Goal: Transaction & Acquisition: Purchase product/service

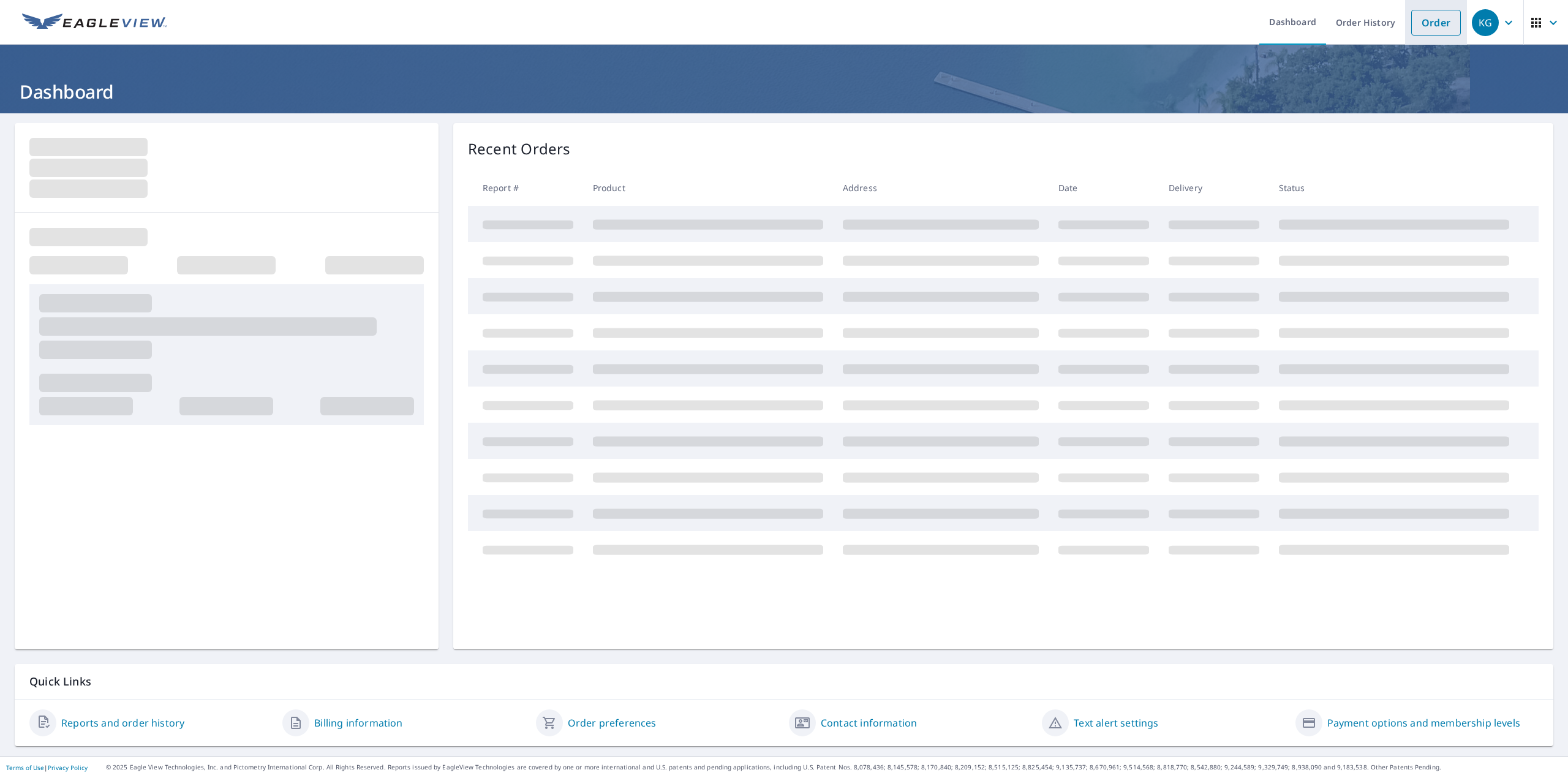
click at [1434, 26] on link "Order" at bounding box center [1436, 23] width 50 height 26
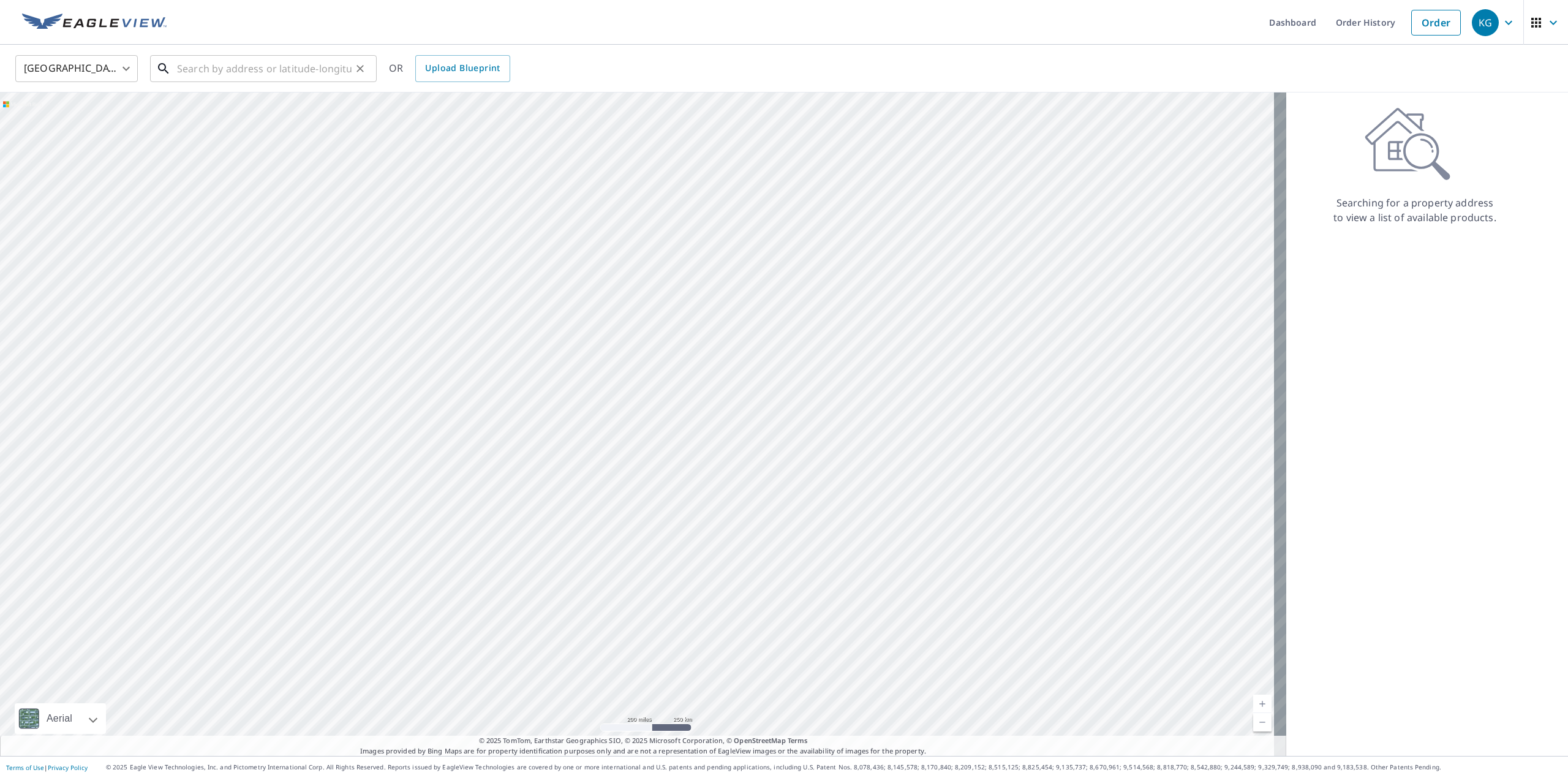
click at [261, 62] on input "text" at bounding box center [264, 69] width 174 height 34
paste input "[STREET_ADDRESS]"
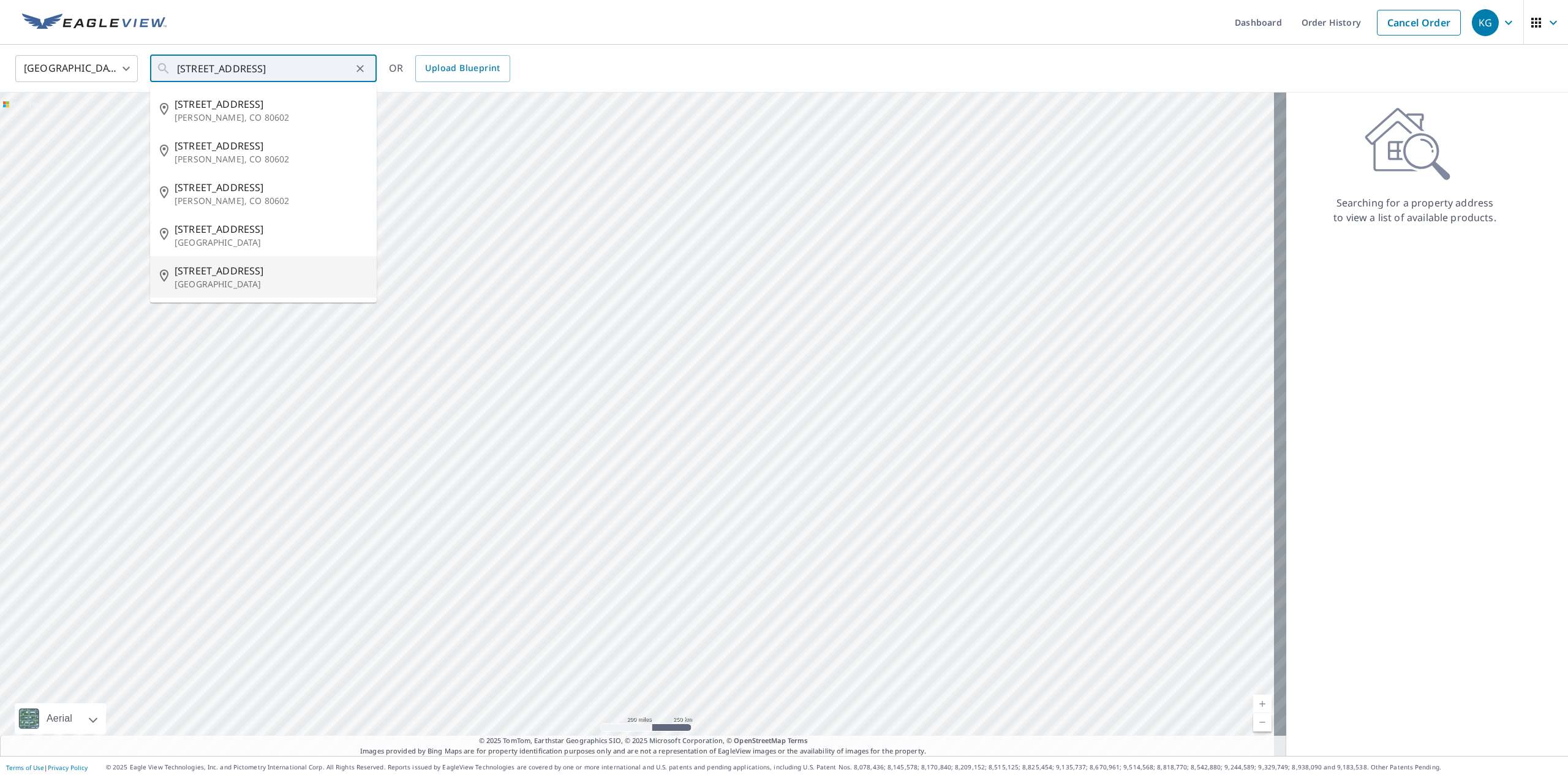
type input "[STREET_ADDRESS]"
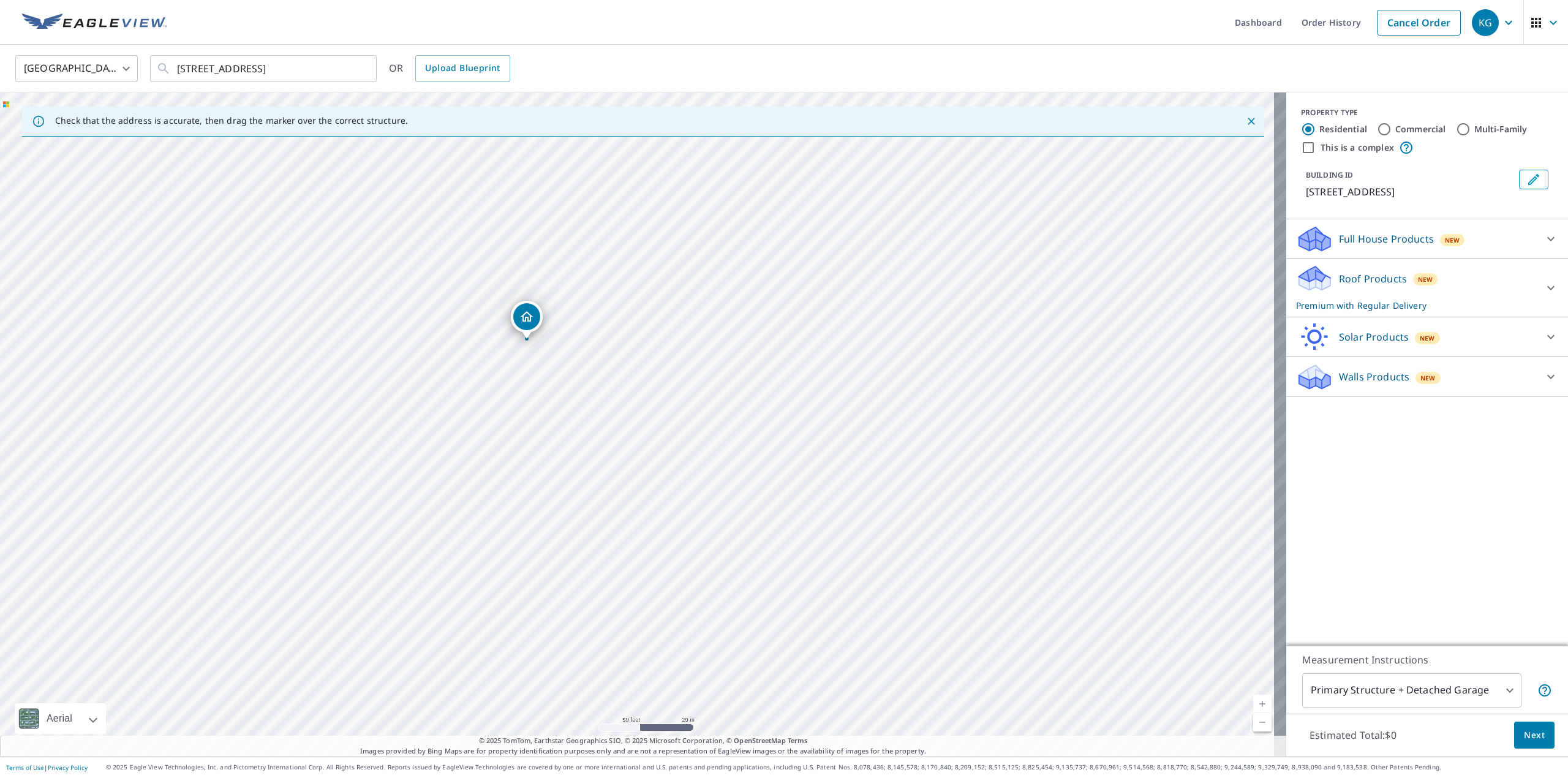
drag, startPoint x: 537, startPoint y: 549, endPoint x: 671, endPoint y: 365, distance: 227.6
click at [671, 365] on div "[STREET_ADDRESS]" at bounding box center [643, 424] width 1286 height 664
drag, startPoint x: 530, startPoint y: 314, endPoint x: 507, endPoint y: 314, distance: 23.0
drag, startPoint x: 637, startPoint y: 400, endPoint x: 657, endPoint y: 405, distance: 20.6
click at [1535, 738] on button "Next" at bounding box center [1535, 734] width 41 height 27
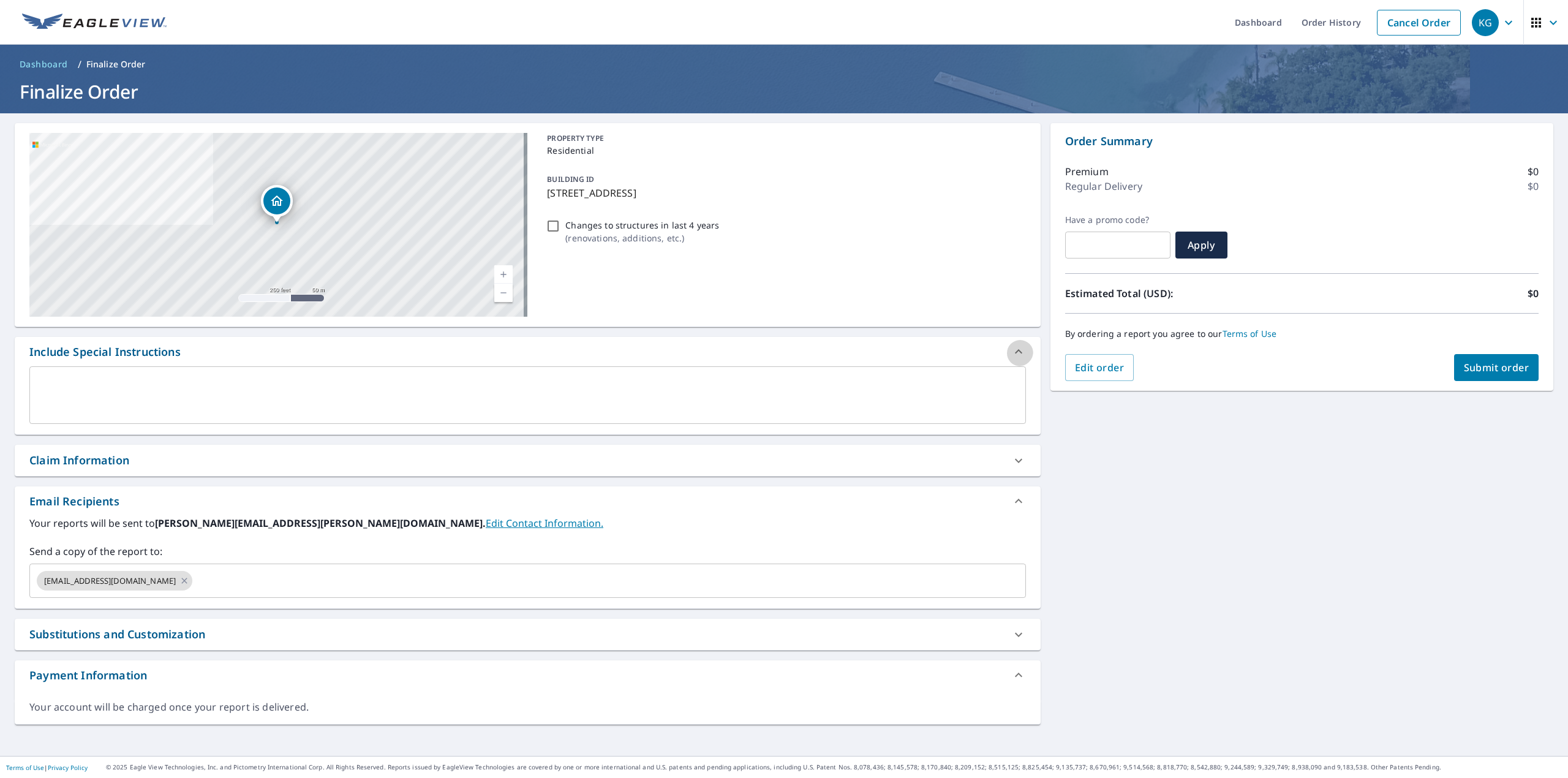
click at [1011, 346] on icon at bounding box center [1018, 351] width 15 height 15
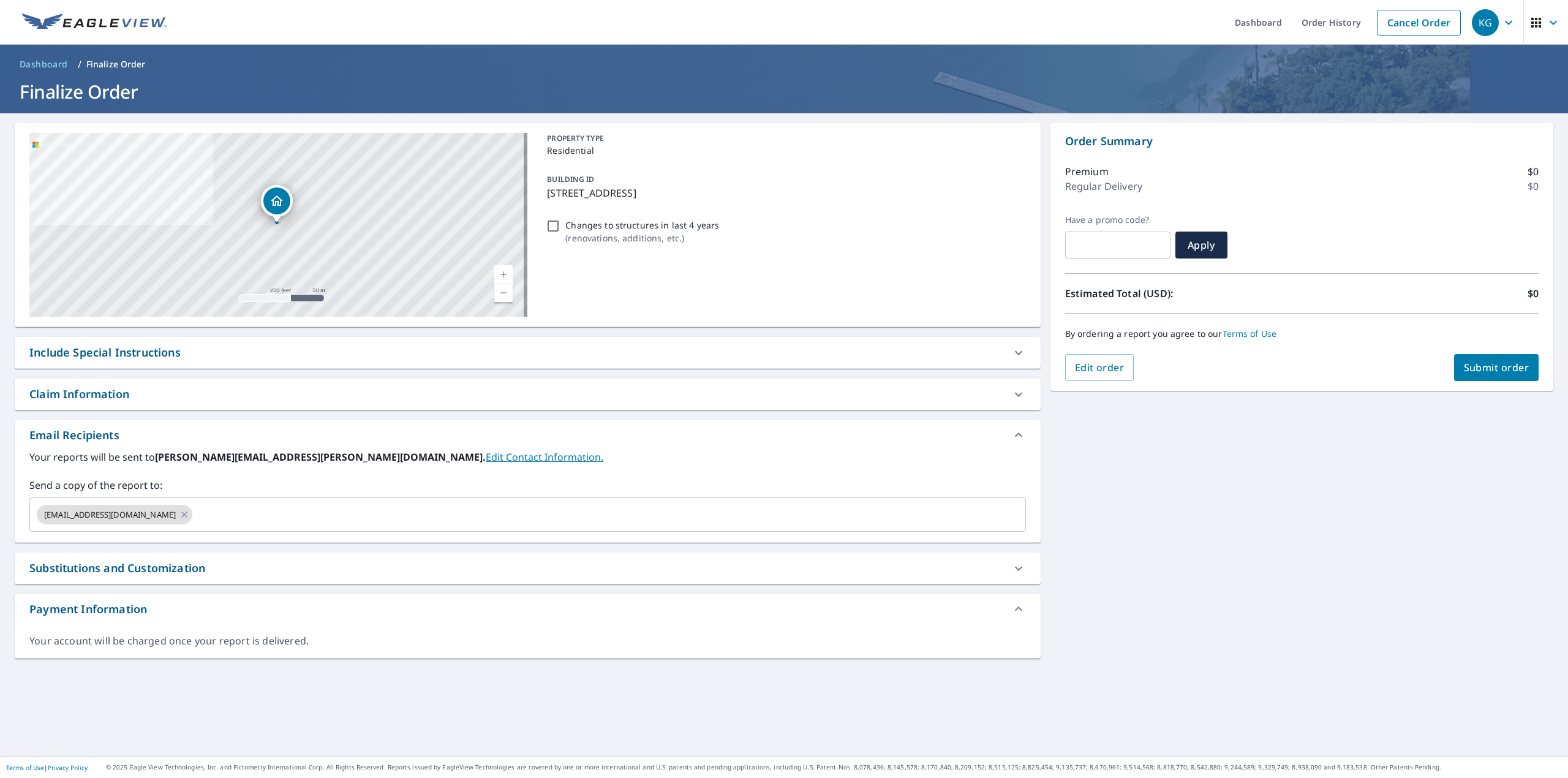
click at [1012, 392] on icon at bounding box center [1018, 394] width 15 height 15
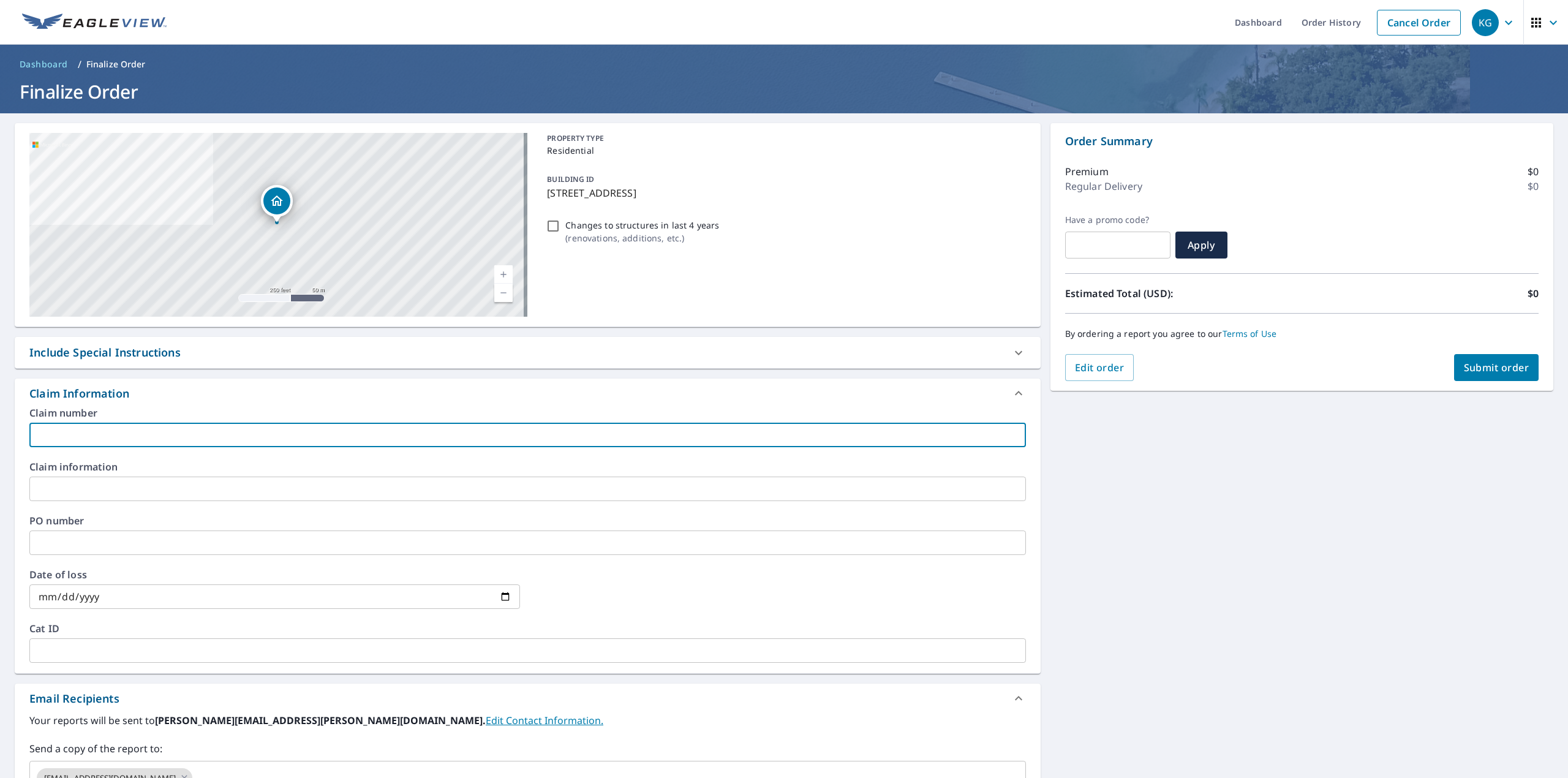
click at [195, 423] on input "text" at bounding box center [527, 435] width 996 height 24
paste input "[PERSON_NAME]"
click at [98, 429] on input "[PERSON_NAME]- SC" at bounding box center [527, 435] width 996 height 24
drag, startPoint x: 104, startPoint y: 429, endPoint x: 27, endPoint y: 422, distance: 77.3
click at [27, 422] on div "Claim number [PERSON_NAME]- SC ​ Claim information ​ PO number ​ Date of loss ​…" at bounding box center [527, 540] width 1026 height 265
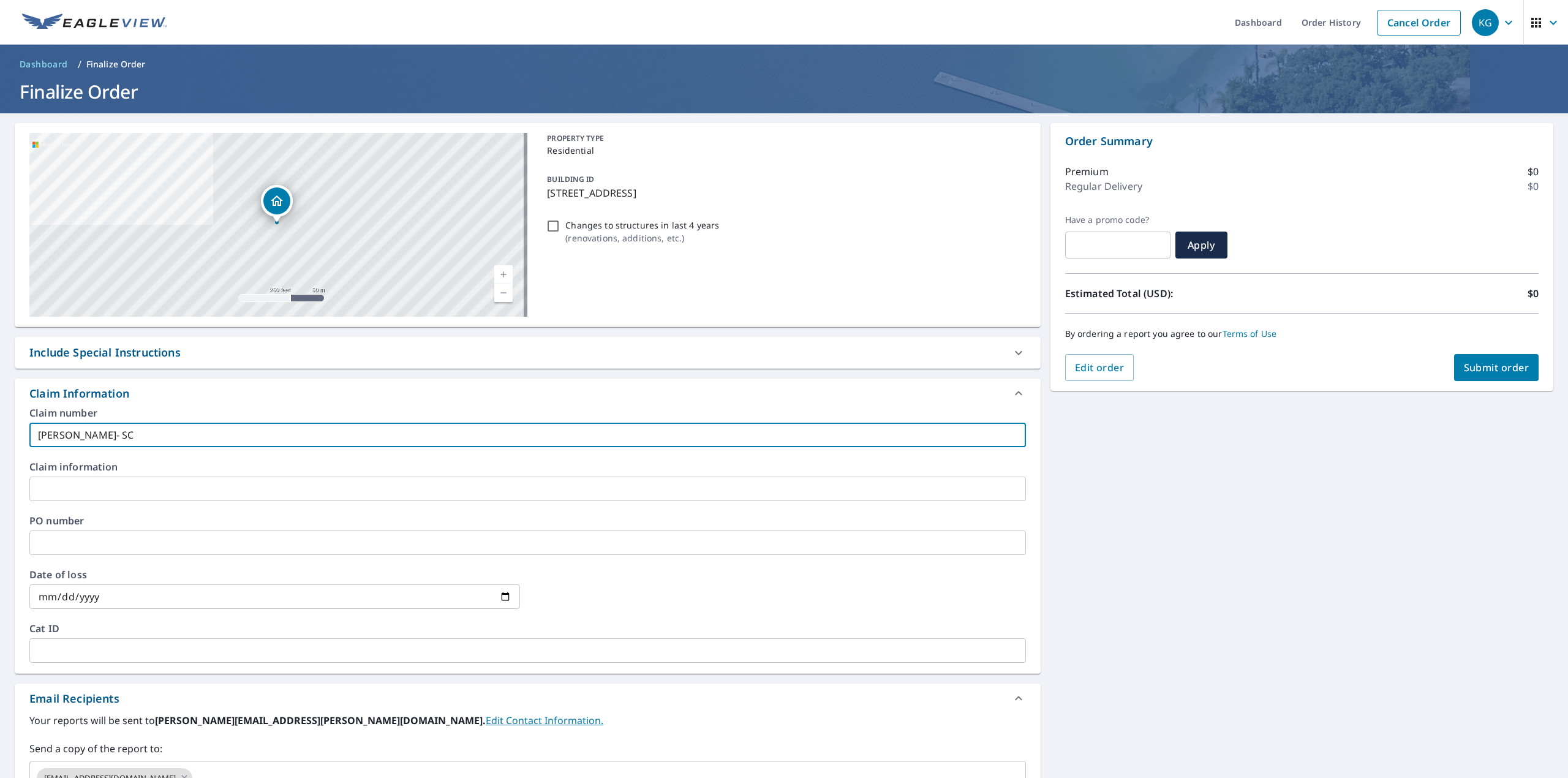
type input "[PERSON_NAME]- SC"
click at [48, 478] on input "text" at bounding box center [527, 488] width 996 height 24
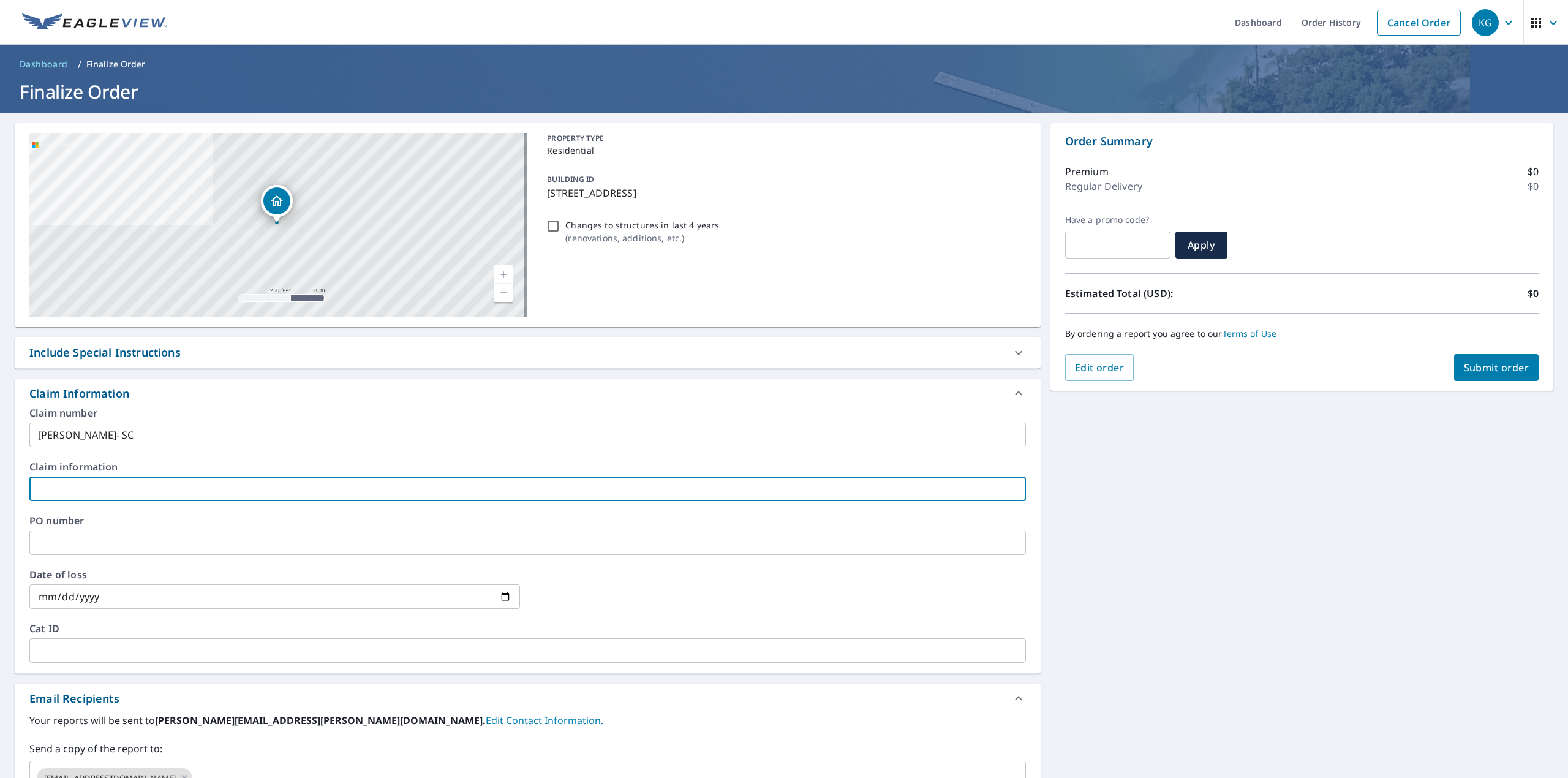
paste input "[PERSON_NAME]- SC"
type input "[PERSON_NAME]- SC"
click at [51, 530] on input "text" at bounding box center [527, 542] width 996 height 24
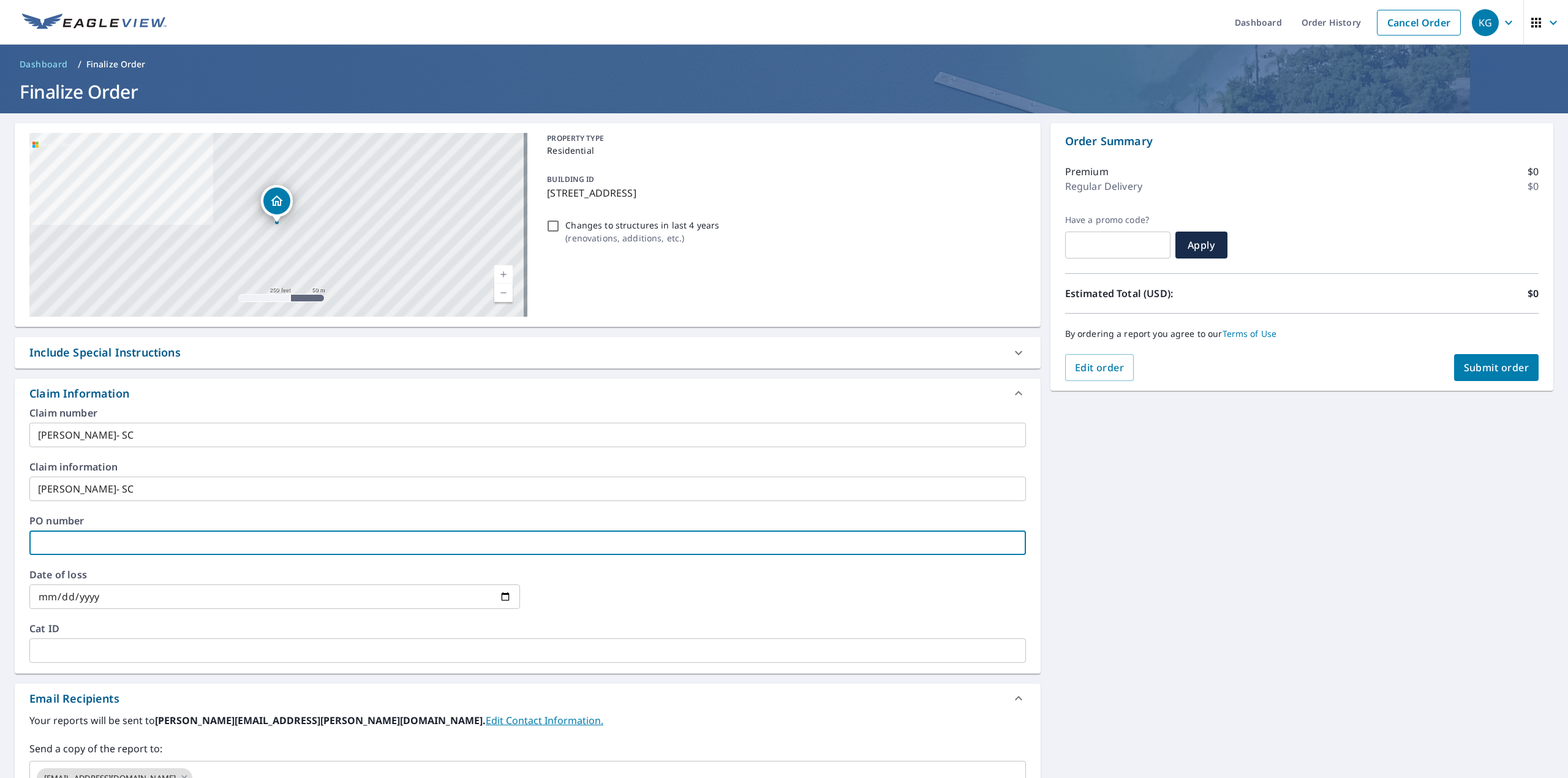
paste input "[PERSON_NAME]- SC"
type input "[PERSON_NAME]- SC"
click at [1017, 392] on div at bounding box center [1019, 393] width 30 height 30
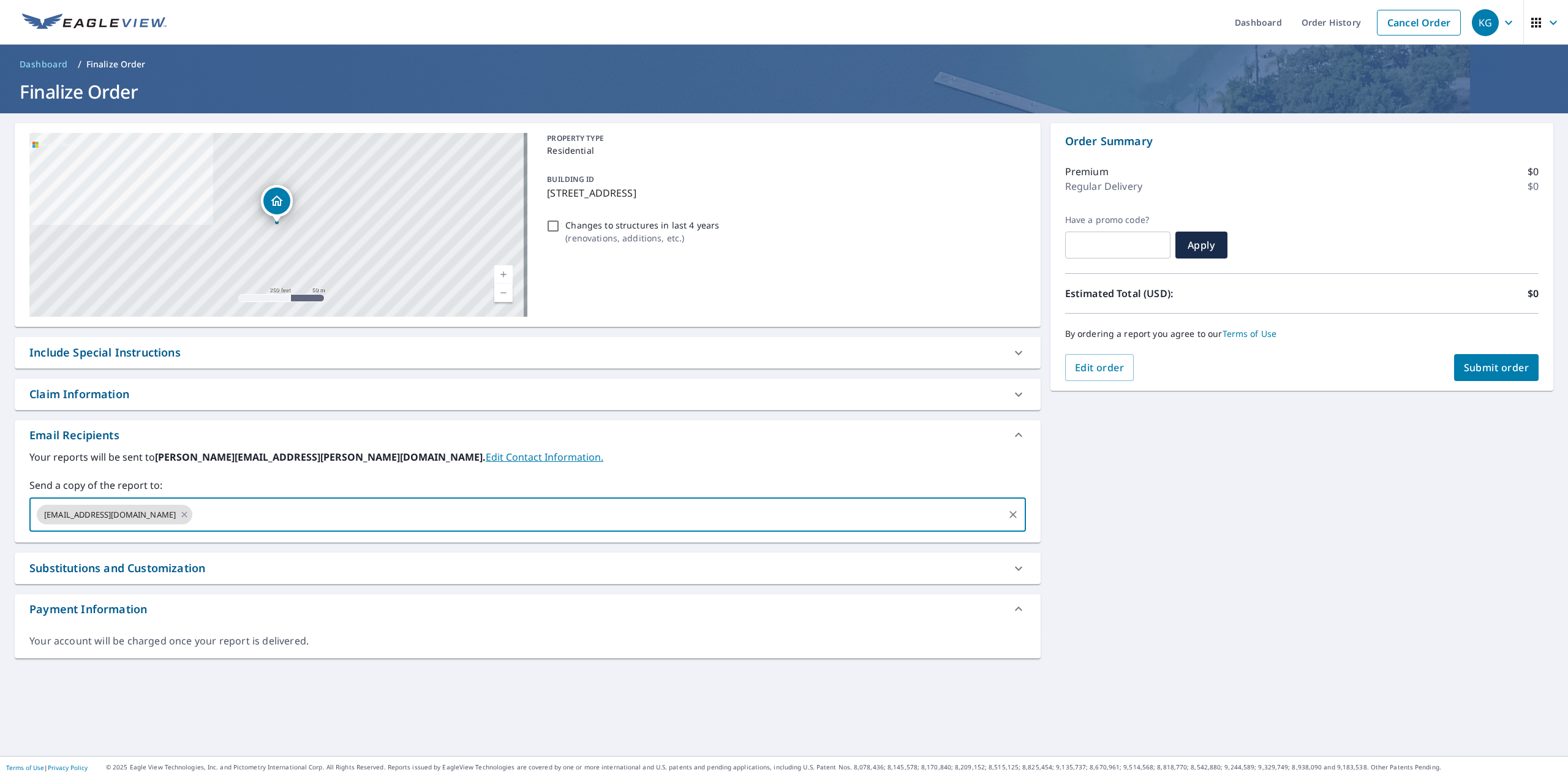
click at [347, 512] on input "text" at bounding box center [597, 515] width 807 height 23
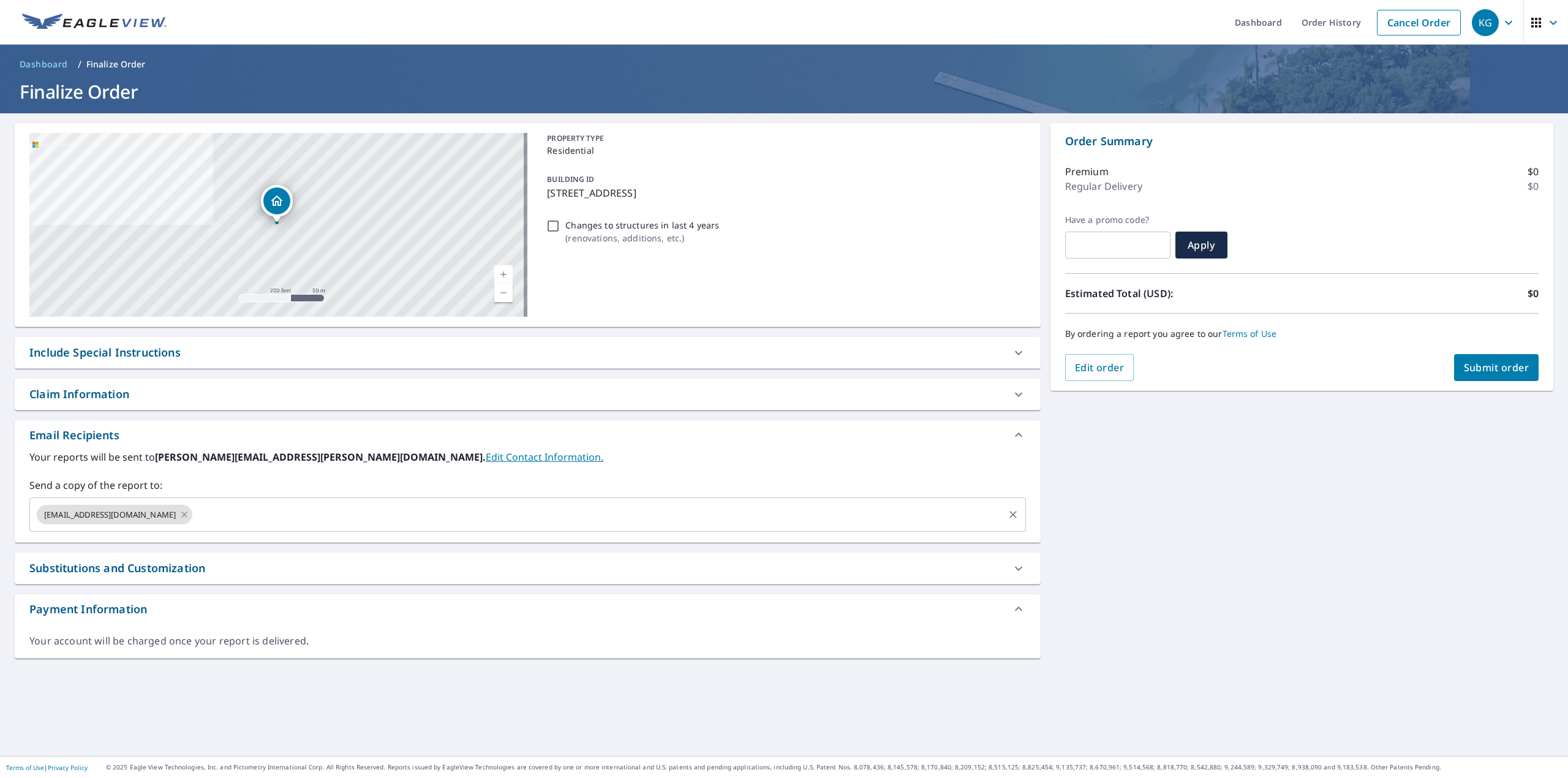
click at [815, 498] on div "[EMAIL_ADDRESS][DOMAIN_NAME] ​" at bounding box center [527, 515] width 996 height 34
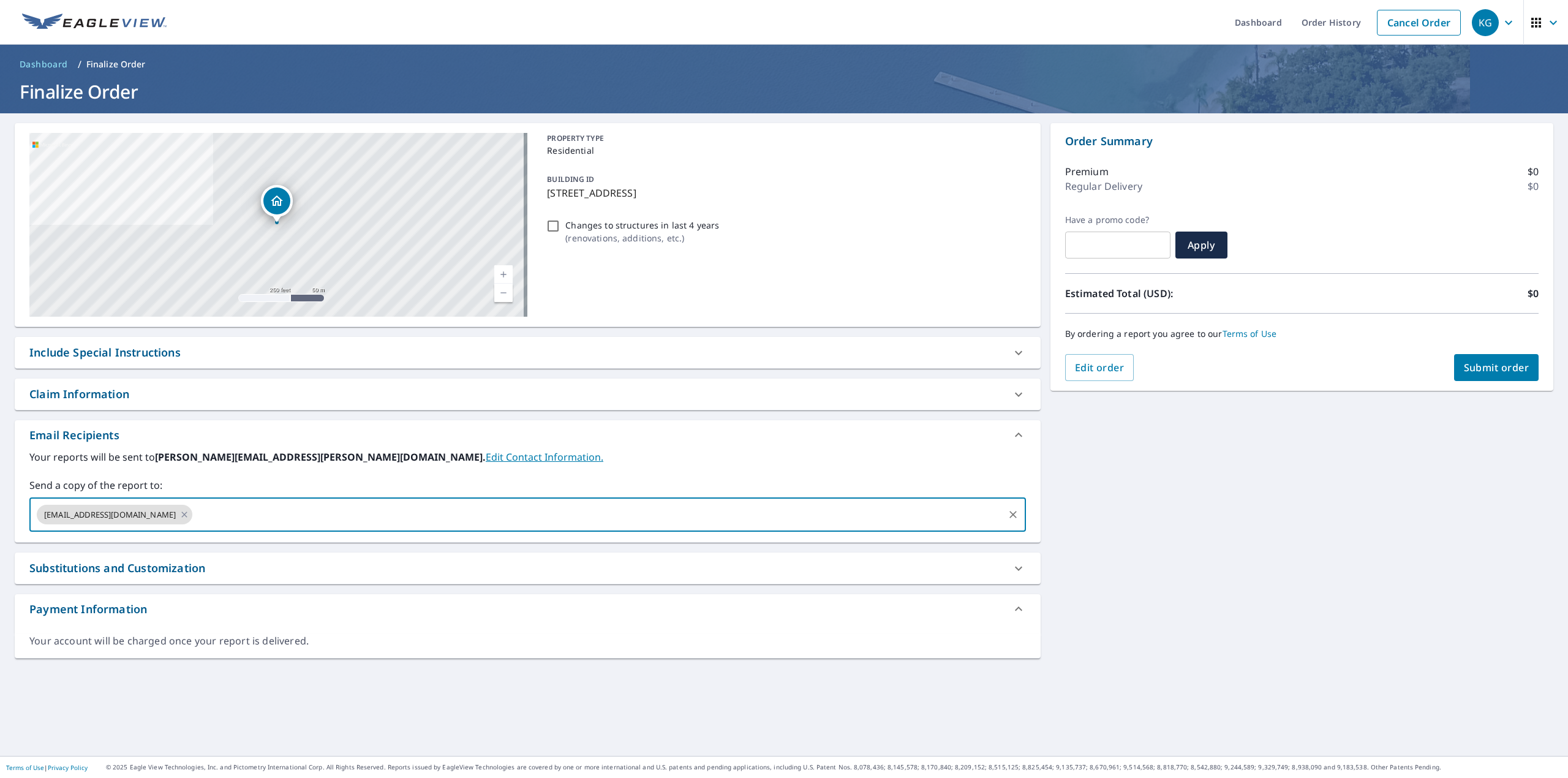
paste input "[EMAIL_ADDRESS][DOMAIN_NAME]"
type input "[EMAIL_ADDRESS][DOMAIN_NAME]"
type input "[PERSON_NAME][EMAIL_ADDRESS][PERSON_NAME][DOMAIN_NAME]"
click at [1263, 580] on div "[STREET_ADDRESS] Aerial Road A standard road map Aerial A detailed look from ab…" at bounding box center [784, 434] width 1568 height 642
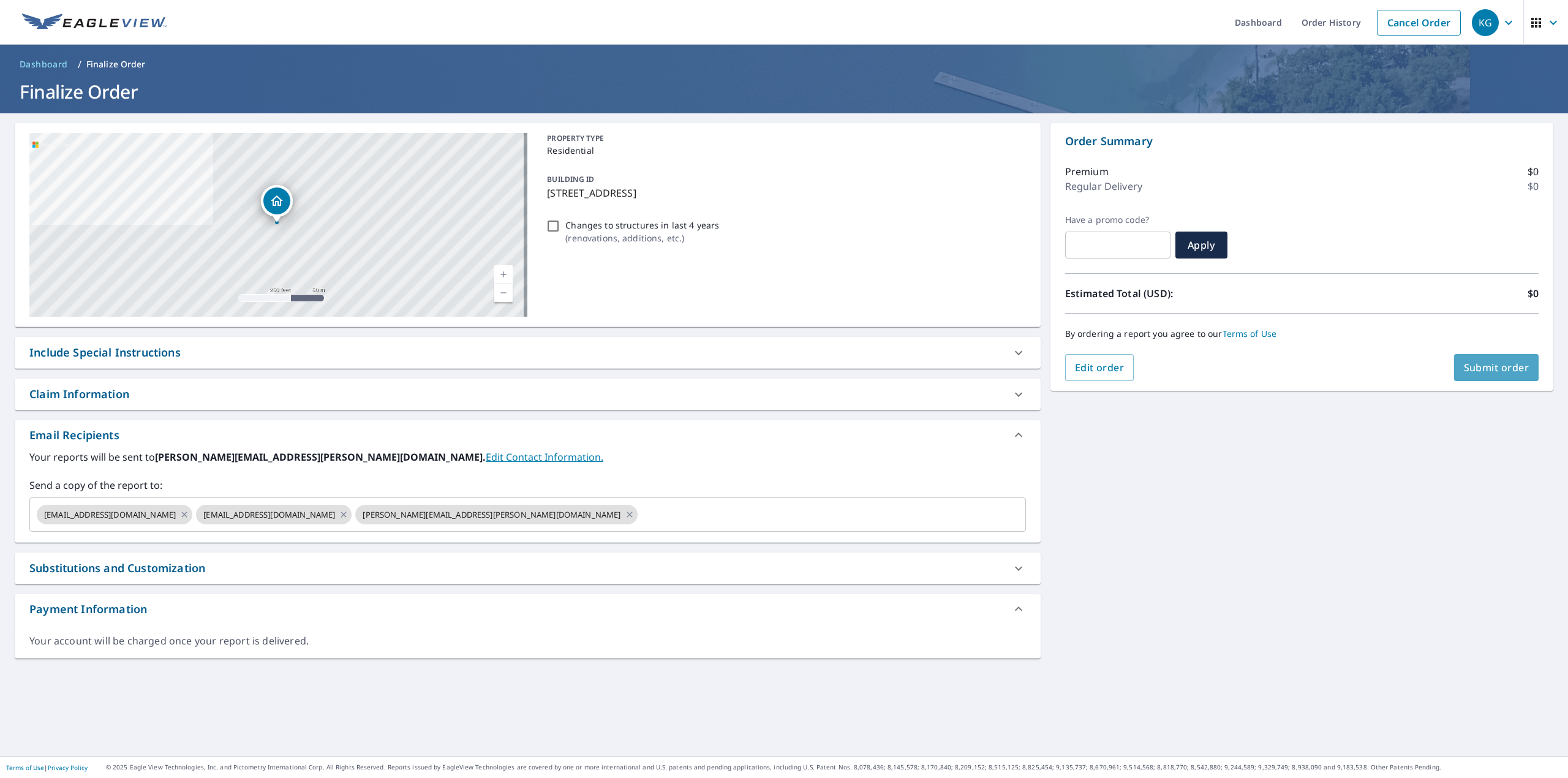
click at [1478, 368] on span "Submit order" at bounding box center [1496, 367] width 65 height 13
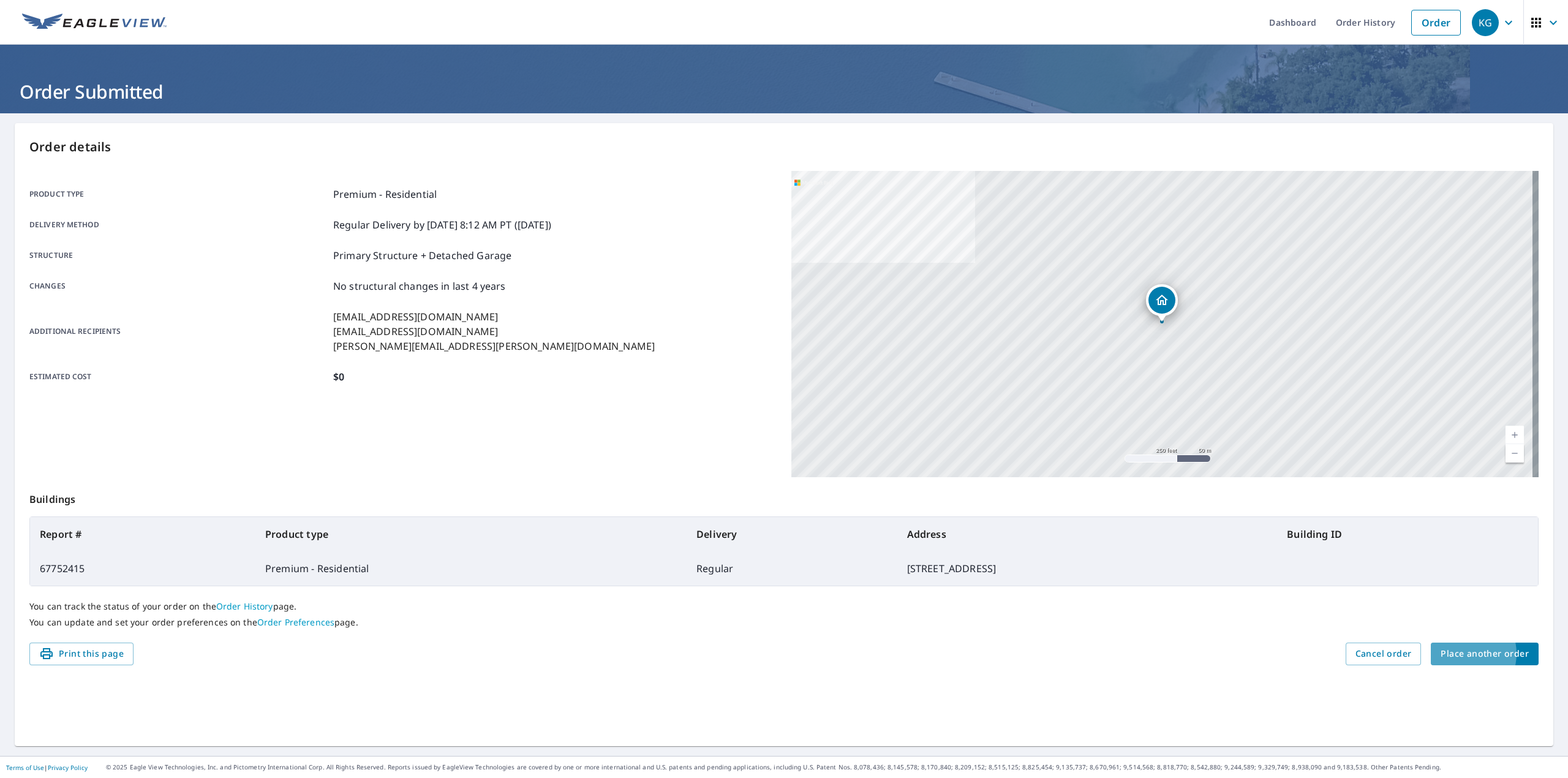
click at [1470, 654] on span "Place another order" at bounding box center [1485, 654] width 88 height 16
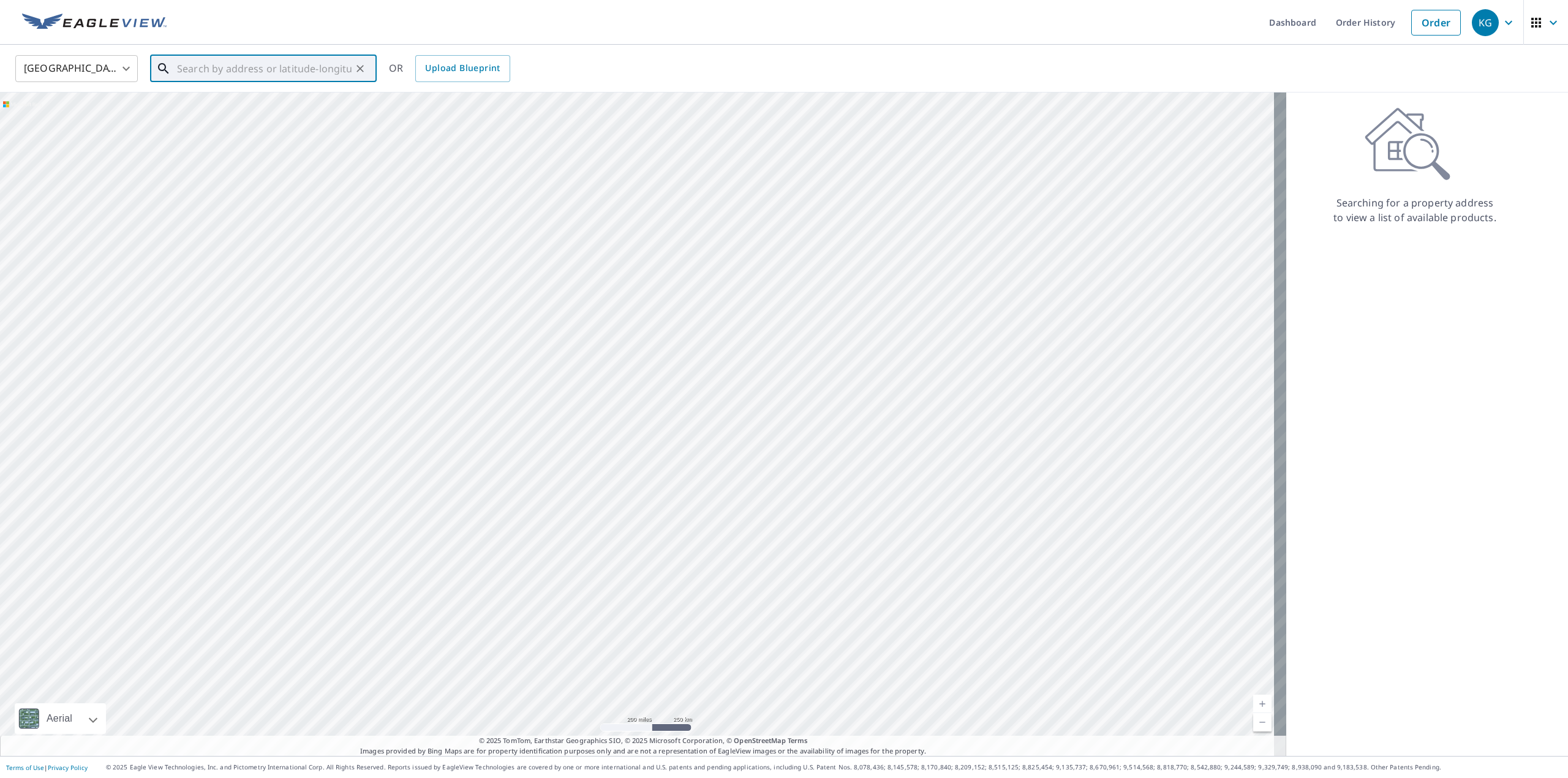
drag, startPoint x: 199, startPoint y: 68, endPoint x: 213, endPoint y: 67, distance: 14.0
click at [199, 67] on input "text" at bounding box center [264, 69] width 174 height 34
click at [321, 73] on input "text" at bounding box center [264, 69] width 174 height 34
paste input "[STREET_ADDRESS]"
click at [270, 104] on span "[STREET_ADDRESS]" at bounding box center [270, 104] width 192 height 15
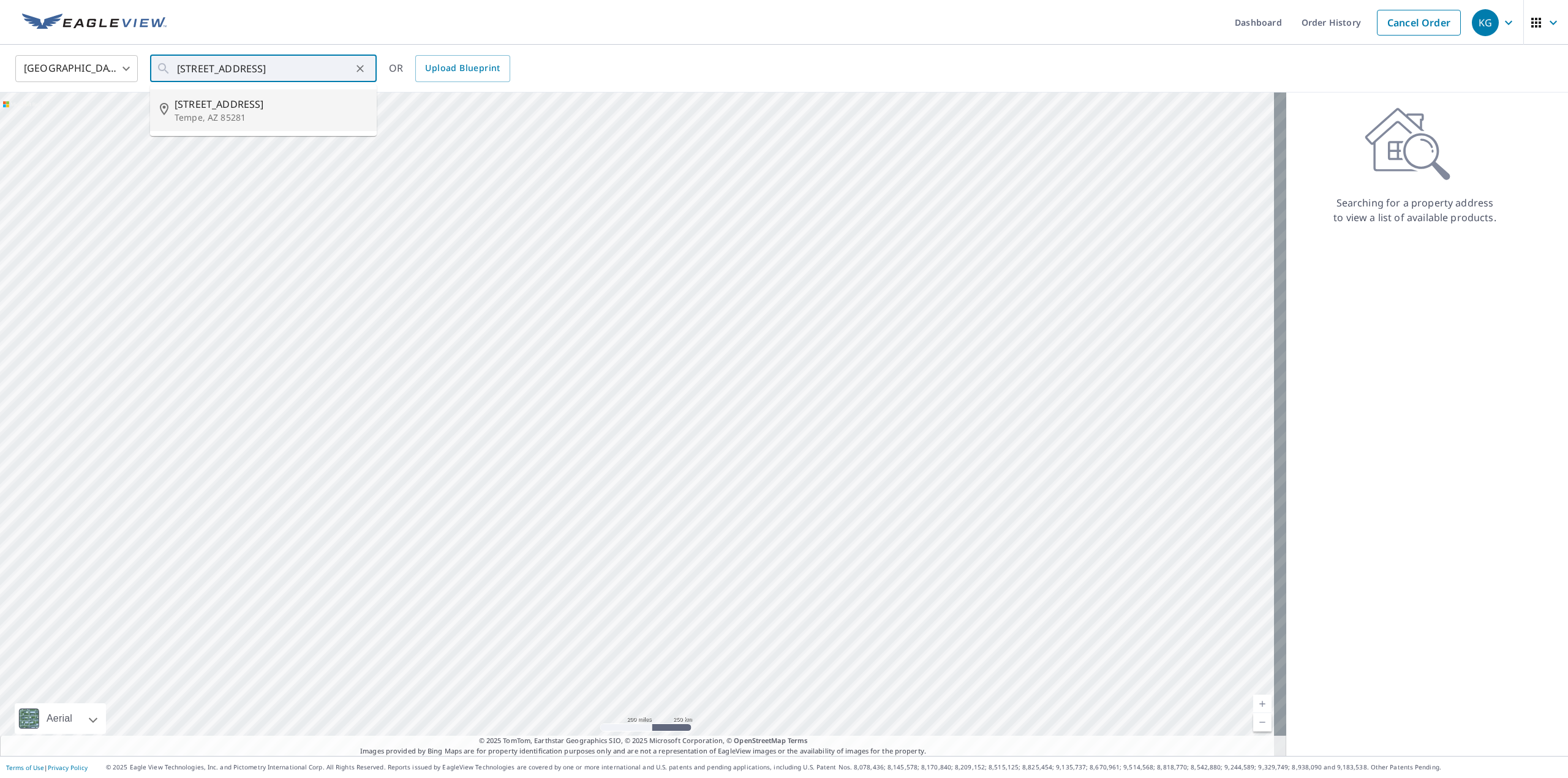
type input "[STREET_ADDRESS]"
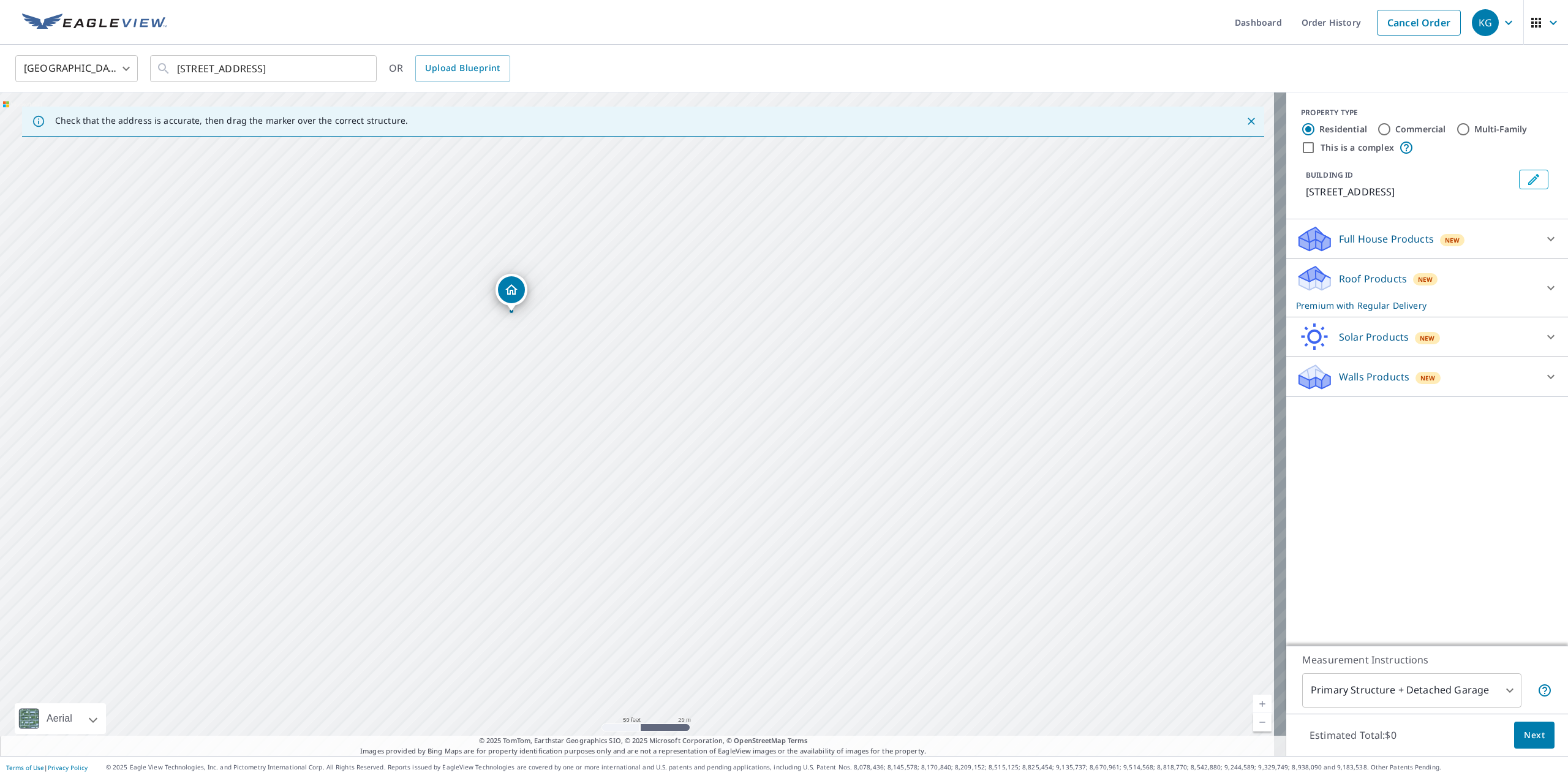
drag, startPoint x: 622, startPoint y: 429, endPoint x: 652, endPoint y: 231, distance: 200.3
click at [652, 231] on div "[STREET_ADDRESS]" at bounding box center [643, 424] width 1286 height 664
click at [1527, 735] on span "Next" at bounding box center [1534, 735] width 21 height 16
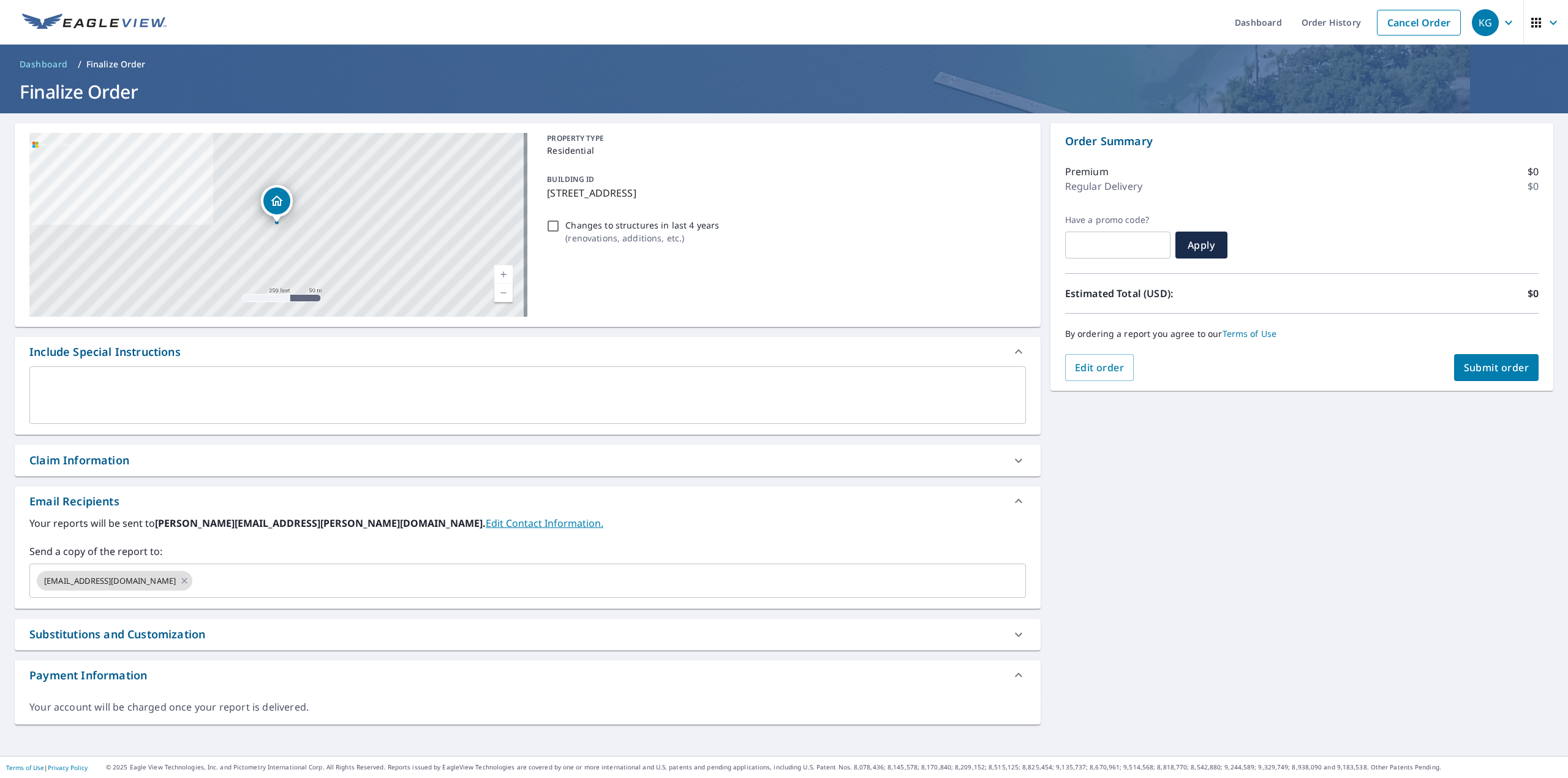
click at [1011, 348] on icon at bounding box center [1018, 351] width 15 height 15
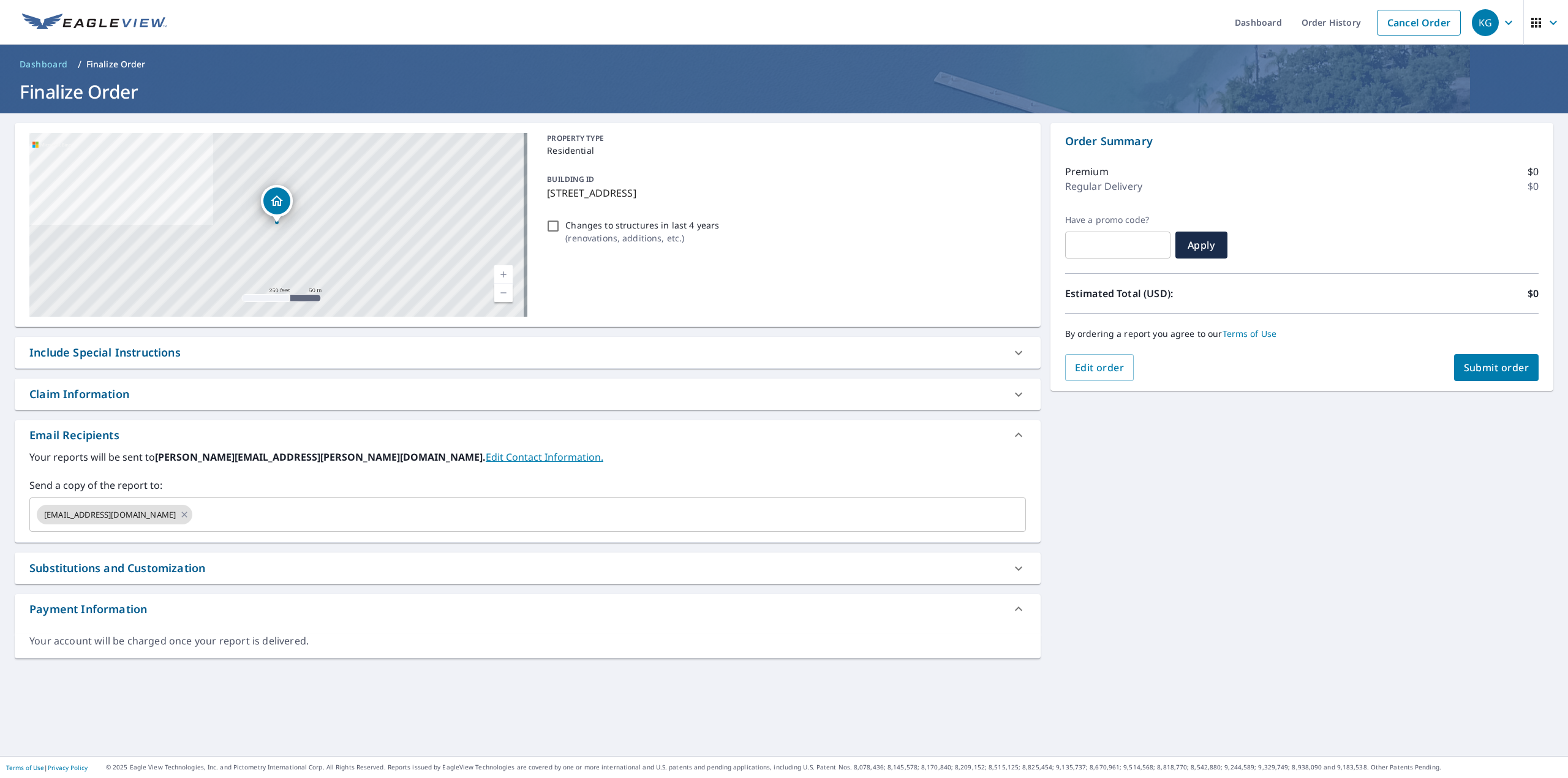
click at [1011, 394] on icon at bounding box center [1018, 394] width 15 height 15
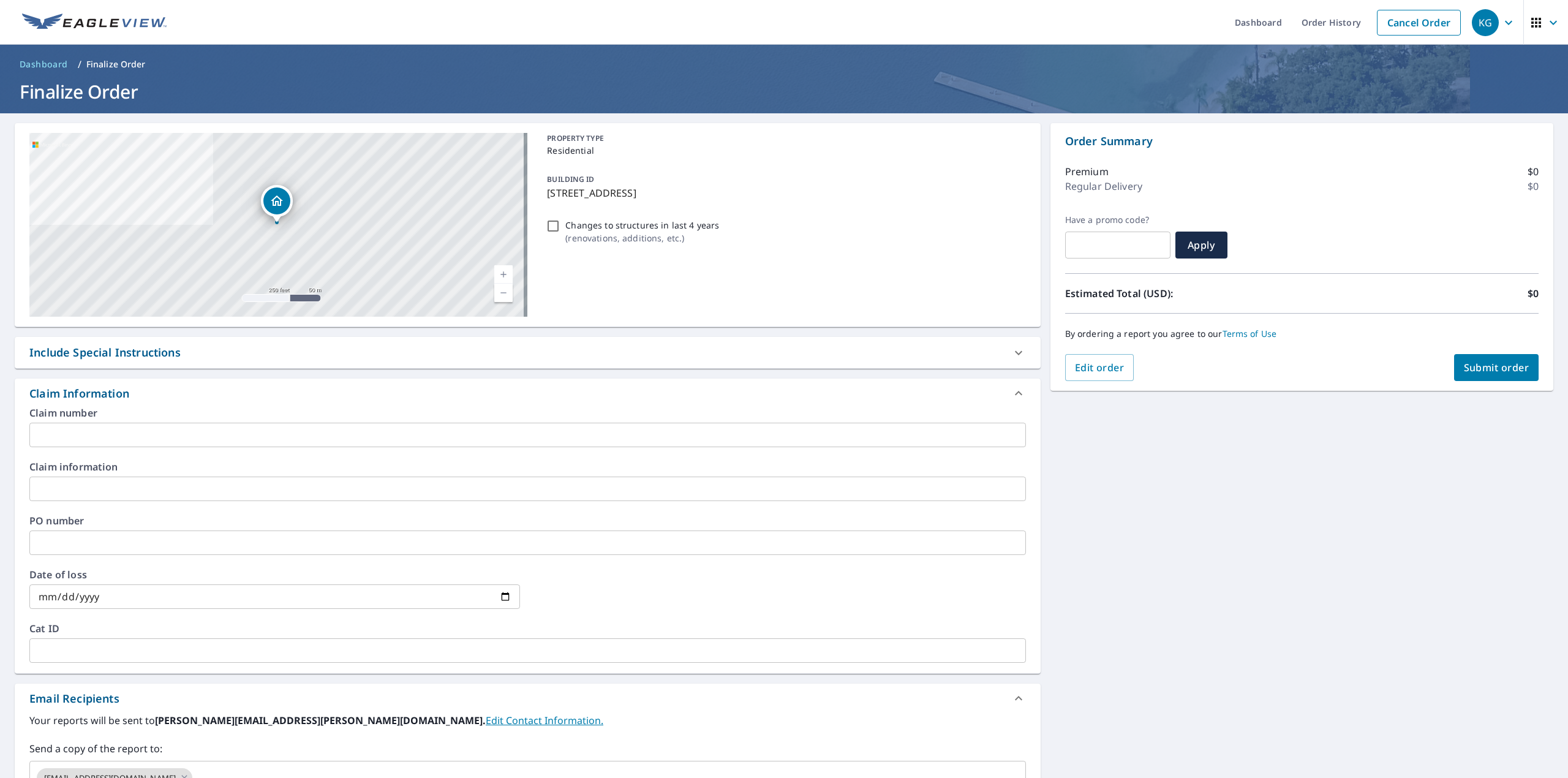
click at [91, 427] on input "text" at bounding box center [527, 435] width 996 height 24
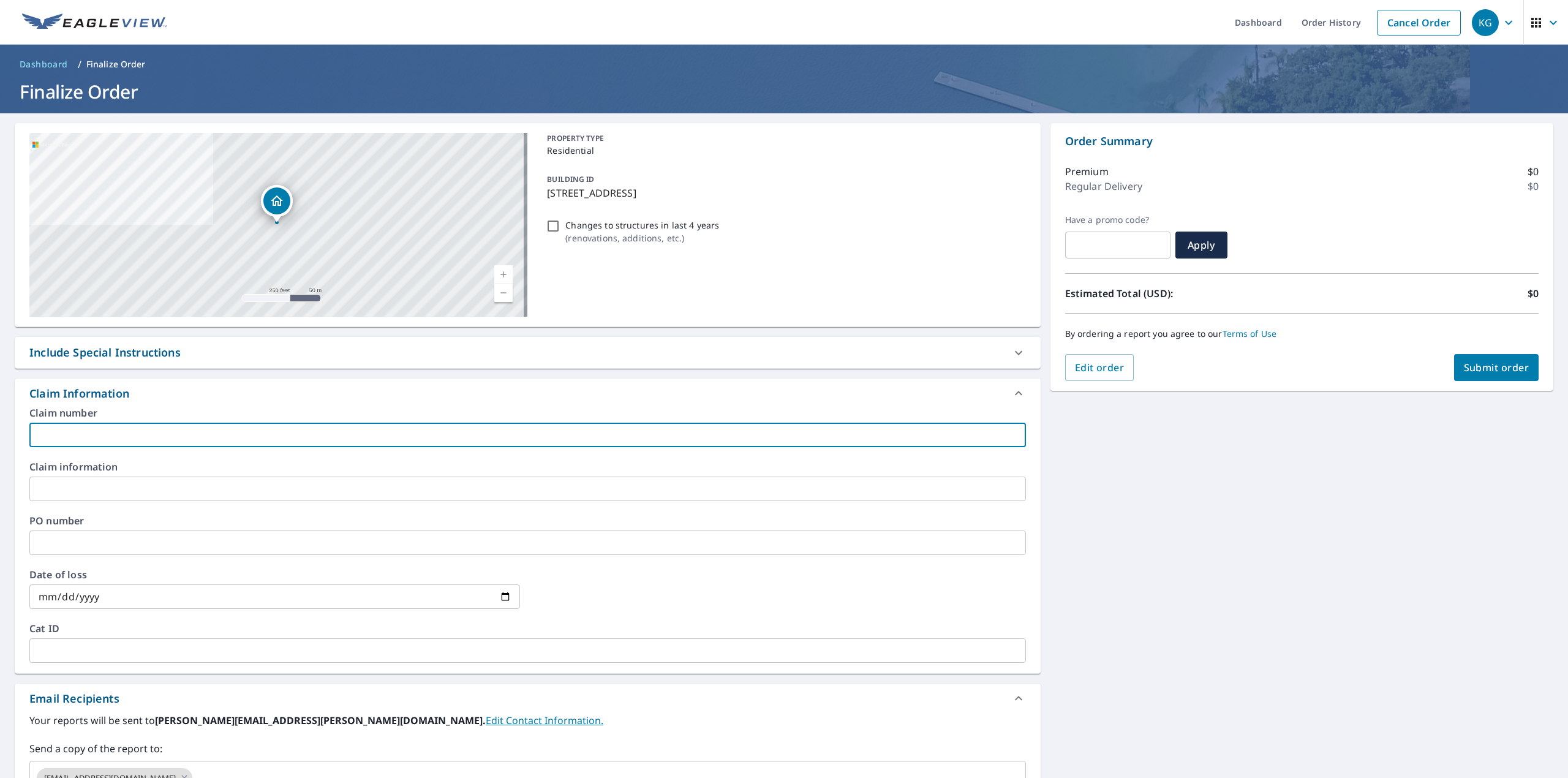
paste input "[PERSON_NAME]"
click at [90, 427] on input "[PERSON_NAME] - SC" at bounding box center [527, 435] width 996 height 24
type input "[PERSON_NAME] - SC"
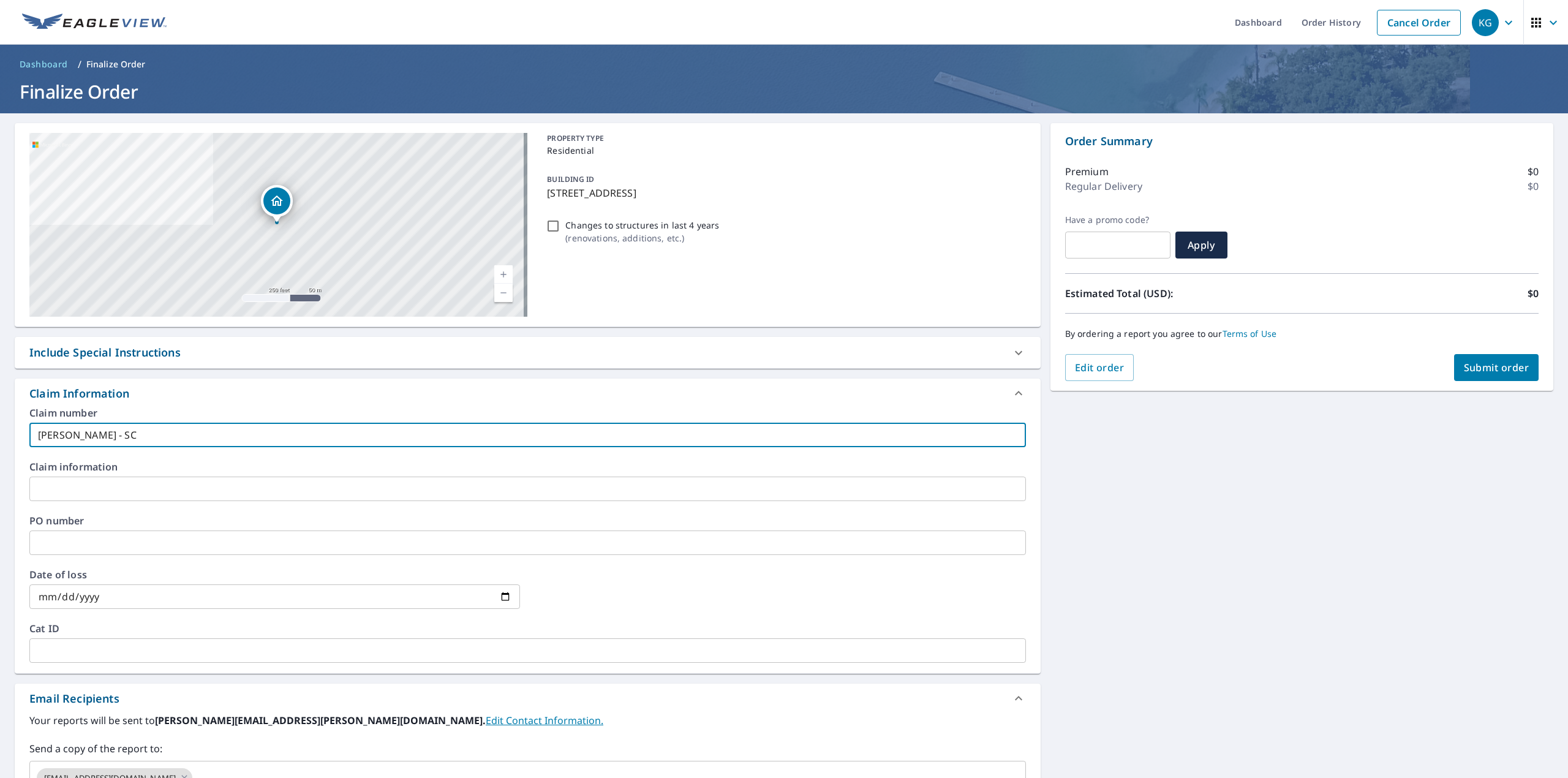
click at [81, 477] on input "text" at bounding box center [527, 488] width 996 height 24
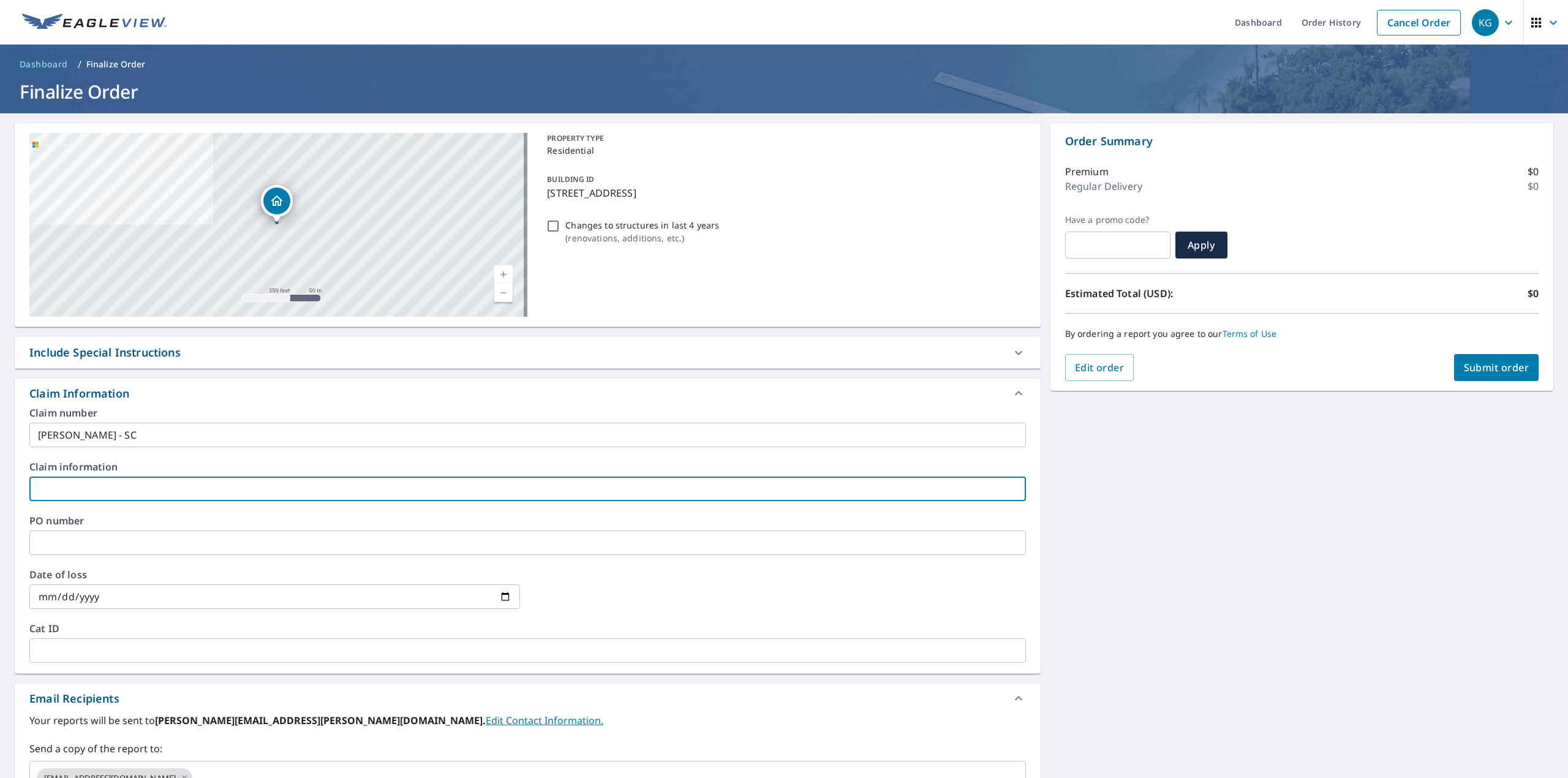
click at [96, 477] on input "text" at bounding box center [527, 488] width 996 height 24
paste input "[PERSON_NAME] - SC"
type input "[PERSON_NAME] - SC"
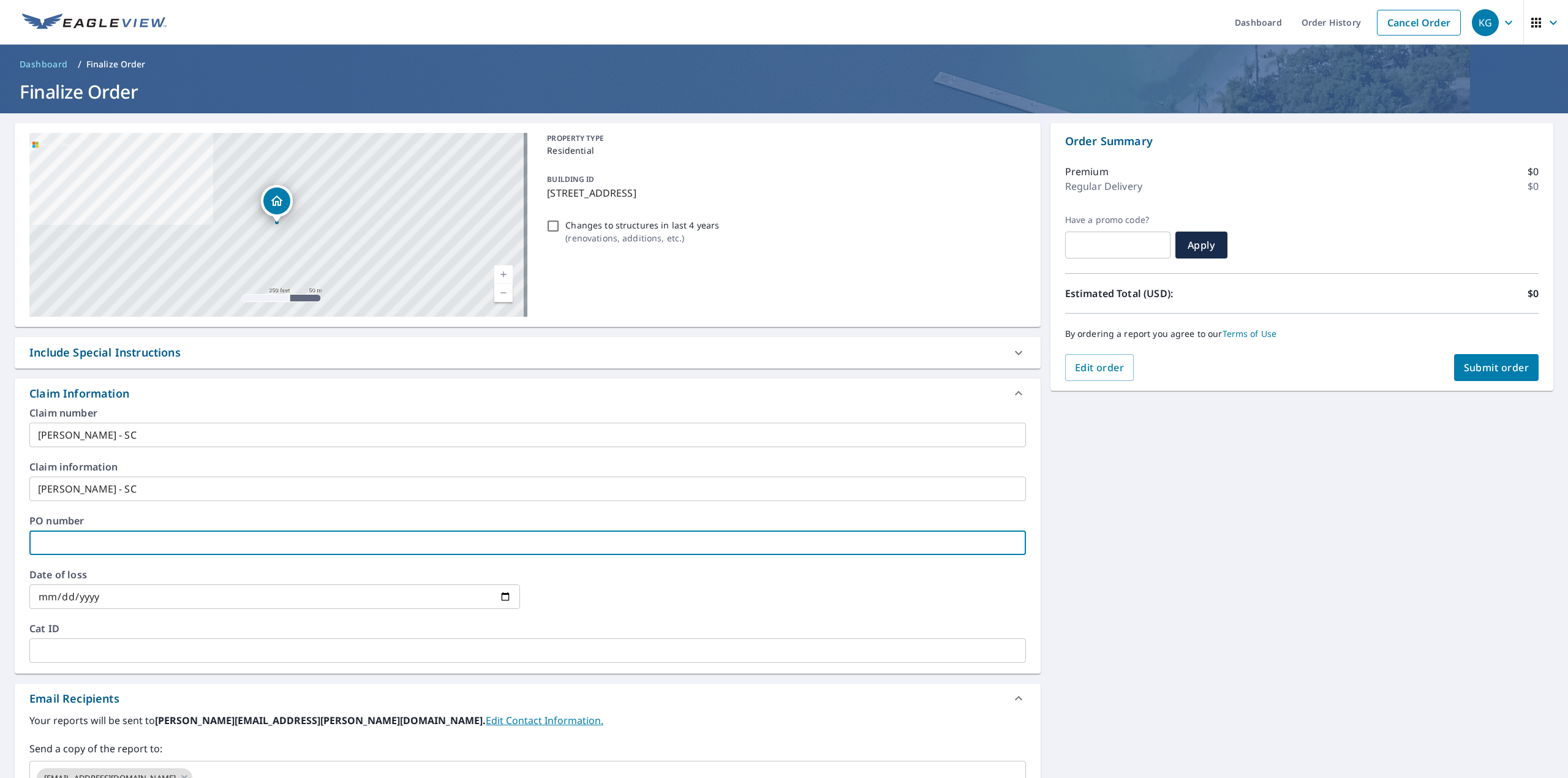
click at [84, 530] on input "text" at bounding box center [527, 542] width 996 height 24
paste input "[PERSON_NAME] - SC"
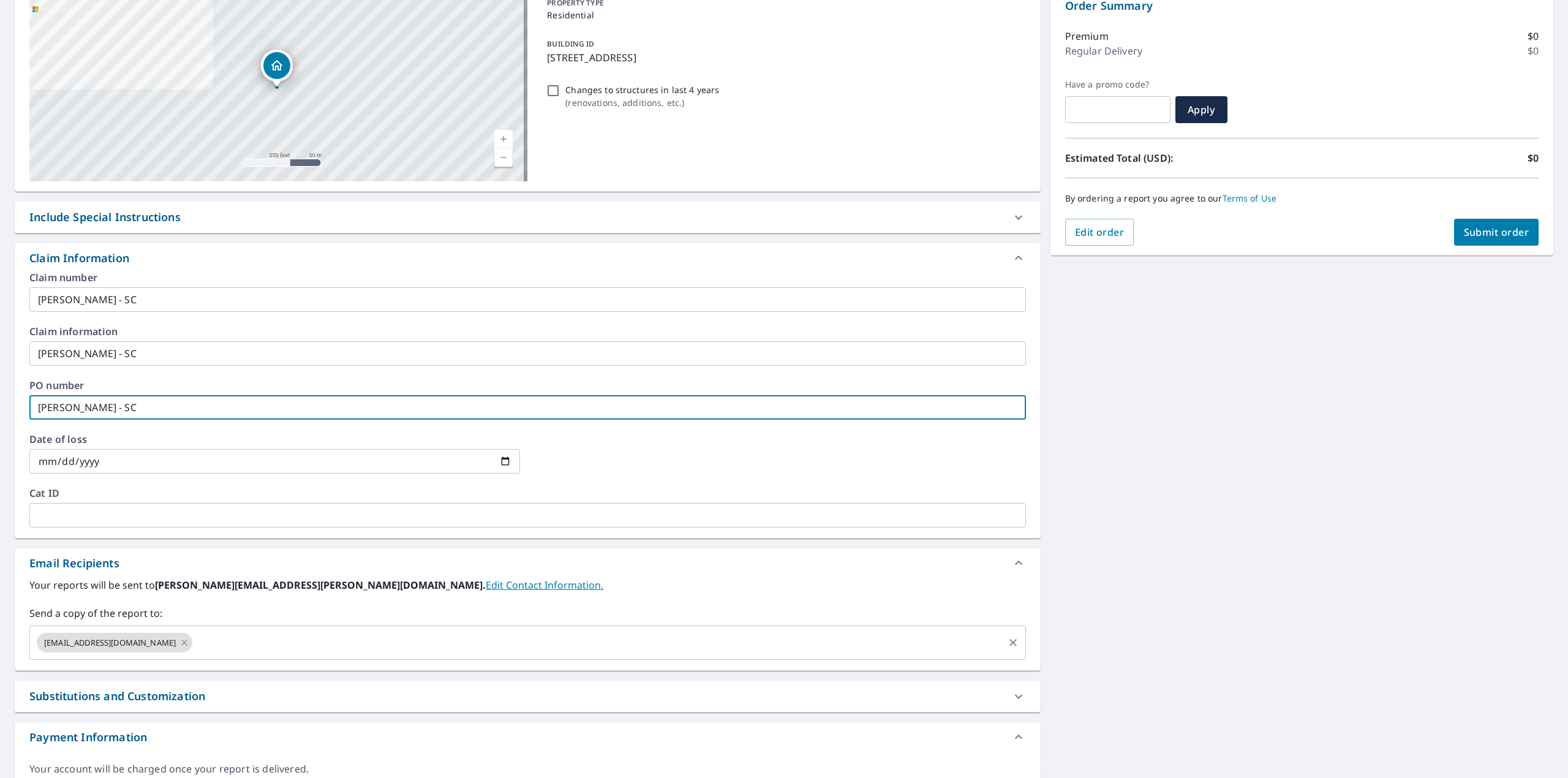
type input "[PERSON_NAME] - SC"
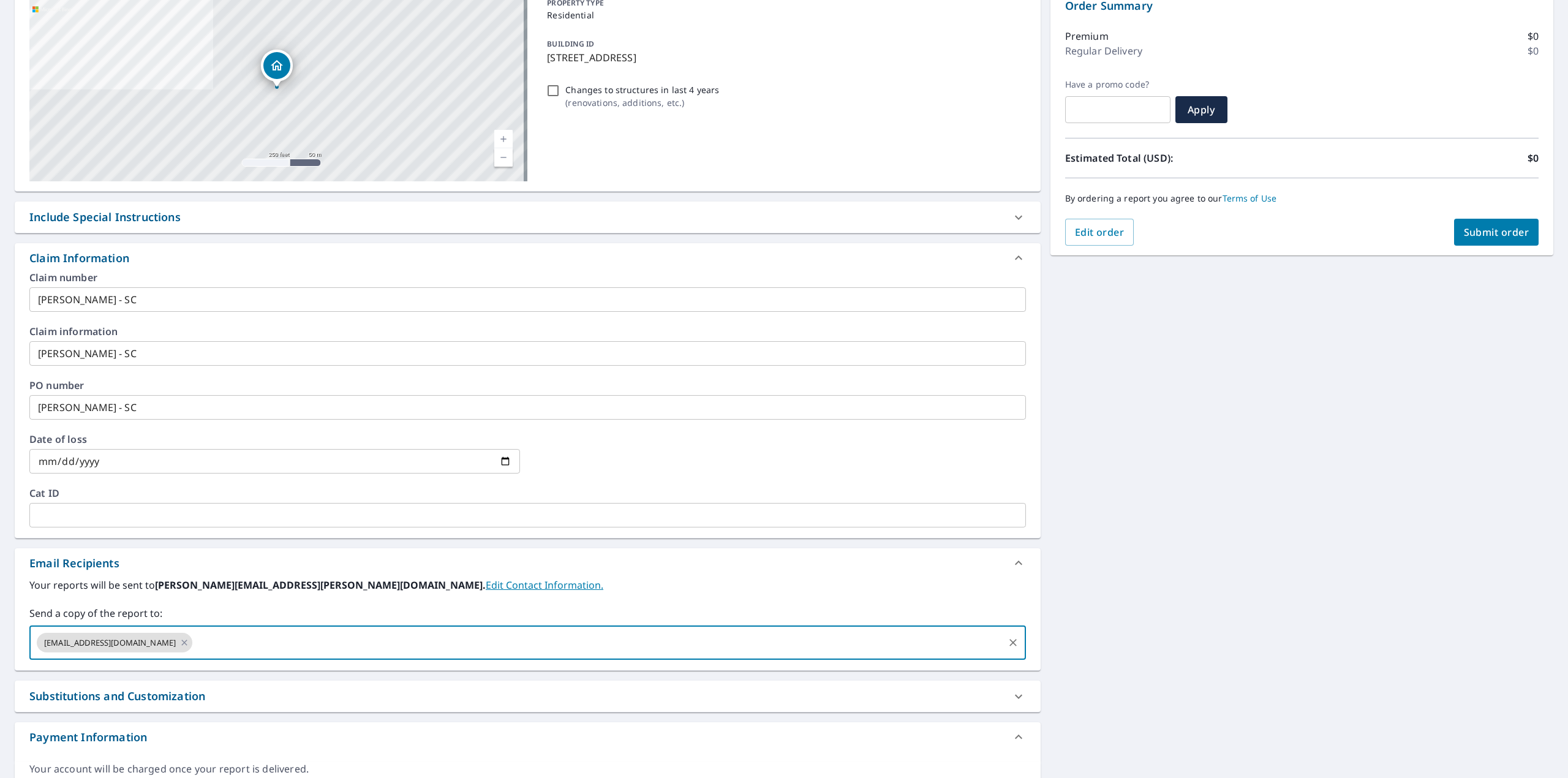
click at [194, 631] on input "text" at bounding box center [597, 642] width 807 height 23
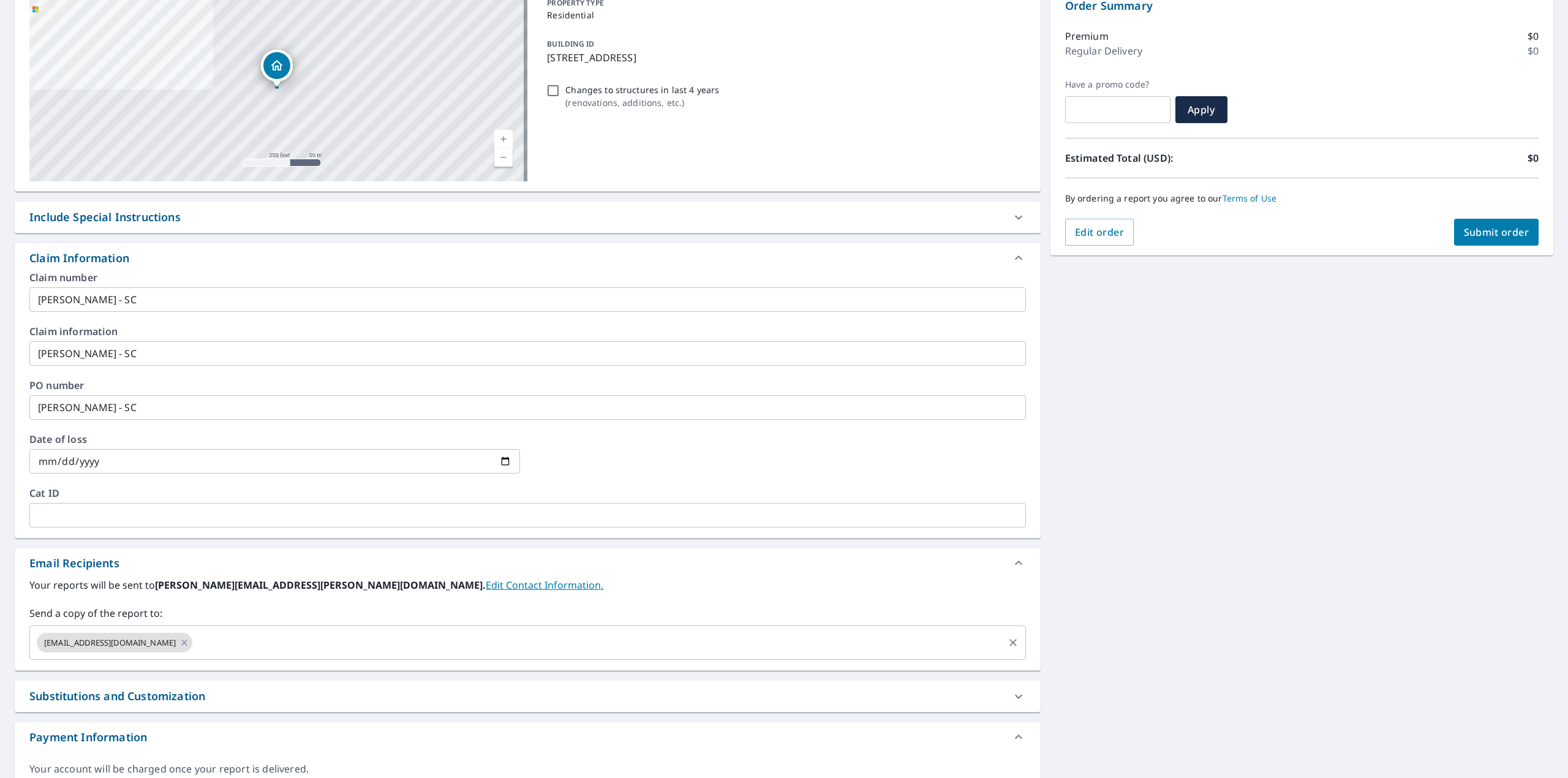
click at [254, 631] on input "text" at bounding box center [597, 642] width 807 height 23
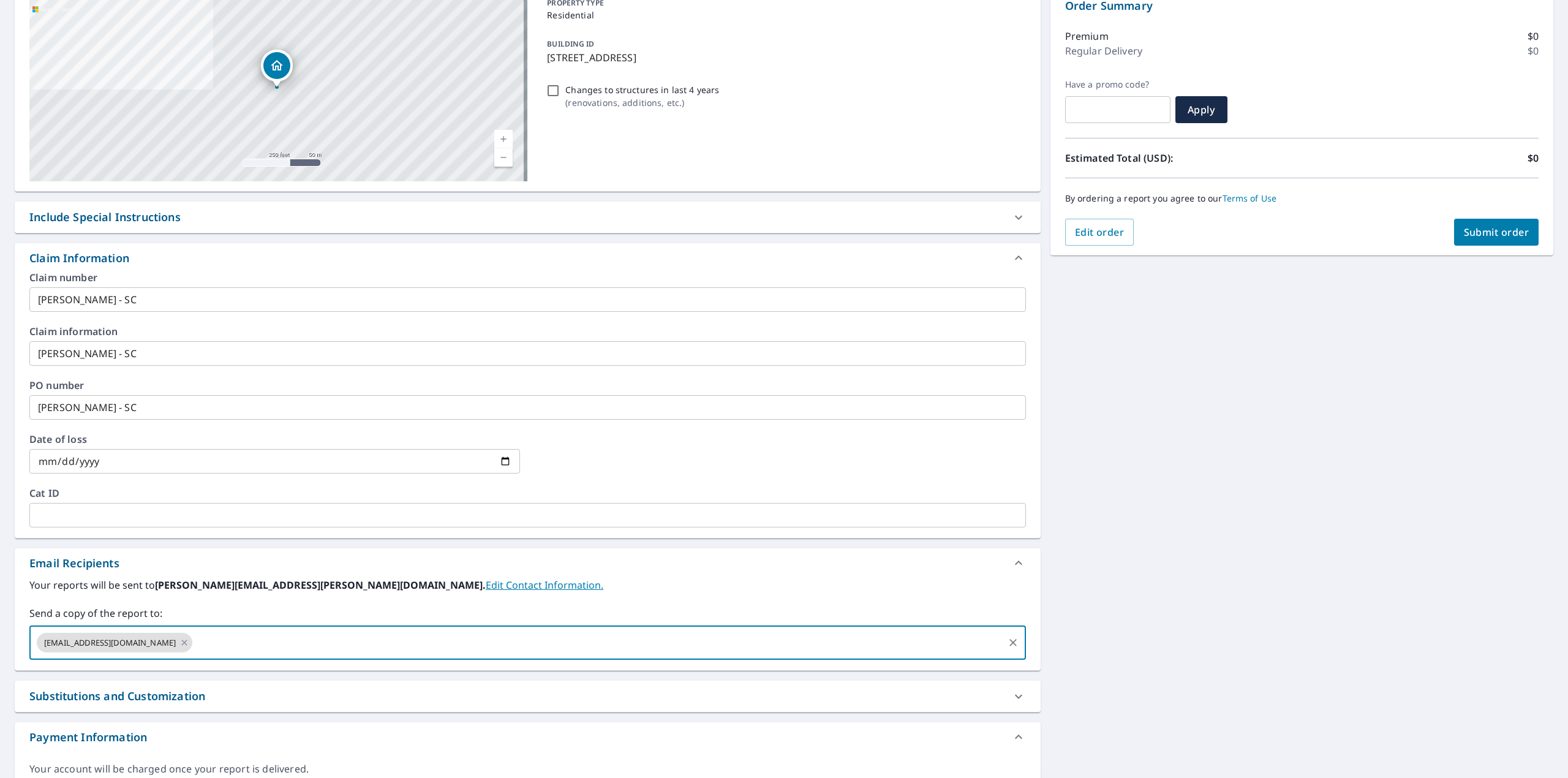
paste input "[PERSON_NAME][EMAIL_ADDRESS][PERSON_NAME][DOMAIN_NAME]"
type input "[PERSON_NAME][EMAIL_ADDRESS][PERSON_NAME][DOMAIN_NAME]"
type input "[PERSON_NAME]"
type input "[PERSON_NAME][EMAIL_ADDRESS][PERSON_NAME][DOMAIN_NAME]"
click at [752, 578] on div "Your reports will be sent to [PERSON_NAME][EMAIL_ADDRESS][PERSON_NAME][DOMAIN_N…" at bounding box center [527, 618] width 996 height 82
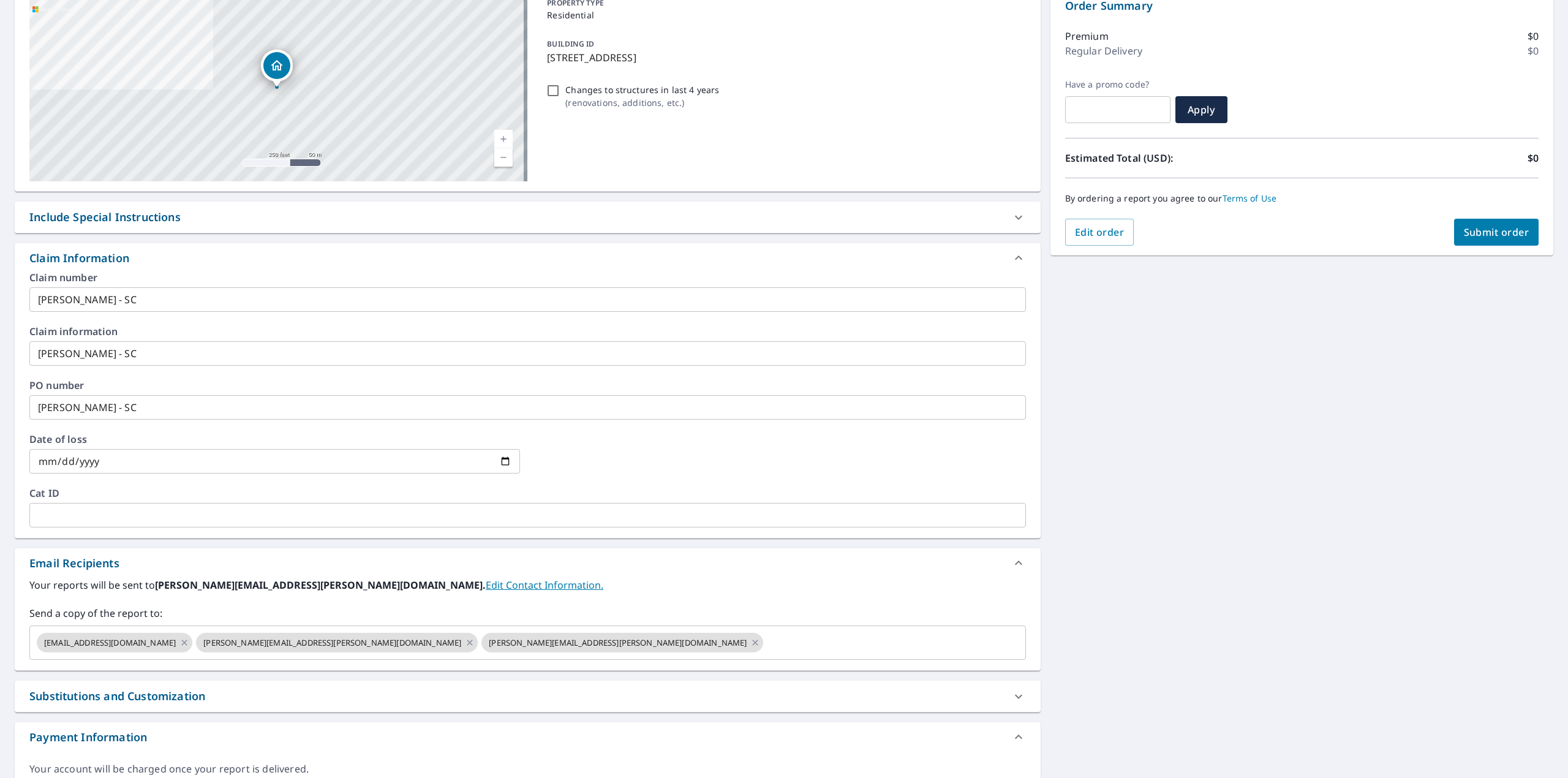
click at [1464, 226] on span "Submit order" at bounding box center [1496, 231] width 65 height 13
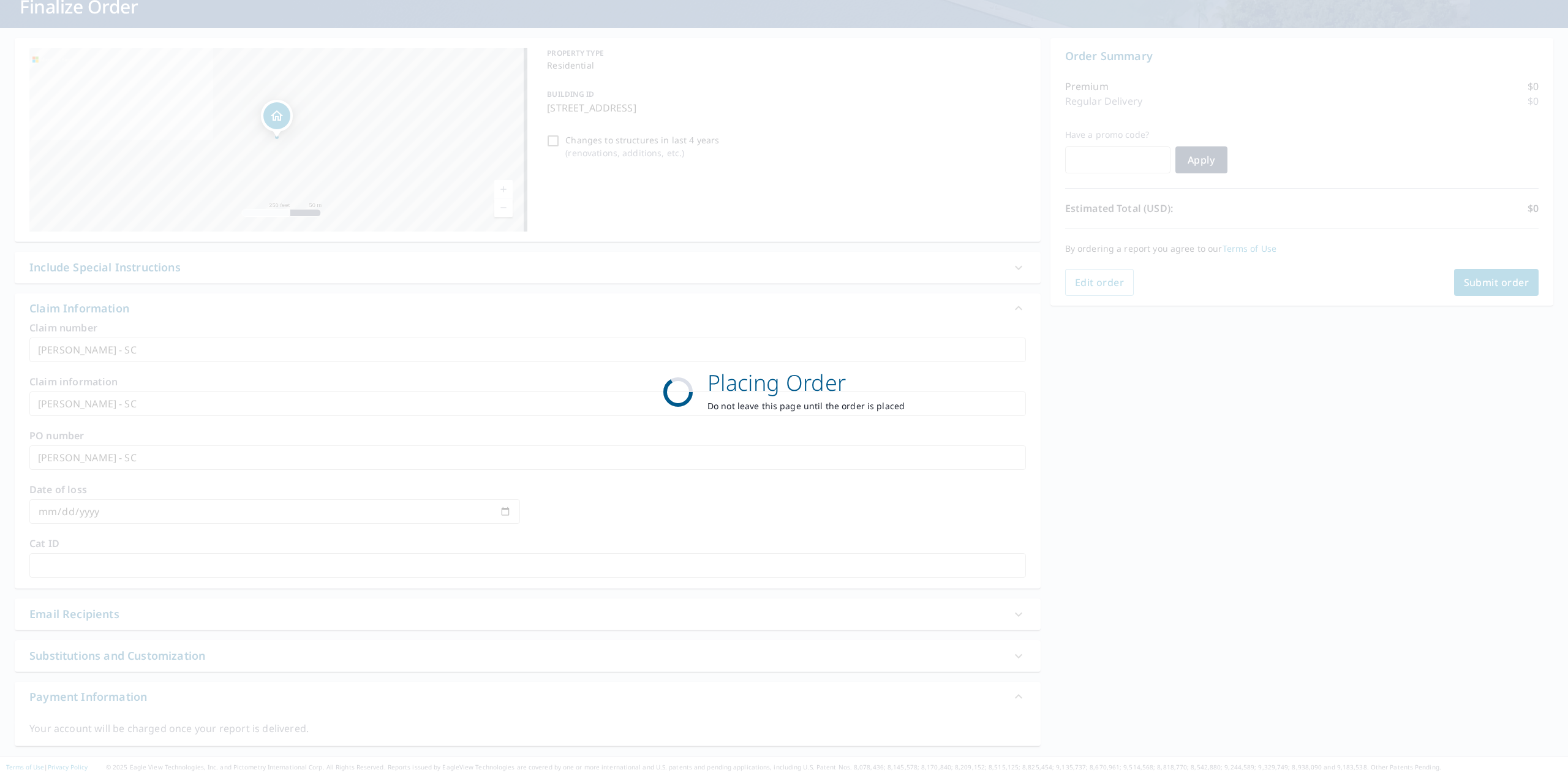
scroll to position [48, 0]
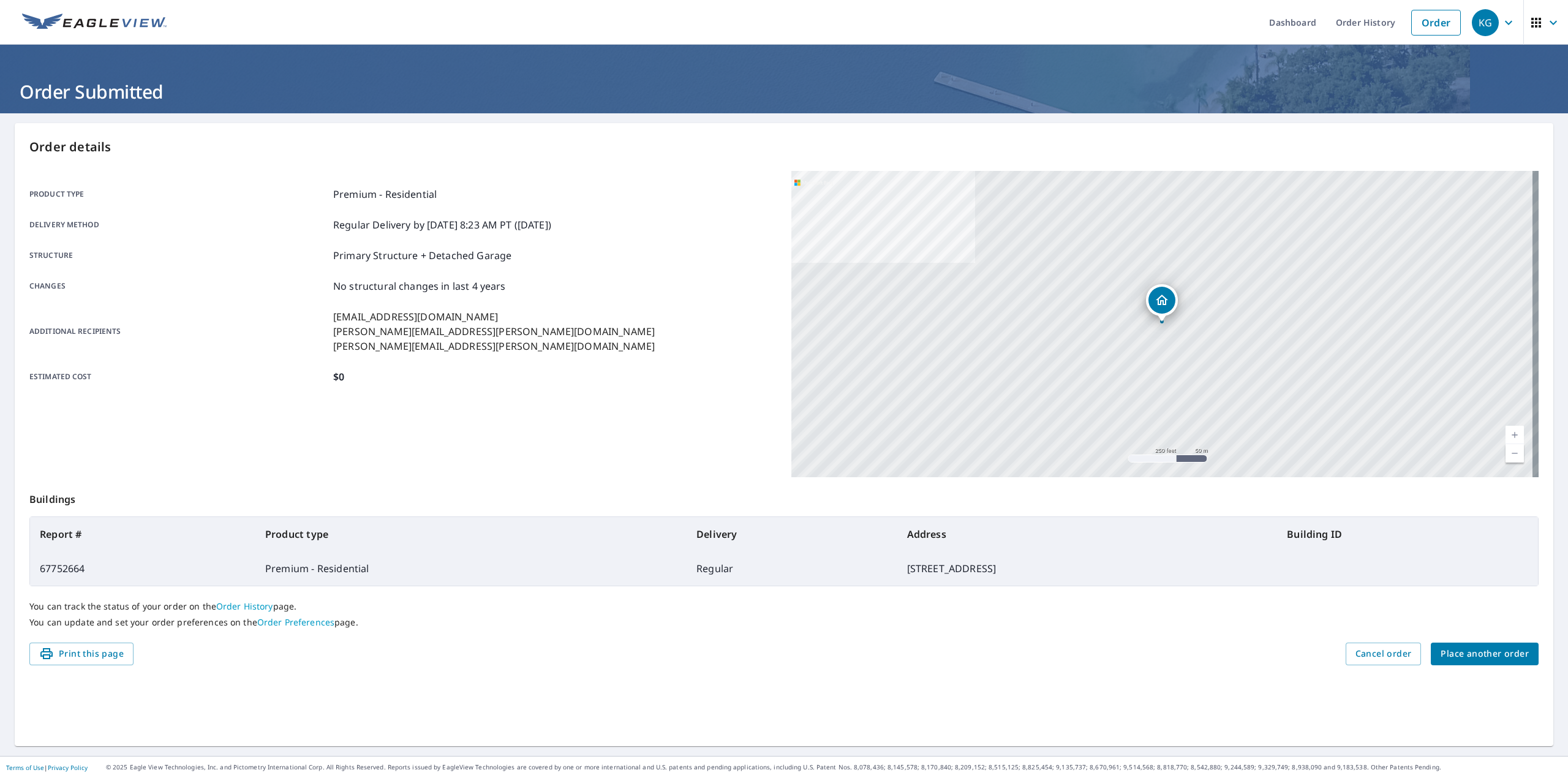
click at [1496, 652] on span "Place another order" at bounding box center [1485, 654] width 88 height 16
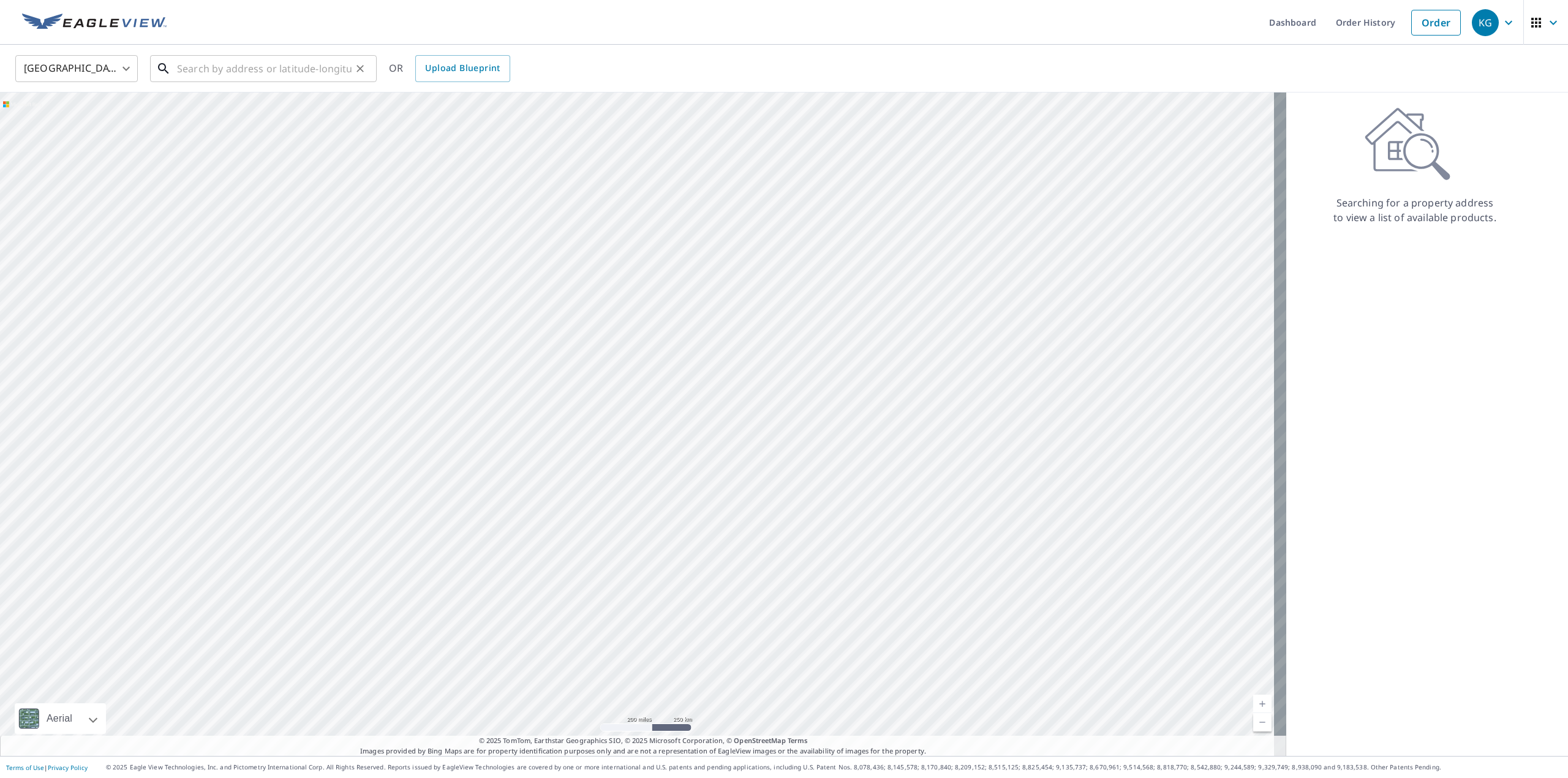
click at [221, 66] on input "text" at bounding box center [264, 69] width 174 height 34
paste input "[STREET_ADDRESS][PERSON_NAME] [US_STATE][GEOGRAPHIC_DATA], CO. 80906"
click at [567, 42] on ul "Dashboard Order History Cancel Order" at bounding box center [820, 22] width 1293 height 44
click at [343, 65] on input "[STREET_ADDRESS][PERSON_NAME] [US_STATE][GEOGRAPHIC_DATA], CO. 80906" at bounding box center [264, 69] width 174 height 34
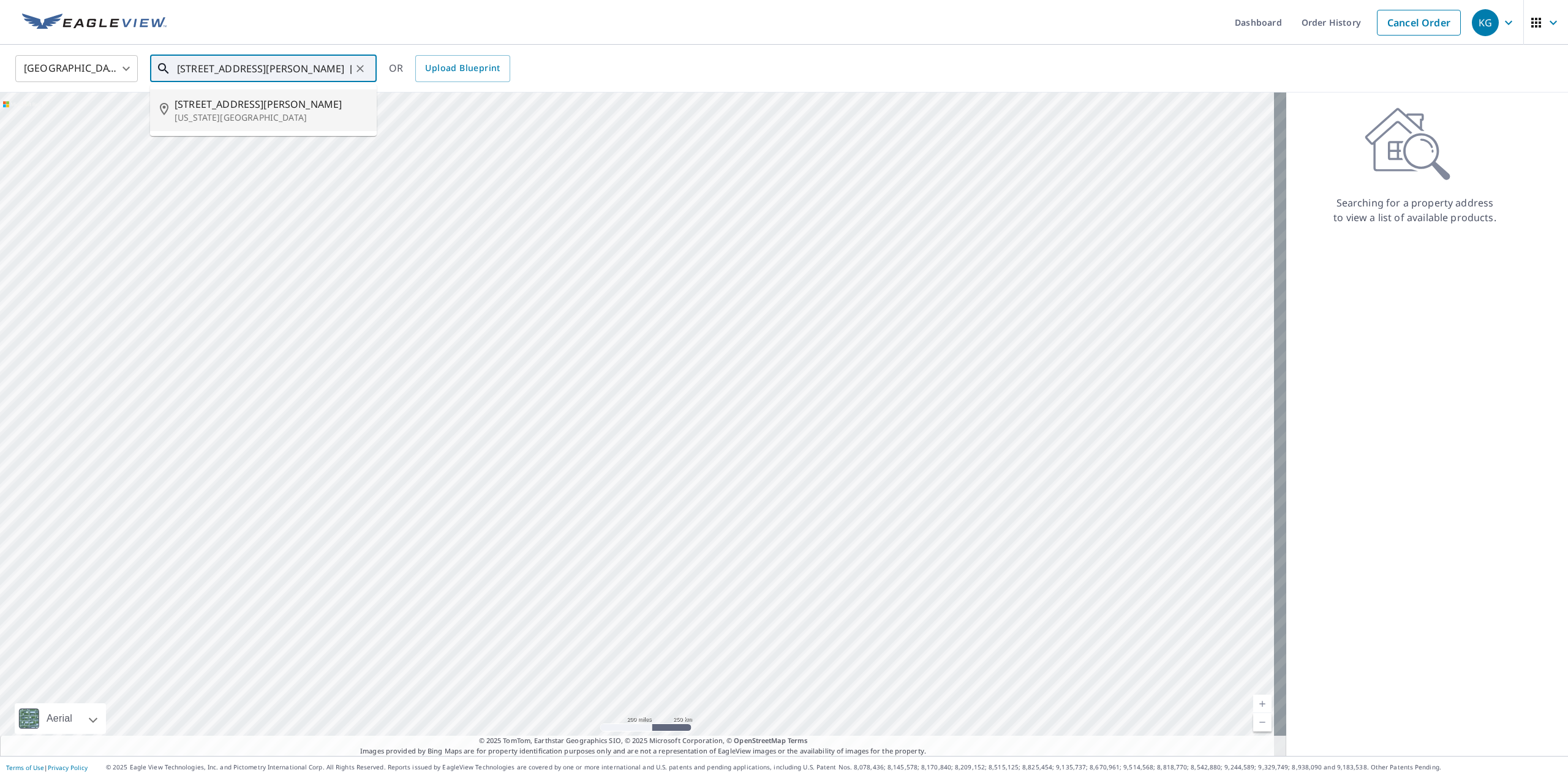
click at [284, 99] on span "[STREET_ADDRESS][PERSON_NAME]" at bounding box center [270, 104] width 192 height 15
type input "[STREET_ADDRESS][PERSON_NAME][US_STATE]"
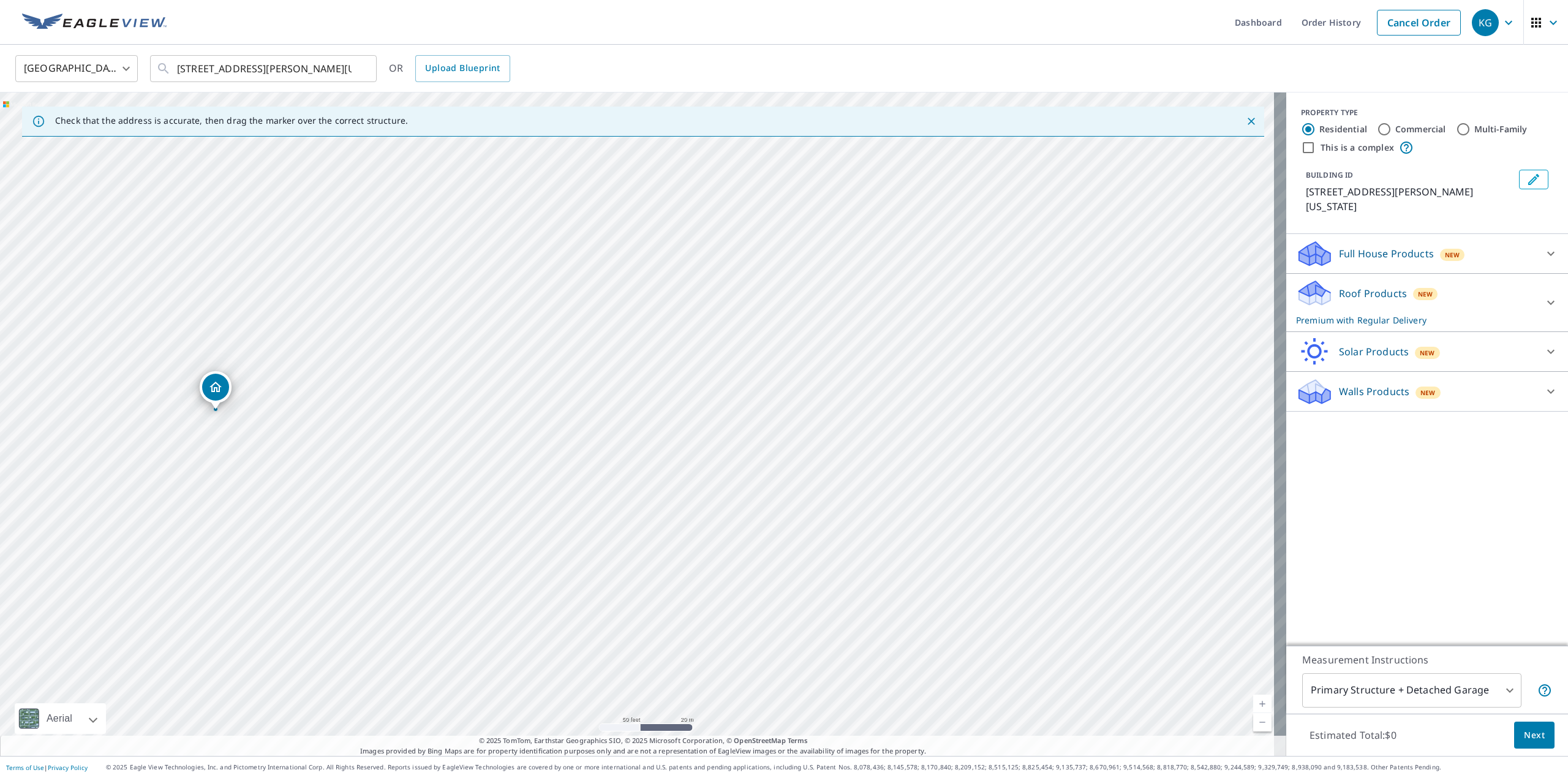
drag, startPoint x: 622, startPoint y: 462, endPoint x: 1008, endPoint y: 498, distance: 387.7
click at [1538, 625] on div "Check that the address is accurate, then drag the marker over the correct struc…" at bounding box center [784, 424] width 1568 height 664
click at [1250, 566] on div "[STREET_ADDRESS][PERSON_NAME][US_STATE]" at bounding box center [643, 424] width 1286 height 664
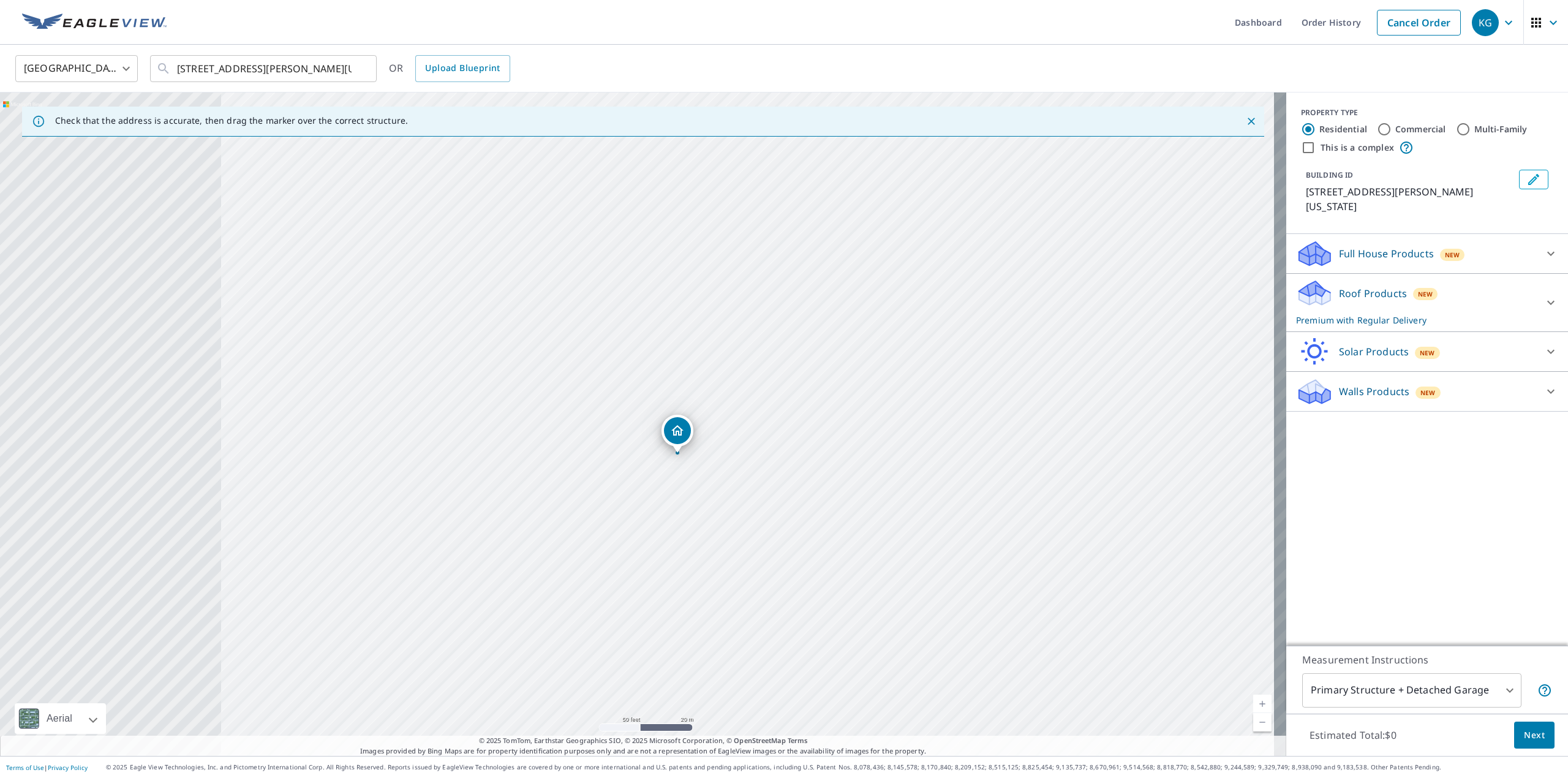
drag, startPoint x: 551, startPoint y: 445, endPoint x: 699, endPoint y: 454, distance: 148.3
click at [699, 454] on div "[STREET_ADDRESS][PERSON_NAME][US_STATE]" at bounding box center [643, 424] width 1286 height 664
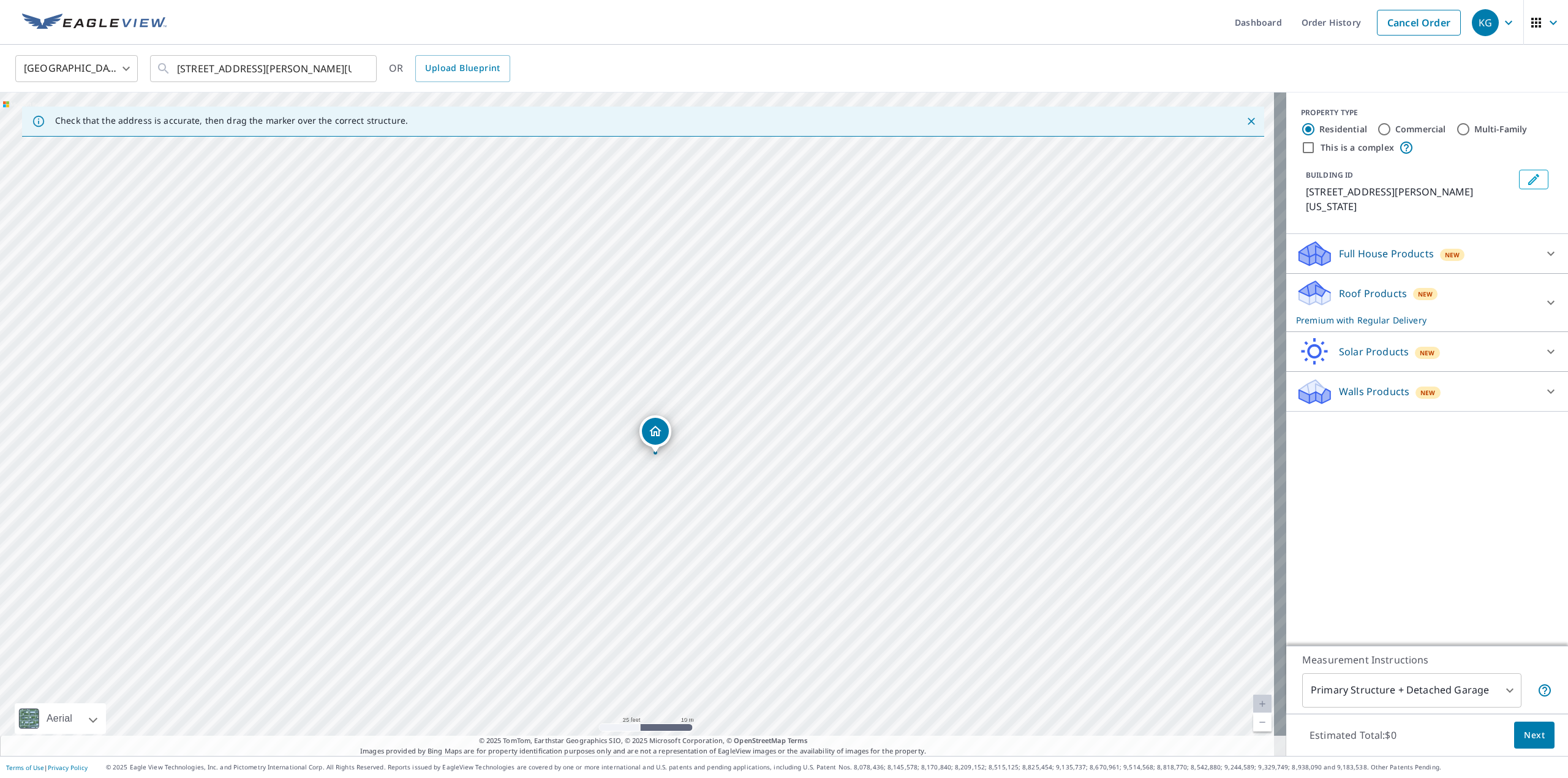
click at [1478, 528] on div "PROPERTY TYPE Residential Commercial Multi-Family This is a complex BUILDING ID…" at bounding box center [1427, 369] width 282 height 553
click at [1527, 732] on span "Next" at bounding box center [1534, 735] width 21 height 16
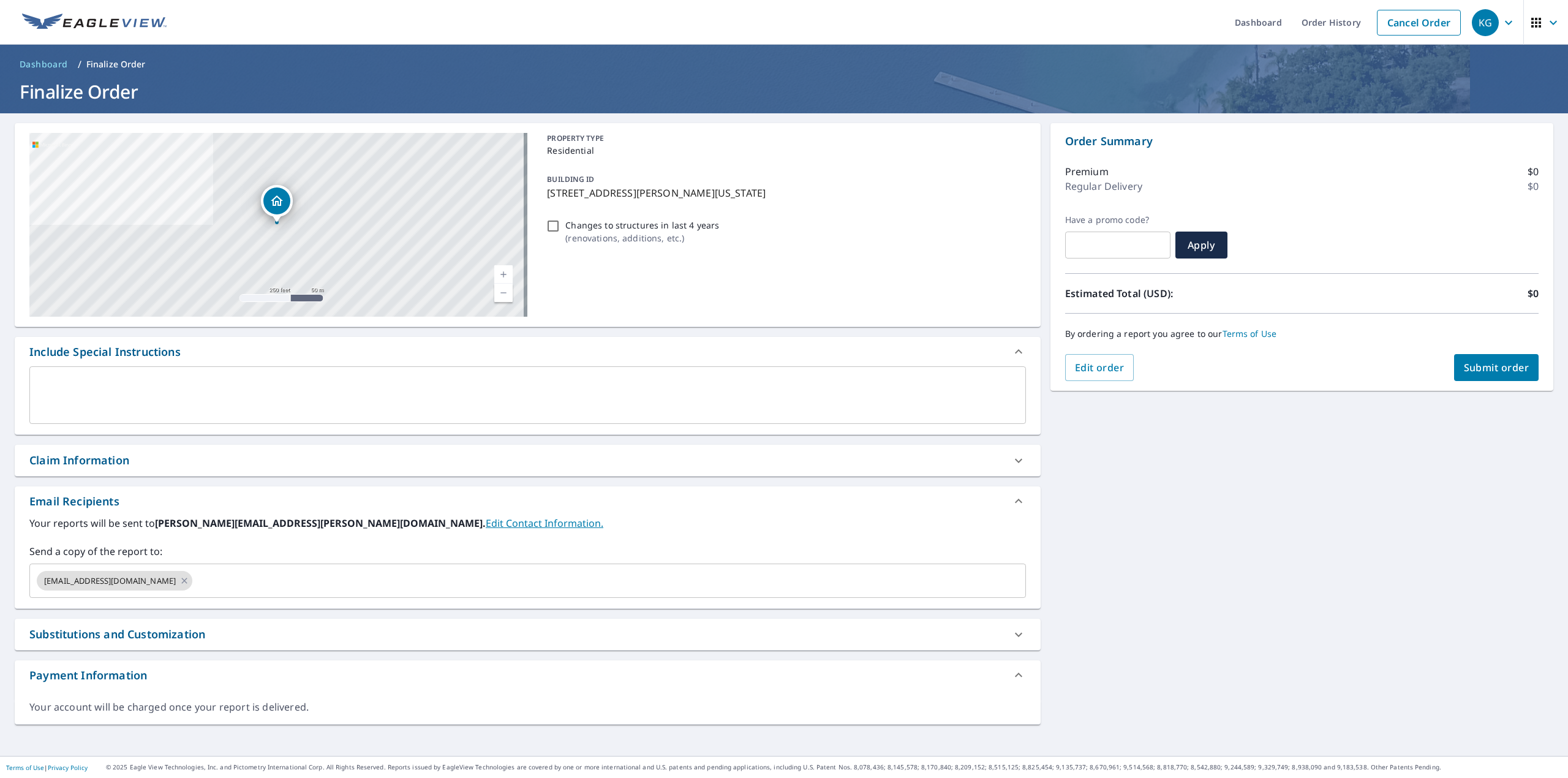
click at [1013, 348] on icon at bounding box center [1018, 351] width 15 height 15
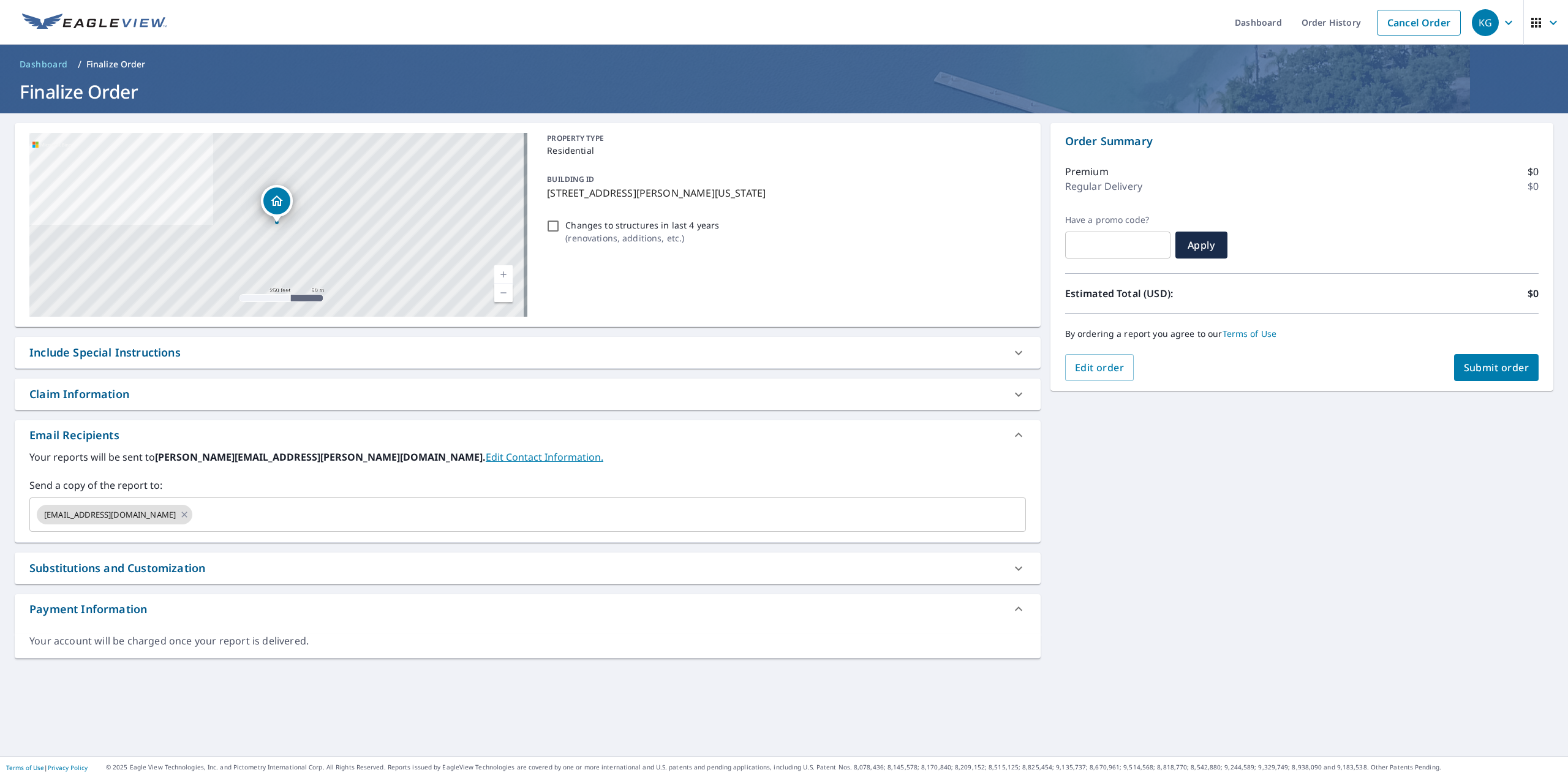
click at [1012, 393] on icon at bounding box center [1018, 394] width 15 height 15
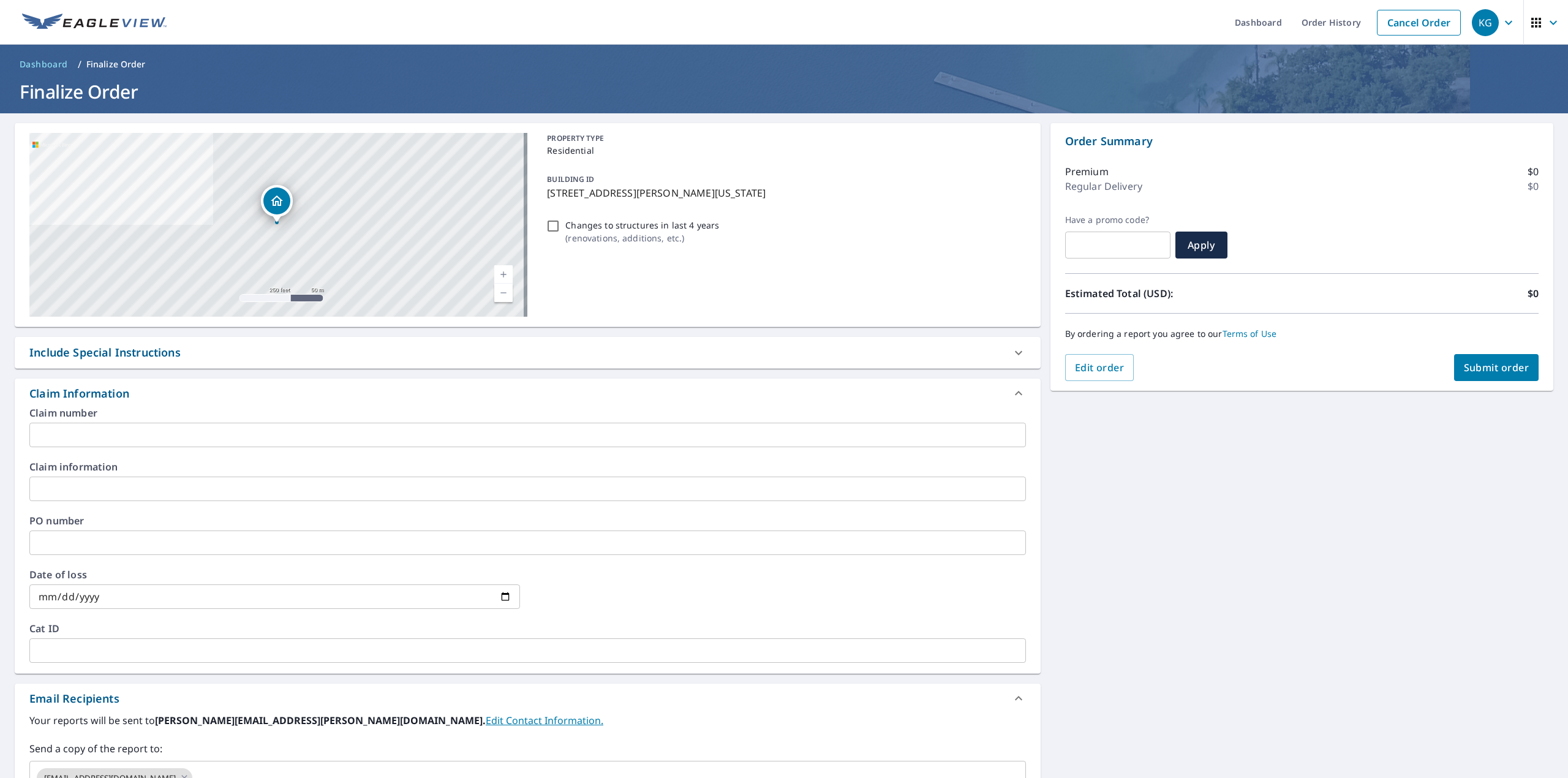
click at [159, 428] on input "text" at bounding box center [527, 435] width 996 height 24
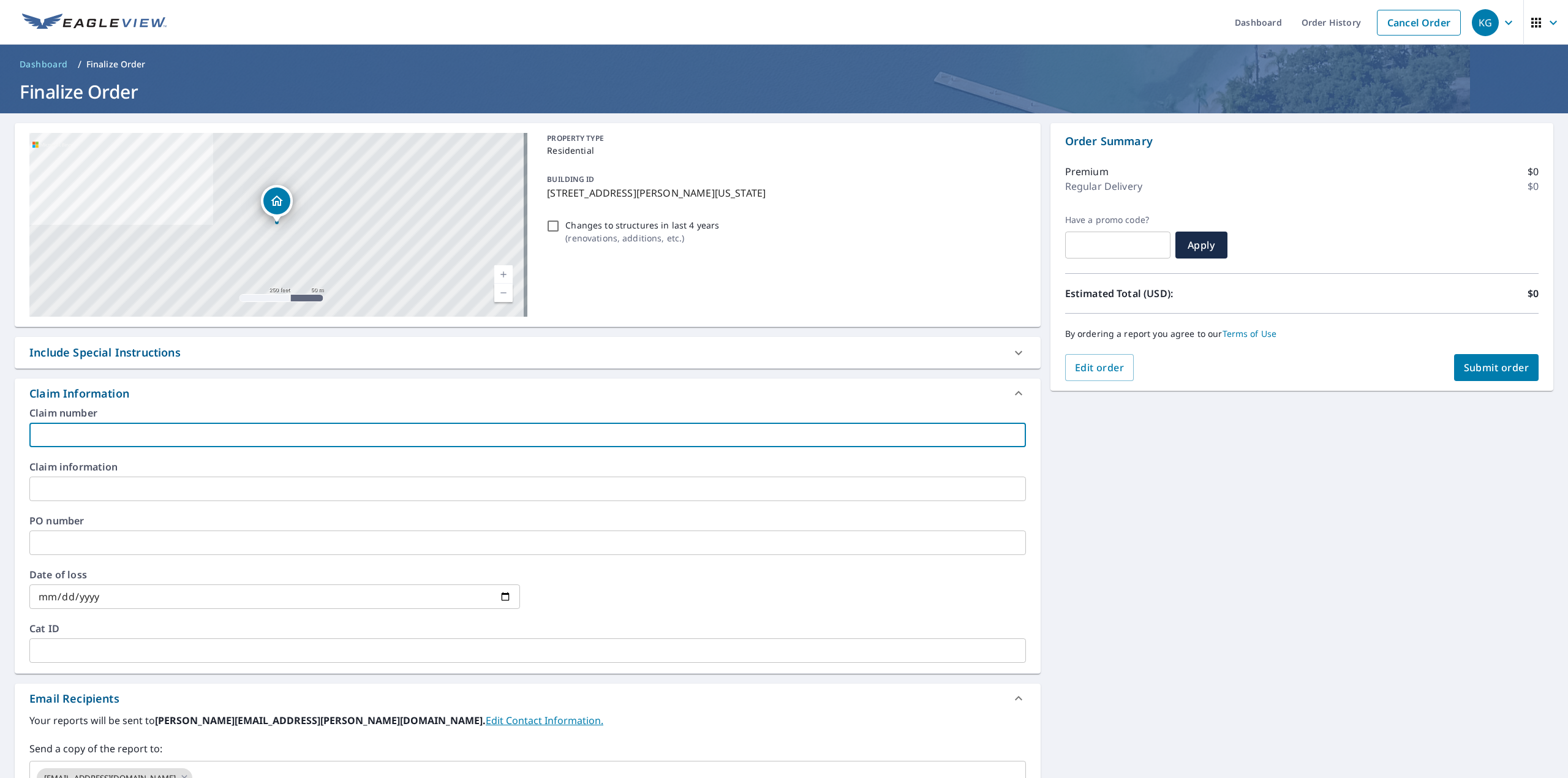
paste input "[PERSON_NAME]"
click at [103, 428] on input "[PERSON_NAME] - SC" at bounding box center [527, 435] width 996 height 24
type input "[PERSON_NAME] - SC"
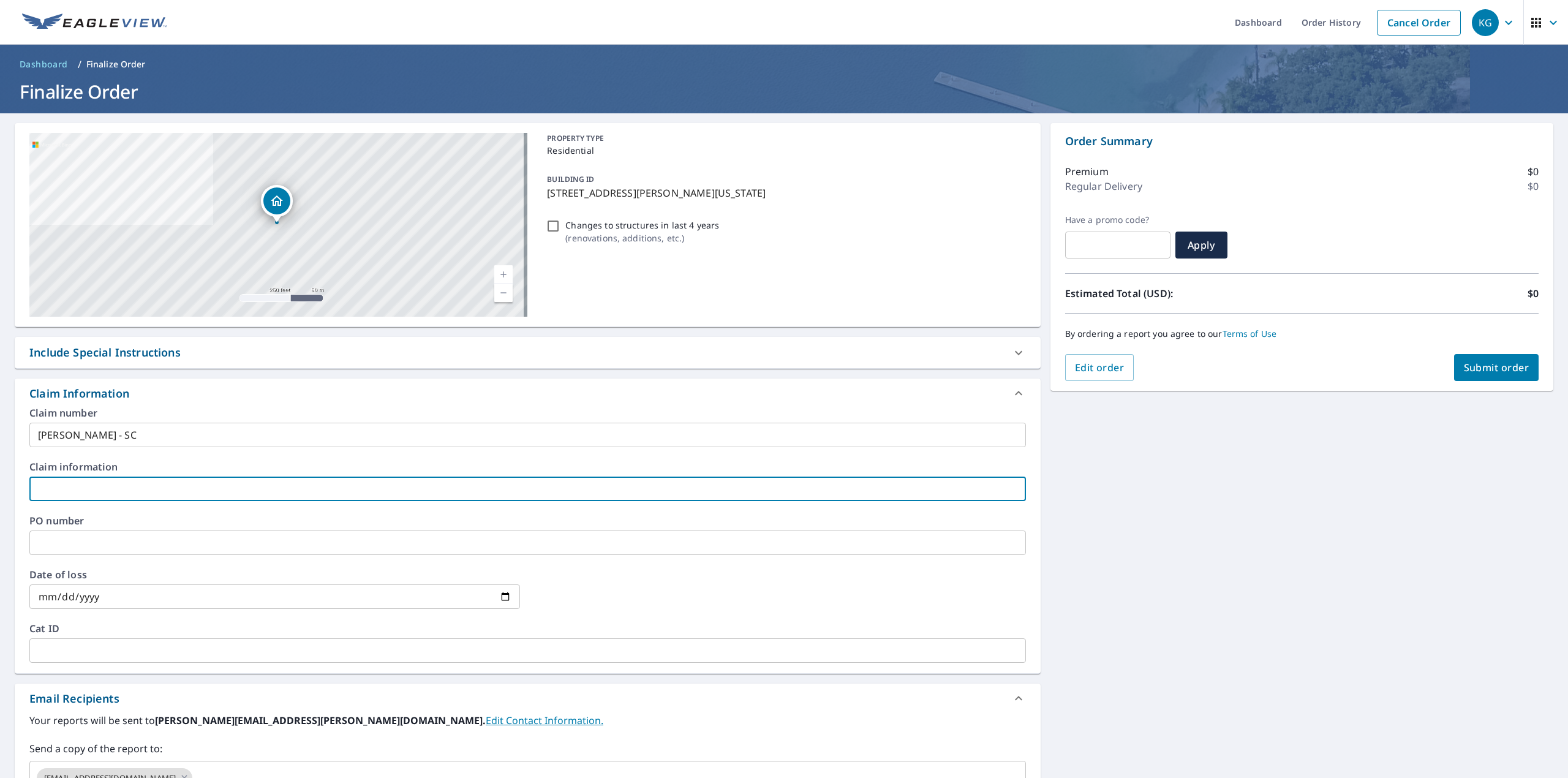
click at [98, 484] on input "text" at bounding box center [527, 488] width 996 height 24
paste input "[PERSON_NAME] - SC"
type input "[PERSON_NAME] - SC"
click at [81, 530] on input "text" at bounding box center [527, 542] width 996 height 24
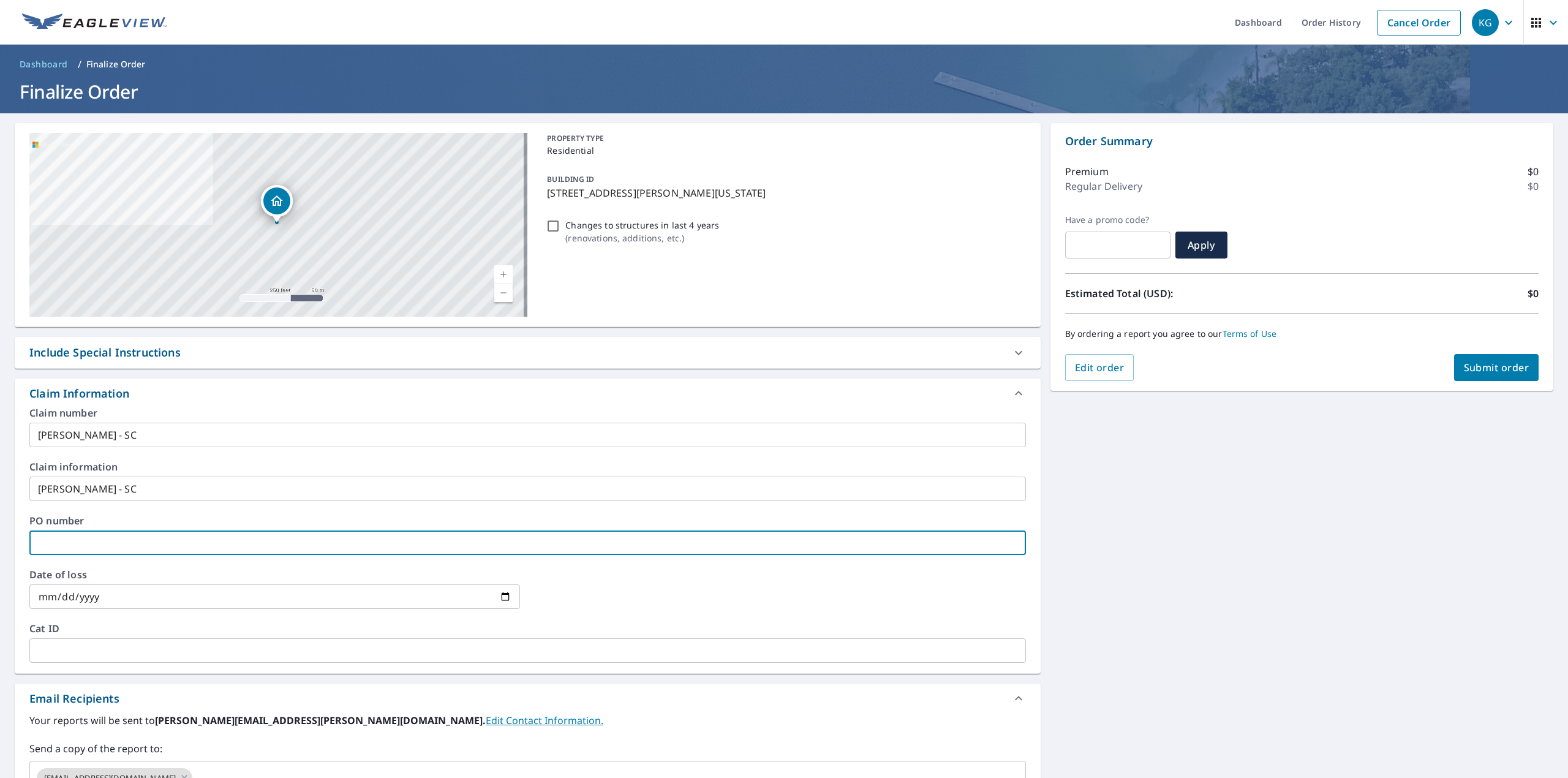
paste input "[PERSON_NAME] - SC"
type input "[PERSON_NAME] - SC"
click at [1013, 389] on icon at bounding box center [1018, 393] width 15 height 15
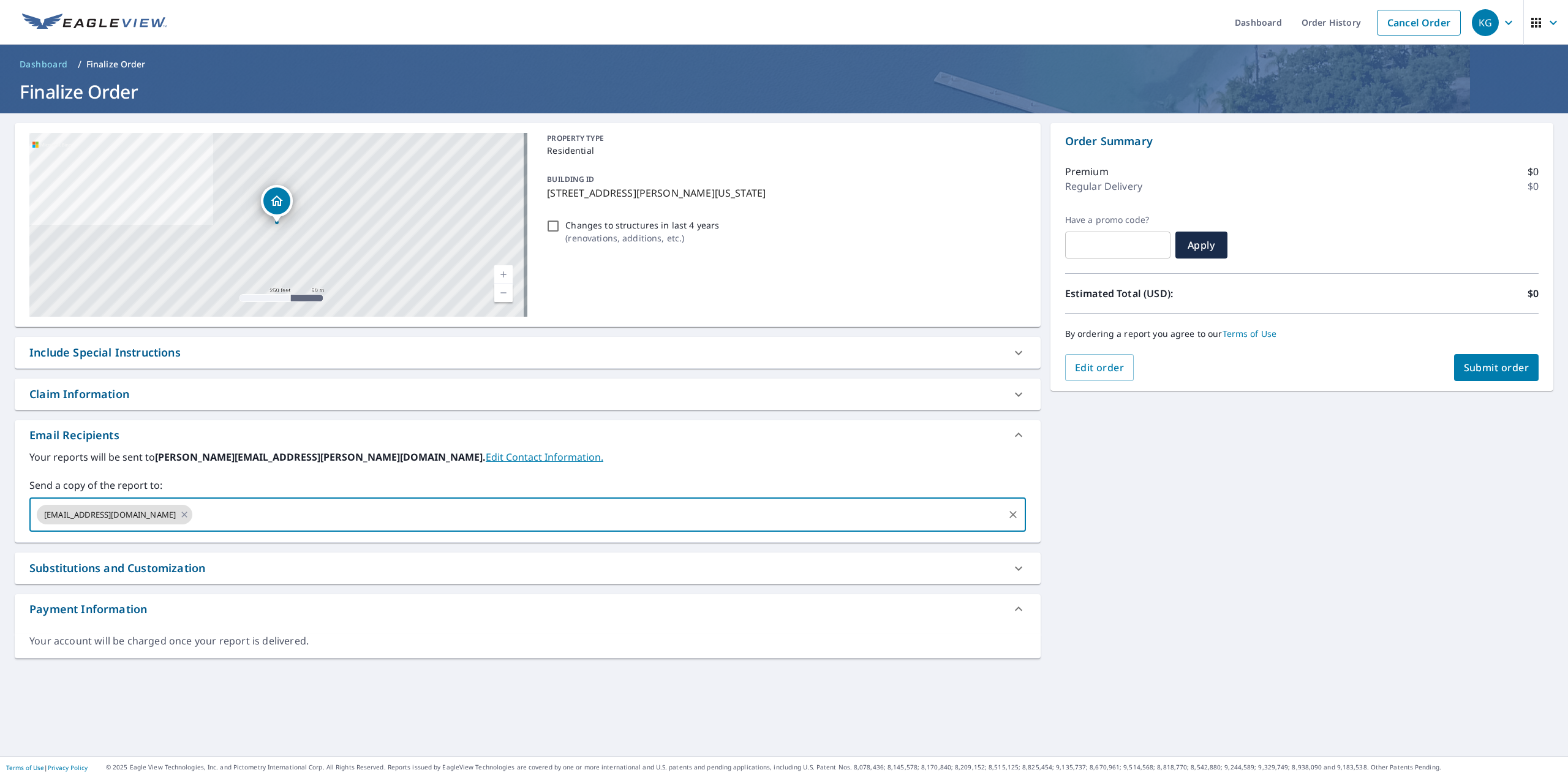
click at [456, 511] on input "text" at bounding box center [597, 515] width 807 height 23
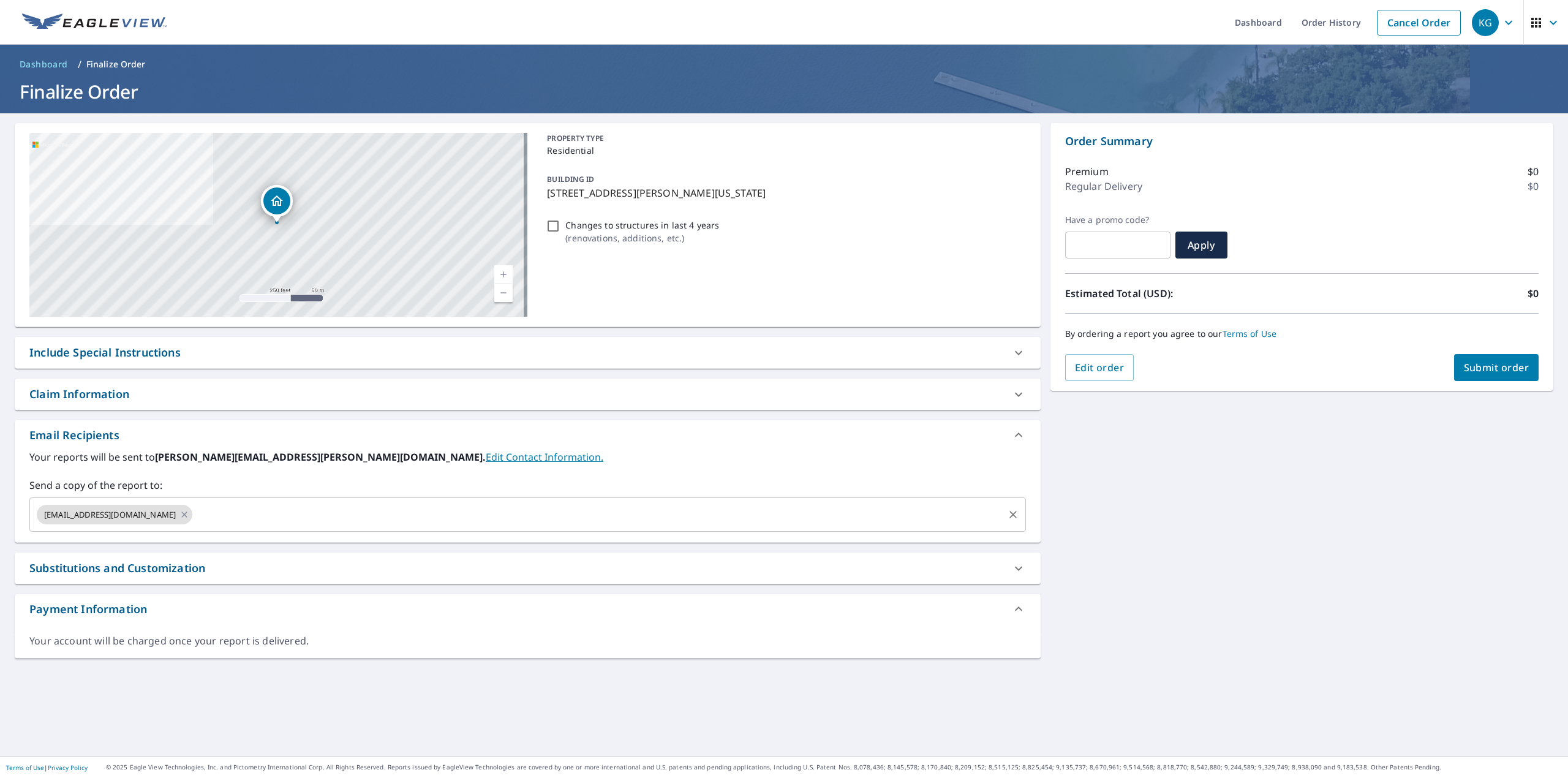
click at [307, 515] on input "text" at bounding box center [597, 515] width 807 height 23
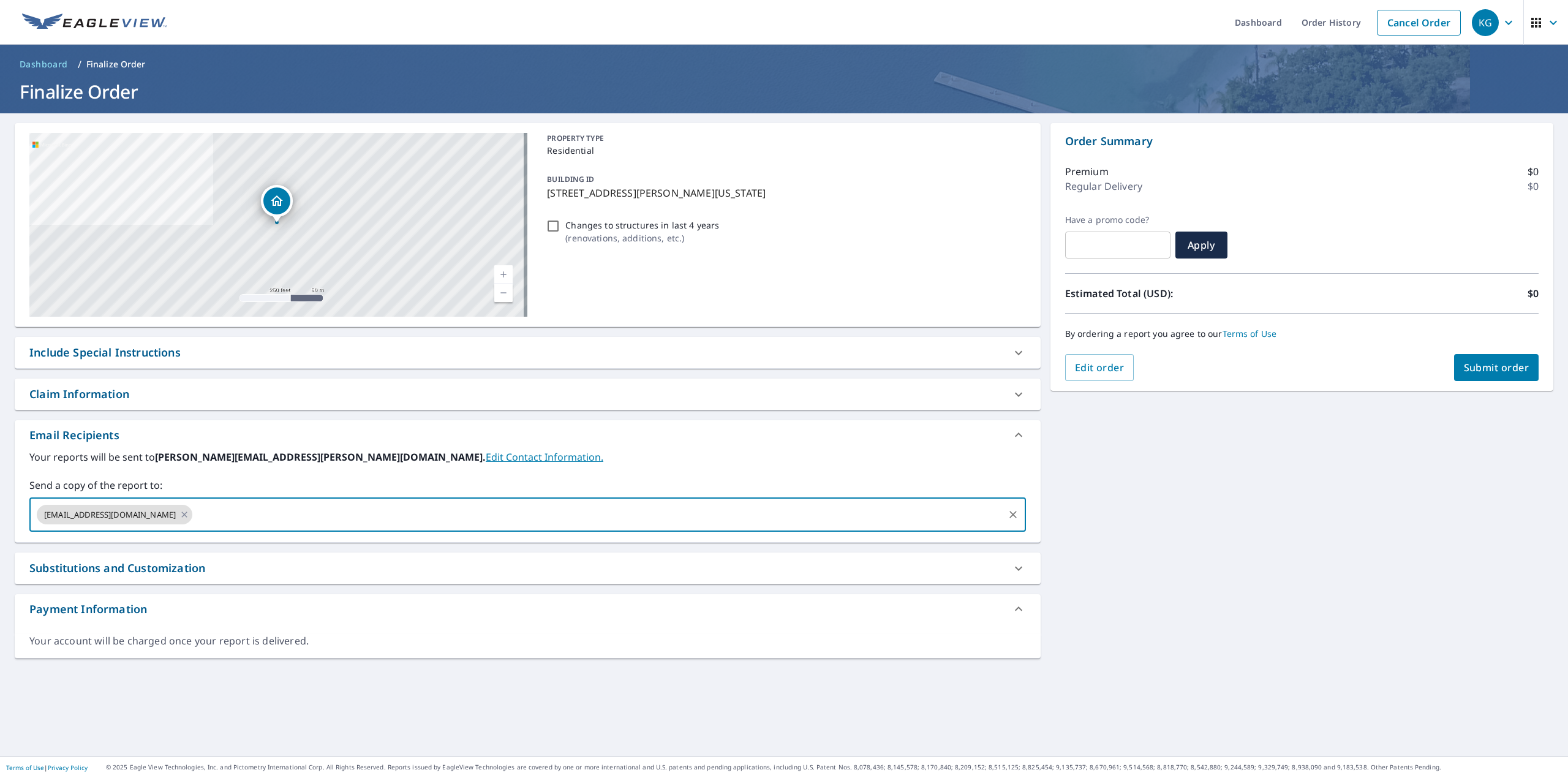
paste input "[EMAIL_ADDRESS][DOMAIN_NAME]"
type input "[EMAIL_ADDRESS][DOMAIN_NAME]"
type input "[PERSON_NAME][EMAIL_ADDRESS][PERSON_NAME][DOMAIN_NAME]"
click at [710, 460] on label "Your reports will be sent to [PERSON_NAME][EMAIL_ADDRESS][PERSON_NAME][DOMAIN_N…" at bounding box center [527, 456] width 996 height 15
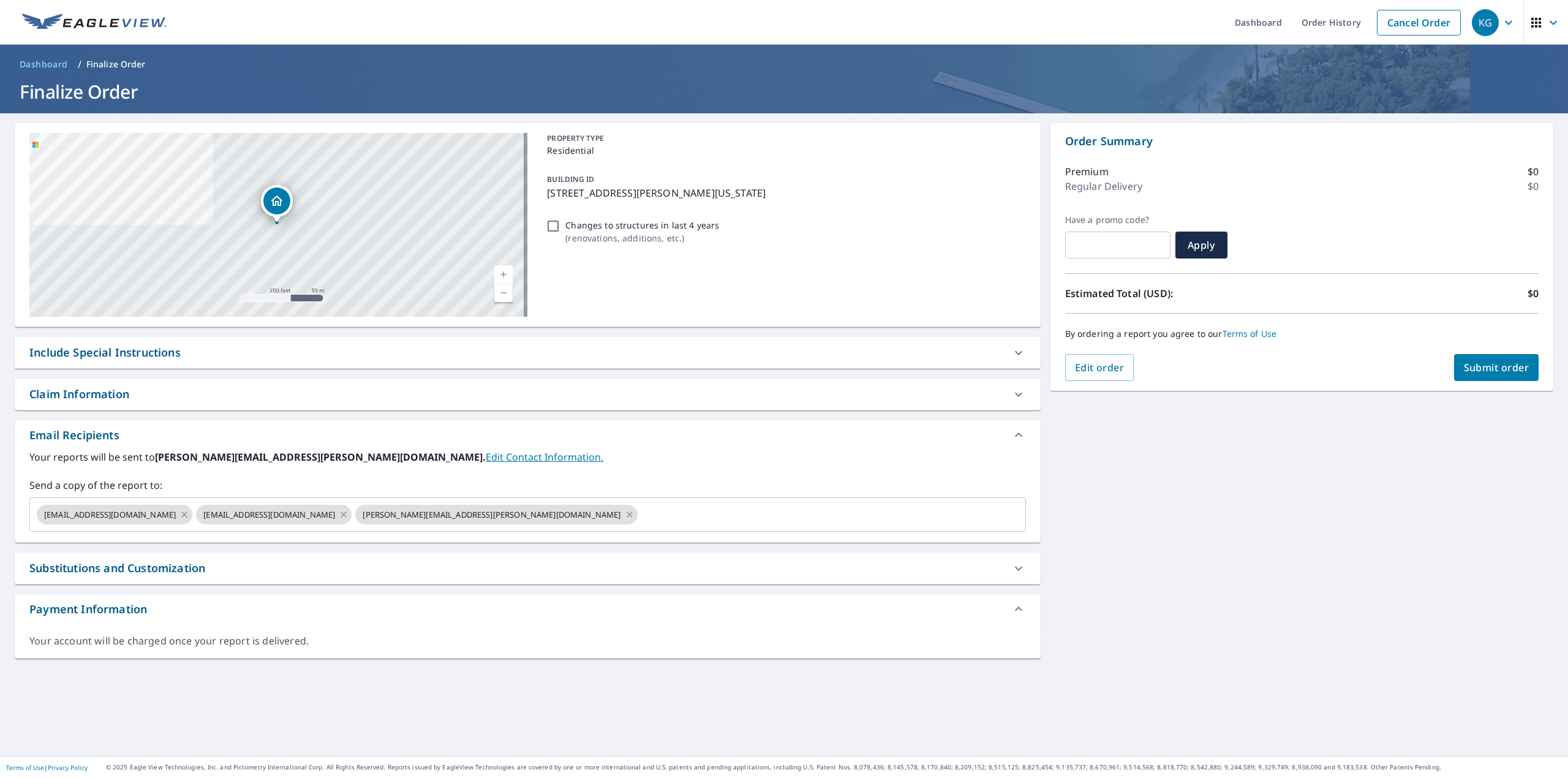
click at [1235, 519] on div "[STREET_ADDRESS][PERSON_NAME][US_STATE] Aerial Road A standard road map Aerial …" at bounding box center [784, 434] width 1568 height 642
click at [1469, 359] on button "Submit order" at bounding box center [1496, 368] width 85 height 27
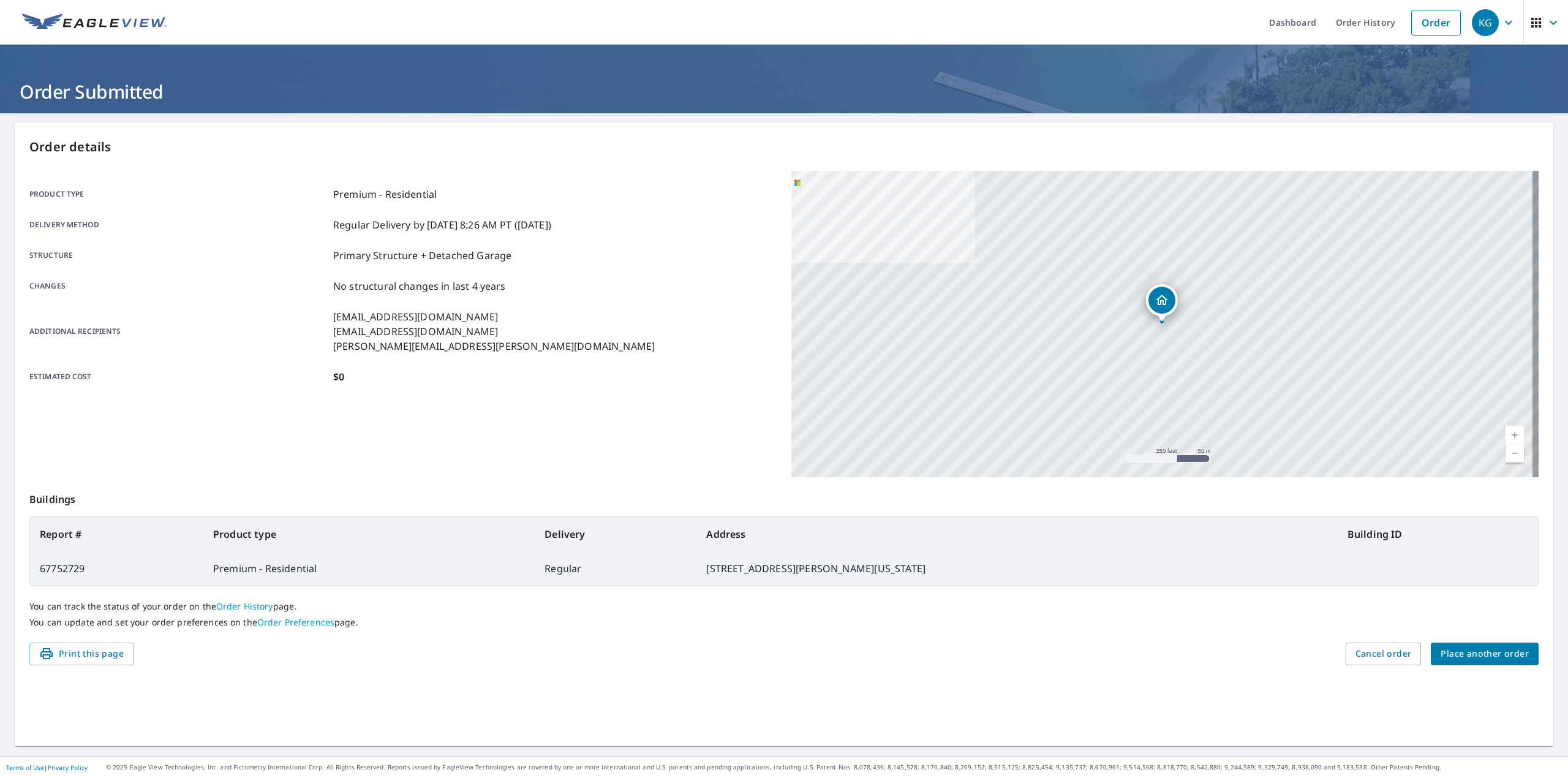
drag, startPoint x: 625, startPoint y: 435, endPoint x: 660, endPoint y: 435, distance: 35.0
click at [632, 435] on div "Product type Premium - Residential Delivery method Regular Delivery by [DATE] 8…" at bounding box center [403, 323] width 747 height 306
click at [1485, 650] on span "Place another order" at bounding box center [1485, 654] width 88 height 16
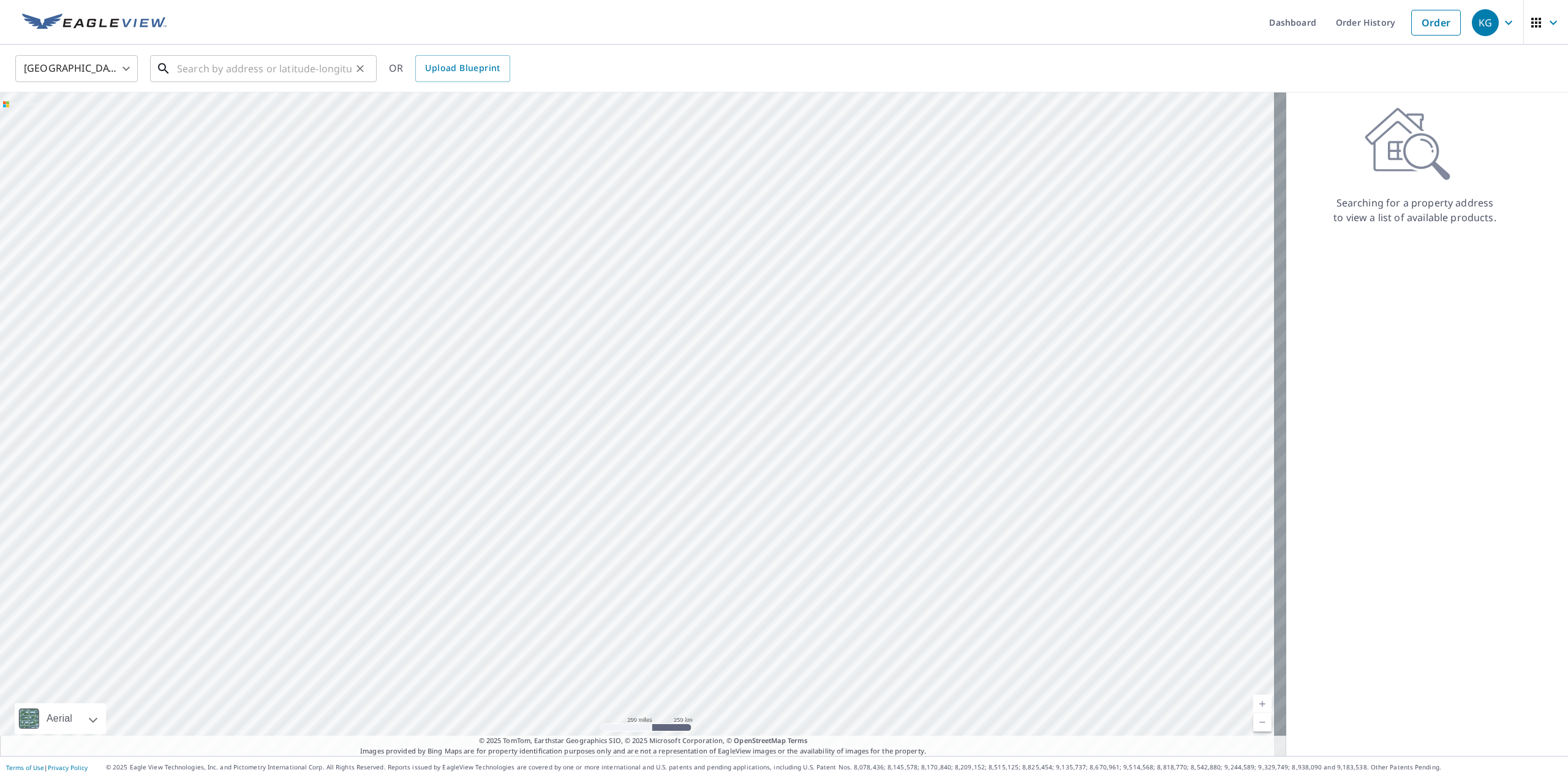
click at [323, 71] on input "text" at bounding box center [264, 69] width 174 height 34
paste input "[STREET_ADDRESS]"
click at [190, 111] on p "[GEOGRAPHIC_DATA], [GEOGRAPHIC_DATA] 75092" at bounding box center [270, 123] width 192 height 24
type input "[STREET_ADDRESS]"
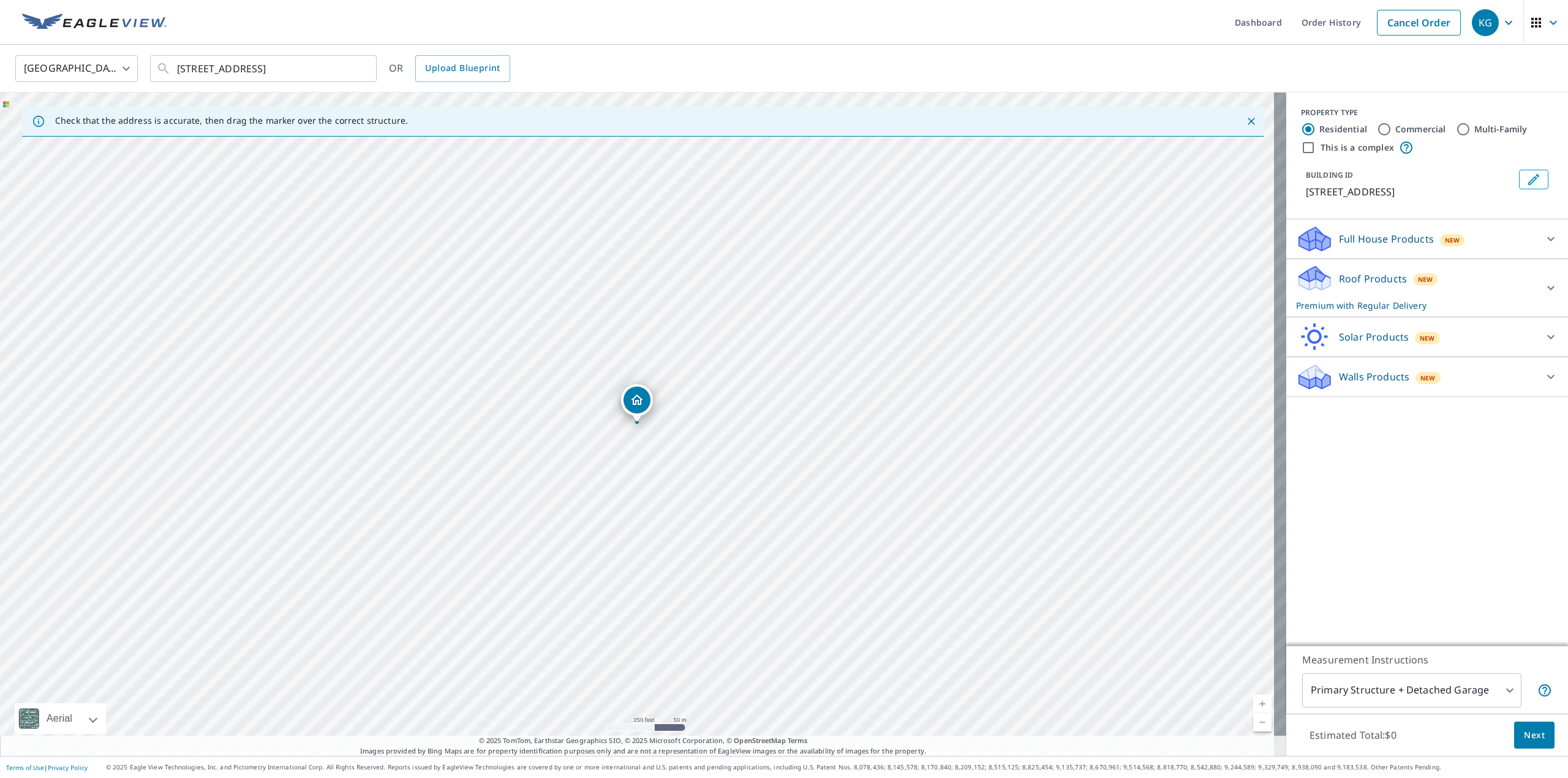
click at [1418, 549] on div "PROPERTY TYPE Residential Commercial Multi-Family This is a complex BUILDING ID…" at bounding box center [1427, 369] width 282 height 553
drag, startPoint x: 319, startPoint y: 488, endPoint x: 887, endPoint y: 809, distance: 652.4
click at [887, 777] on html "KG KG Dashboard Order History Cancel Order KG [GEOGRAPHIC_DATA] [GEOGRAPHIC_DAT…" at bounding box center [784, 389] width 1568 height 778
click at [1530, 732] on span "Next" at bounding box center [1534, 735] width 21 height 16
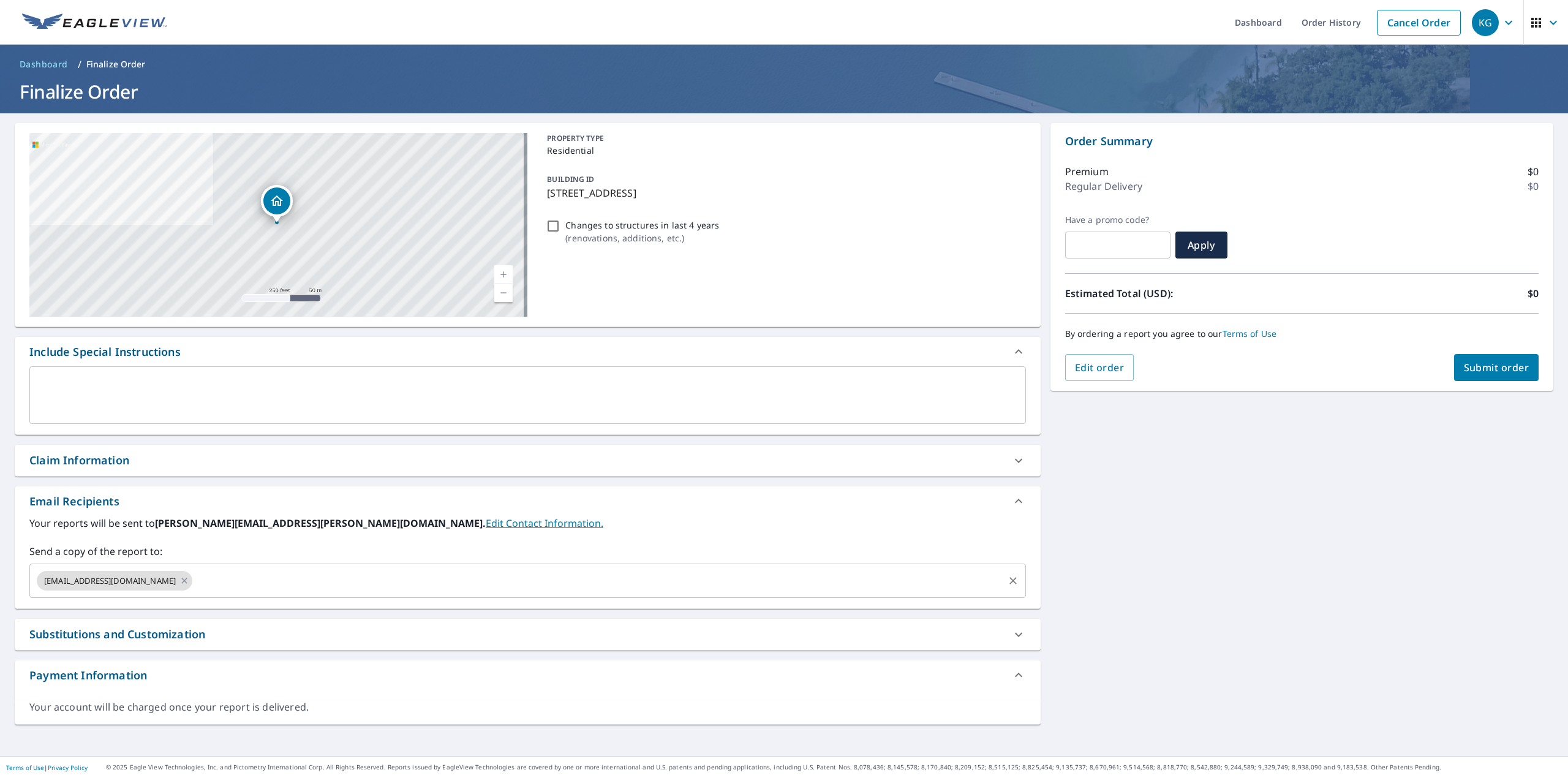
click at [228, 569] on input "text" at bounding box center [597, 581] width 807 height 23
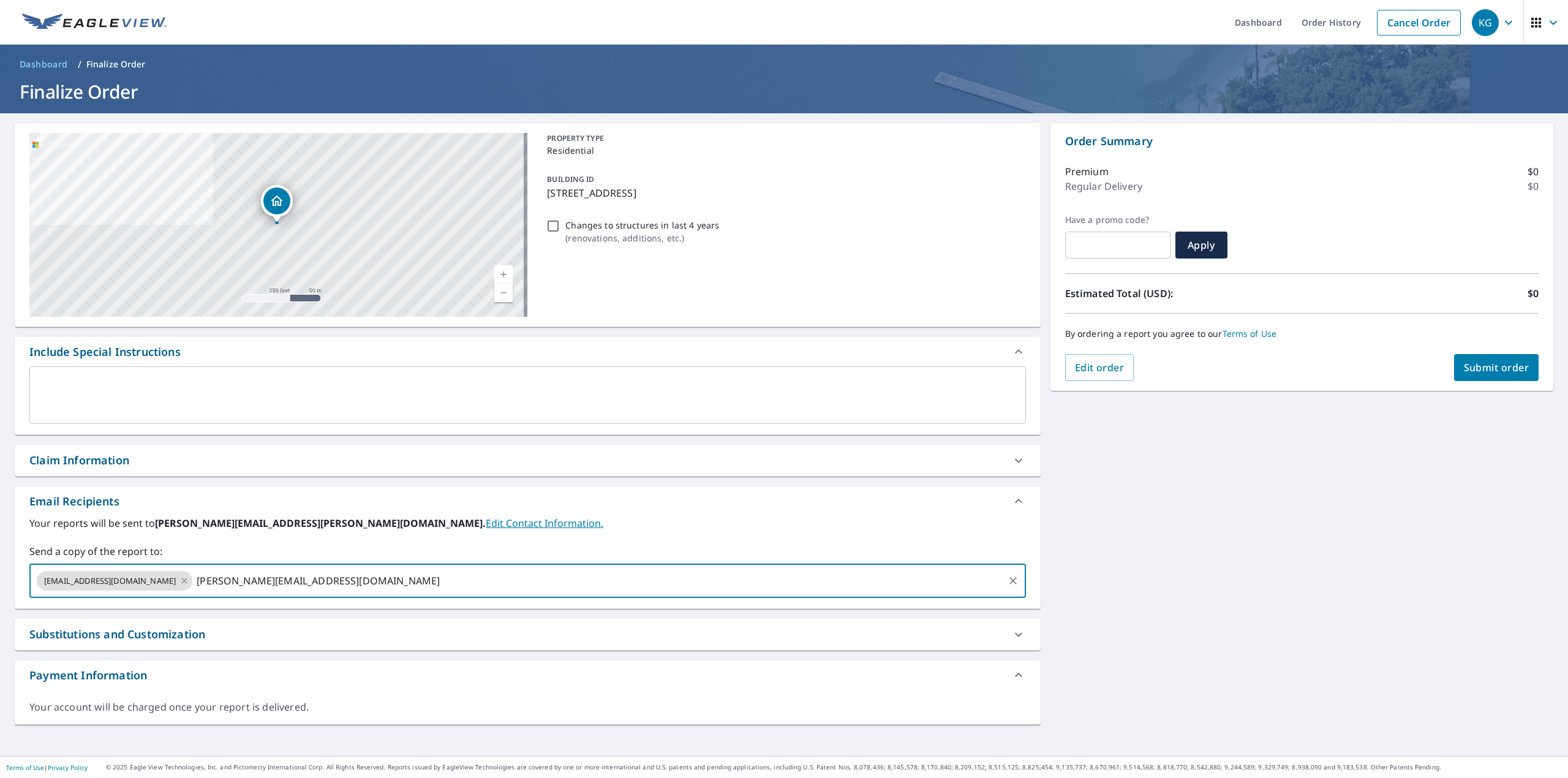
type input "[PERSON_NAME][EMAIL_ADDRESS][DOMAIN_NAME]"
type input "[PERSON_NAME][EMAIL_ADDRESS][PERSON_NAME][DOMAIN_NAME]"
click at [99, 452] on div "Claim Information" at bounding box center [79, 459] width 100 height 16
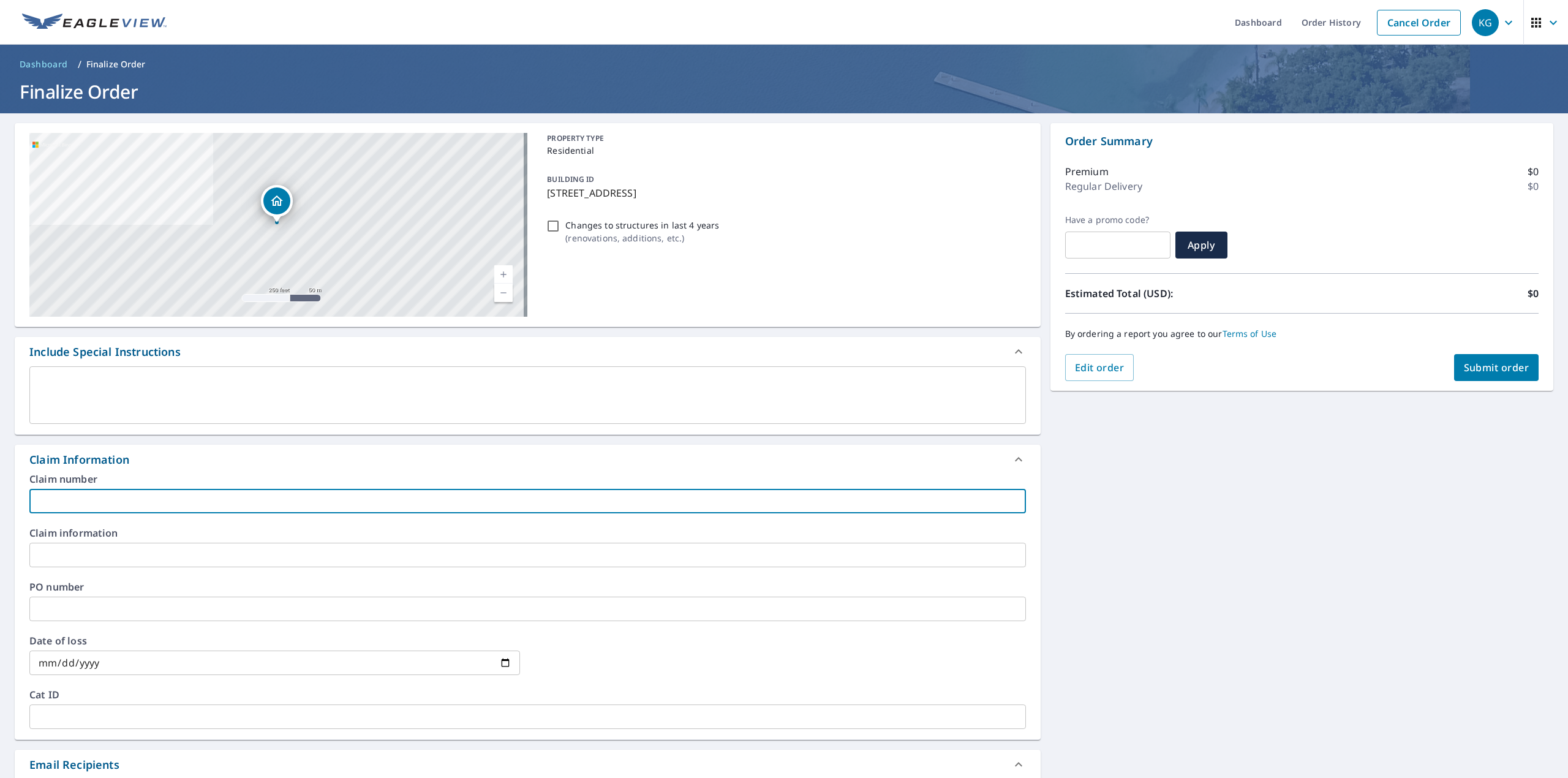
click at [100, 489] on input "text" at bounding box center [527, 501] width 996 height 24
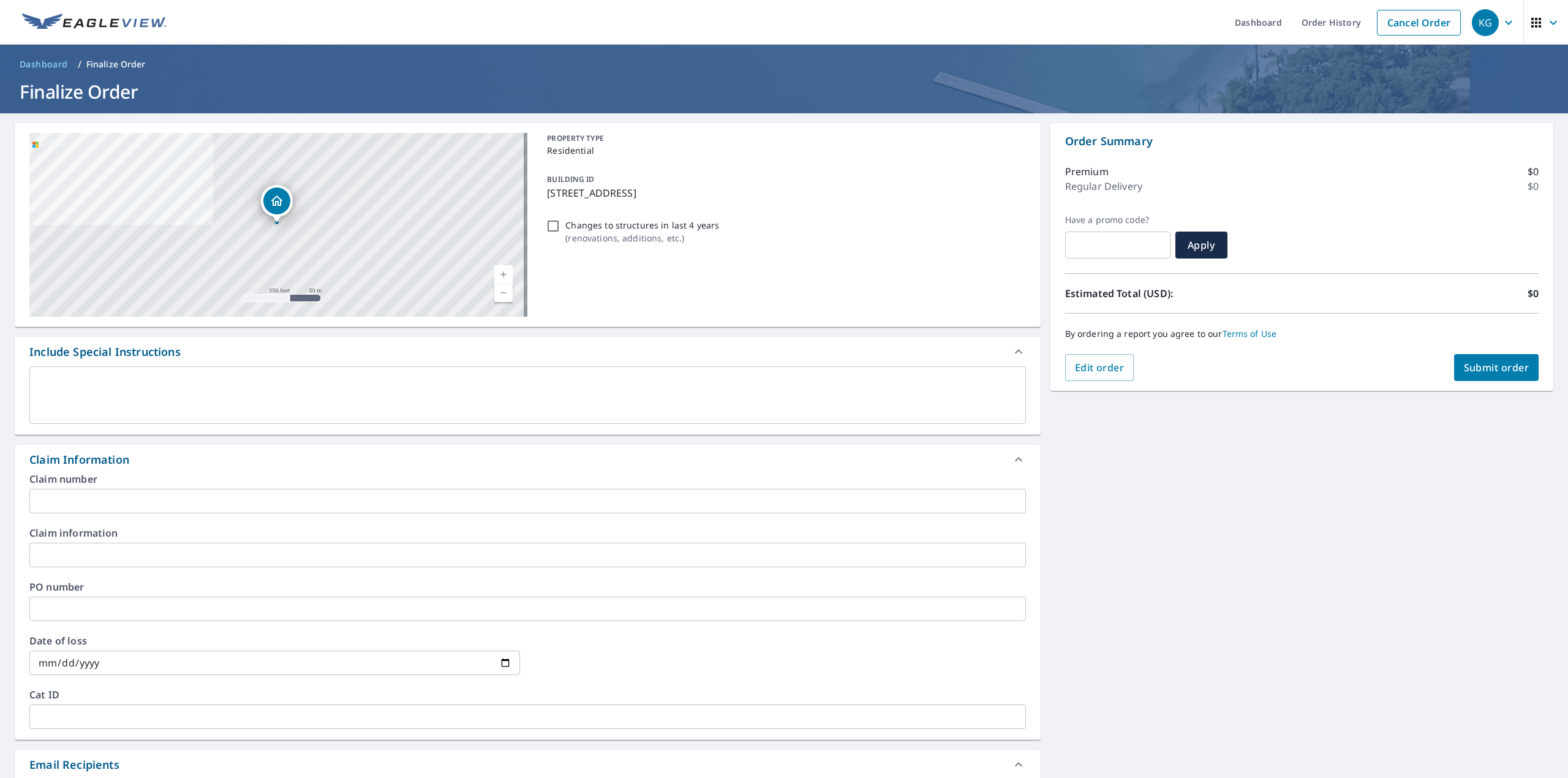
click at [128, 474] on label "Claim number" at bounding box center [527, 479] width 996 height 10
click at [102, 489] on input "text" at bounding box center [527, 501] width 996 height 24
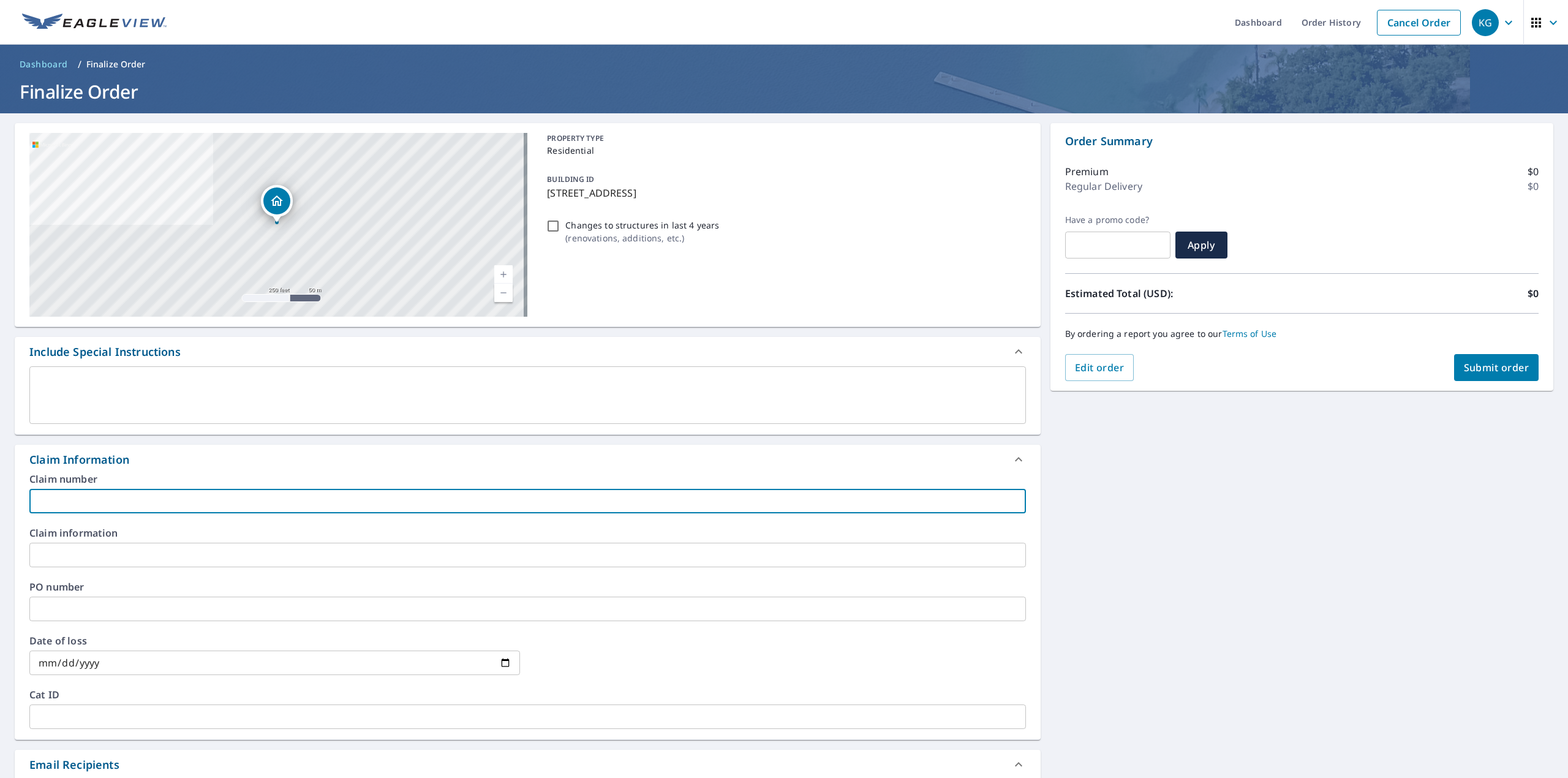
paste input "[PERSON_NAME]"
type input "[PERSON_NAME]"
click at [86, 528] on div "Claim information ​" at bounding box center [527, 547] width 996 height 39
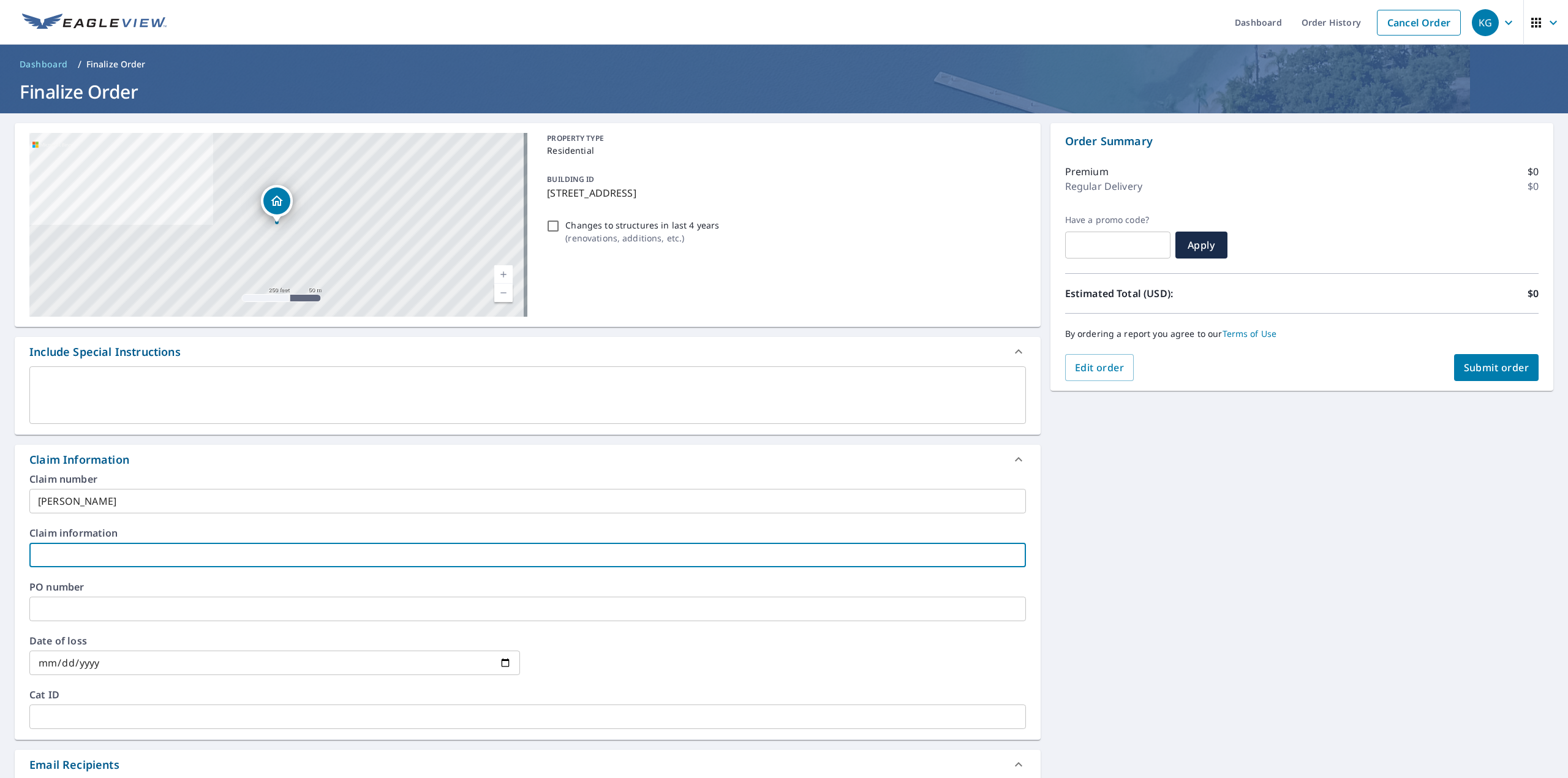
click at [83, 543] on input "text" at bounding box center [527, 554] width 996 height 24
paste input "[PERSON_NAME]"
type input "[PERSON_NAME]"
click at [76, 597] on input "text" at bounding box center [527, 608] width 996 height 24
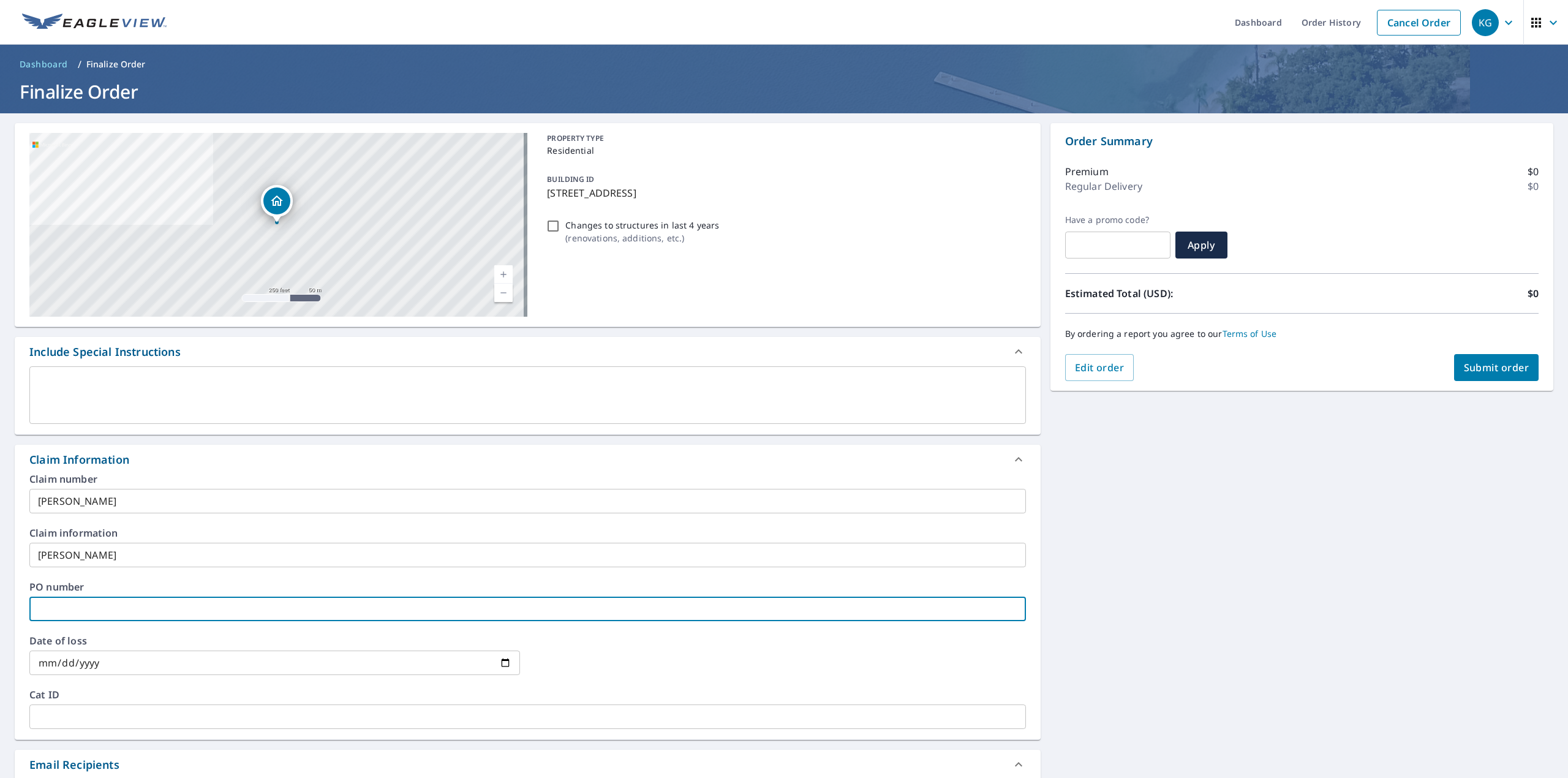
paste input "[PERSON_NAME]"
type input "[PERSON_NAME]"
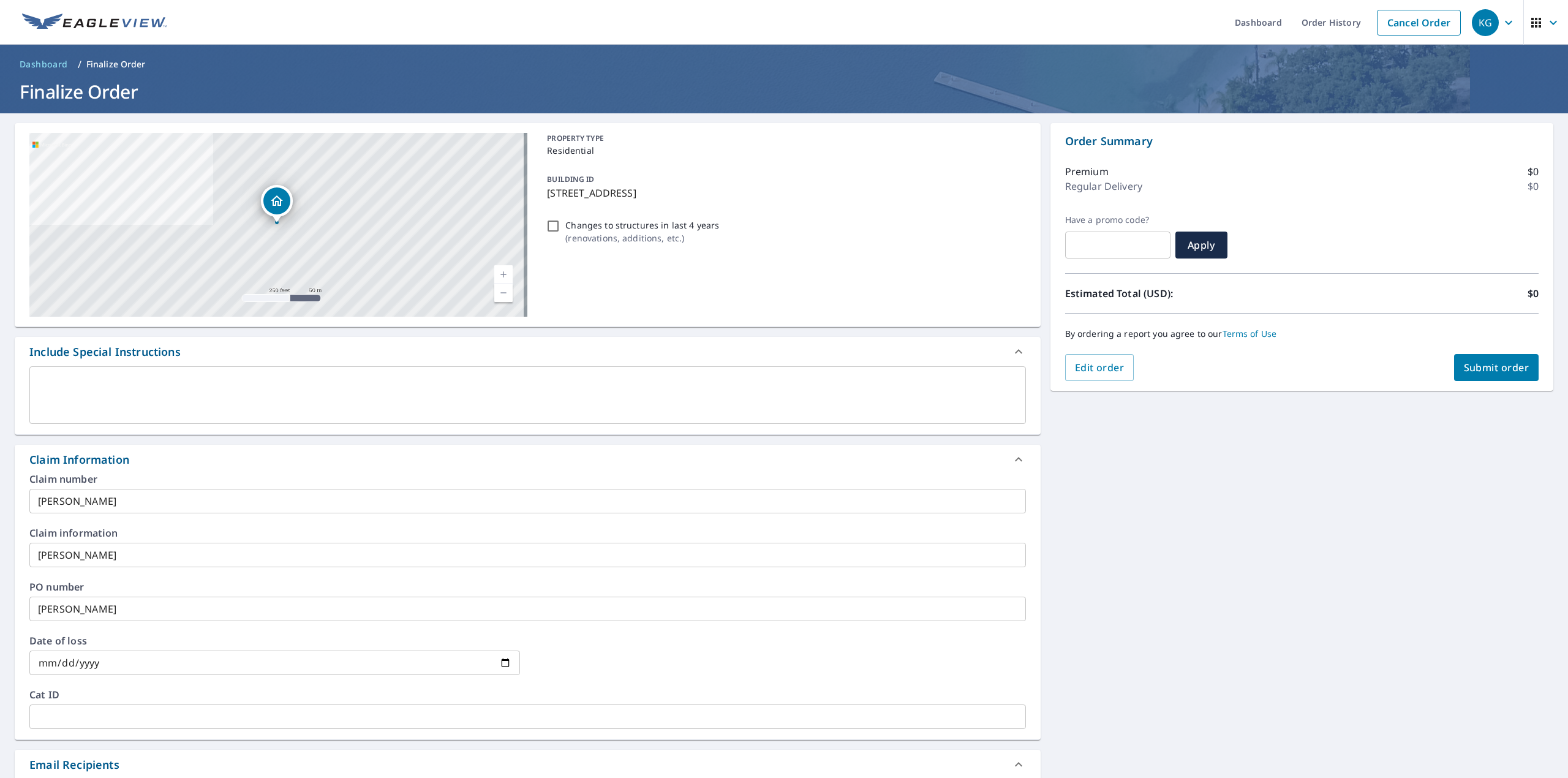
click at [1042, 699] on div "[STREET_ADDRESS][GEOGRAPHIC_DATA] A standard road map Aerial A detailed look fr…" at bounding box center [784, 555] width 1568 height 885
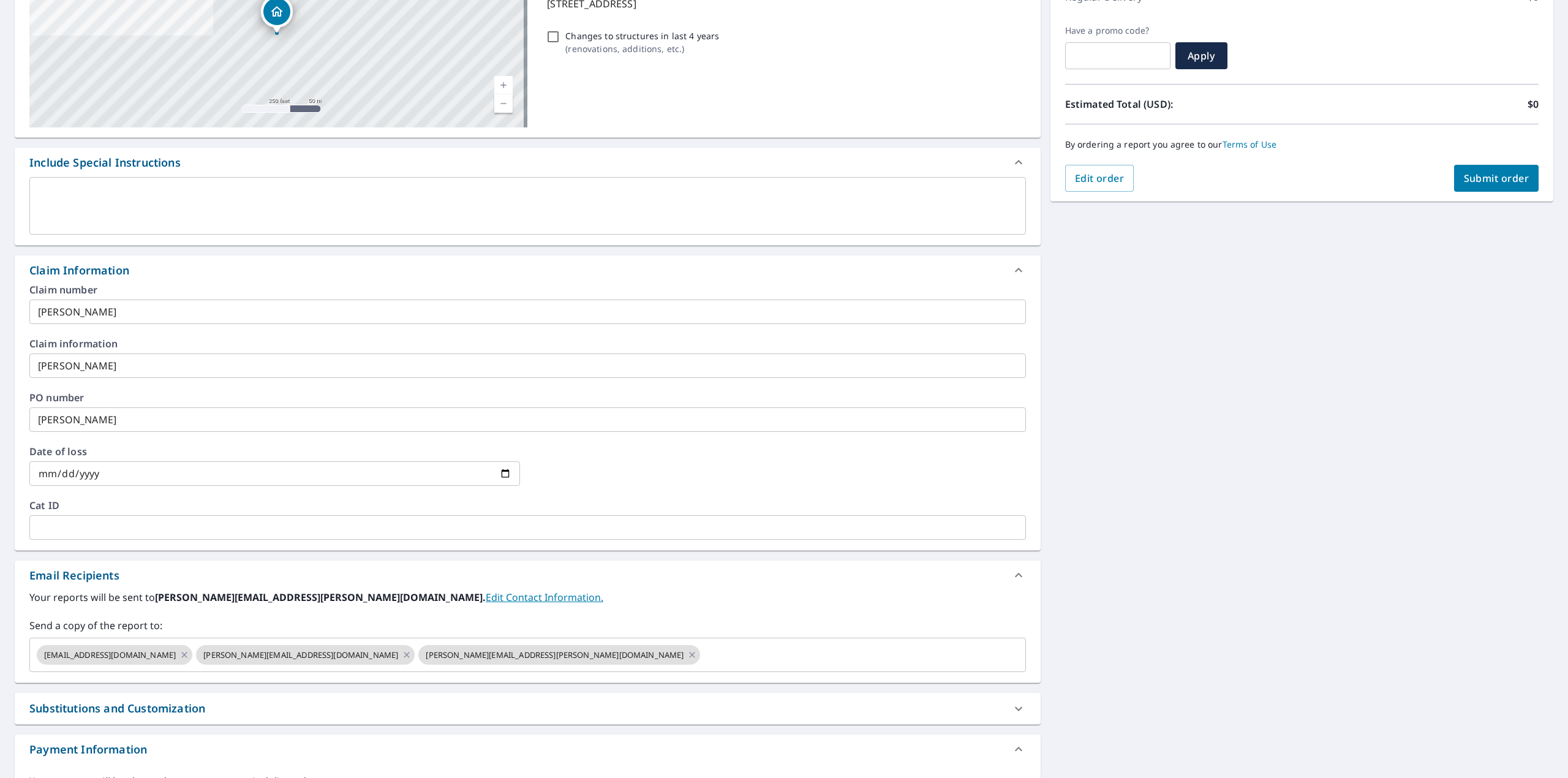
click at [1481, 176] on span "Submit order" at bounding box center [1496, 178] width 65 height 13
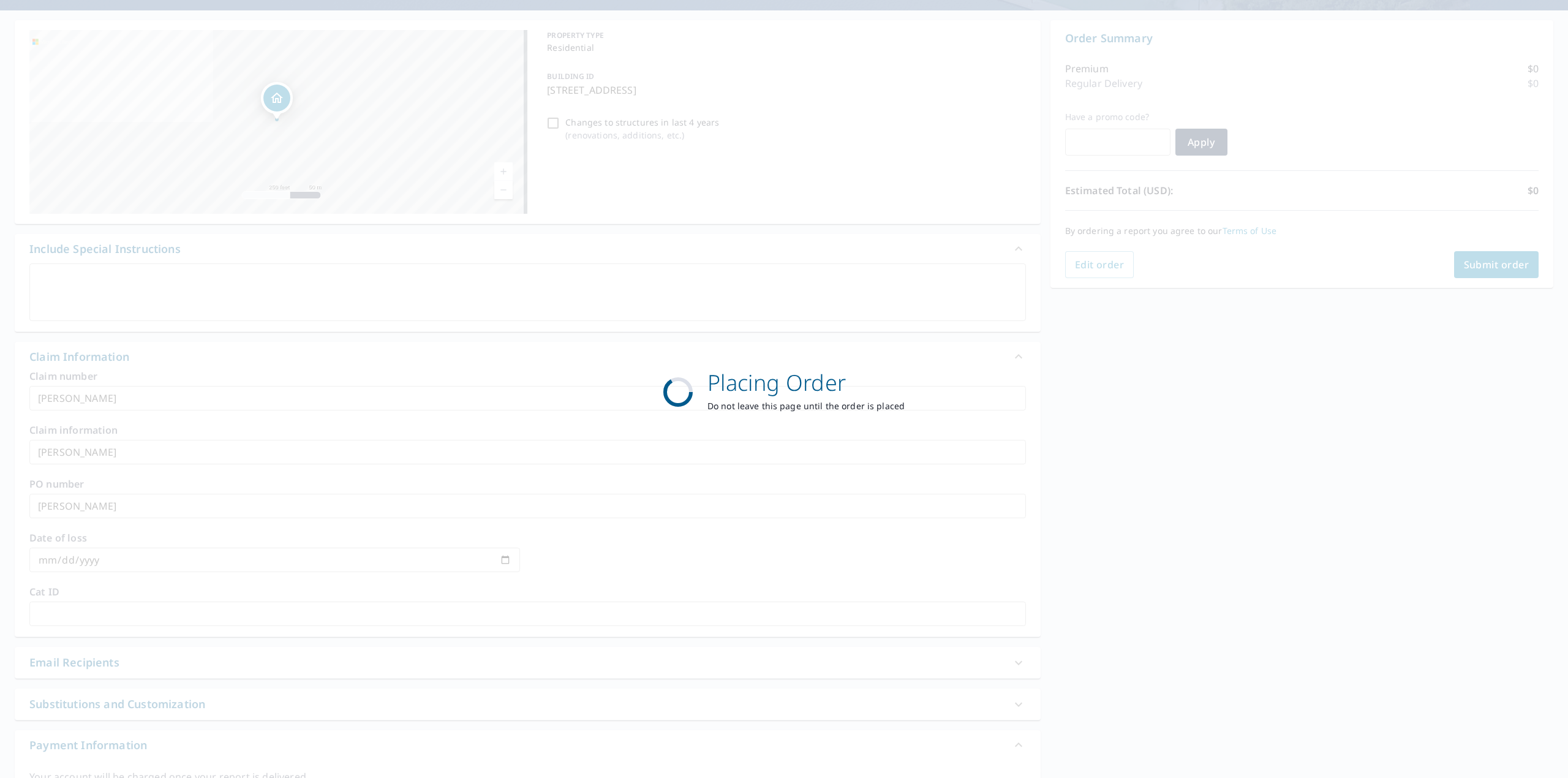
scroll to position [102, 0]
